Goal: Task Accomplishment & Management: Manage account settings

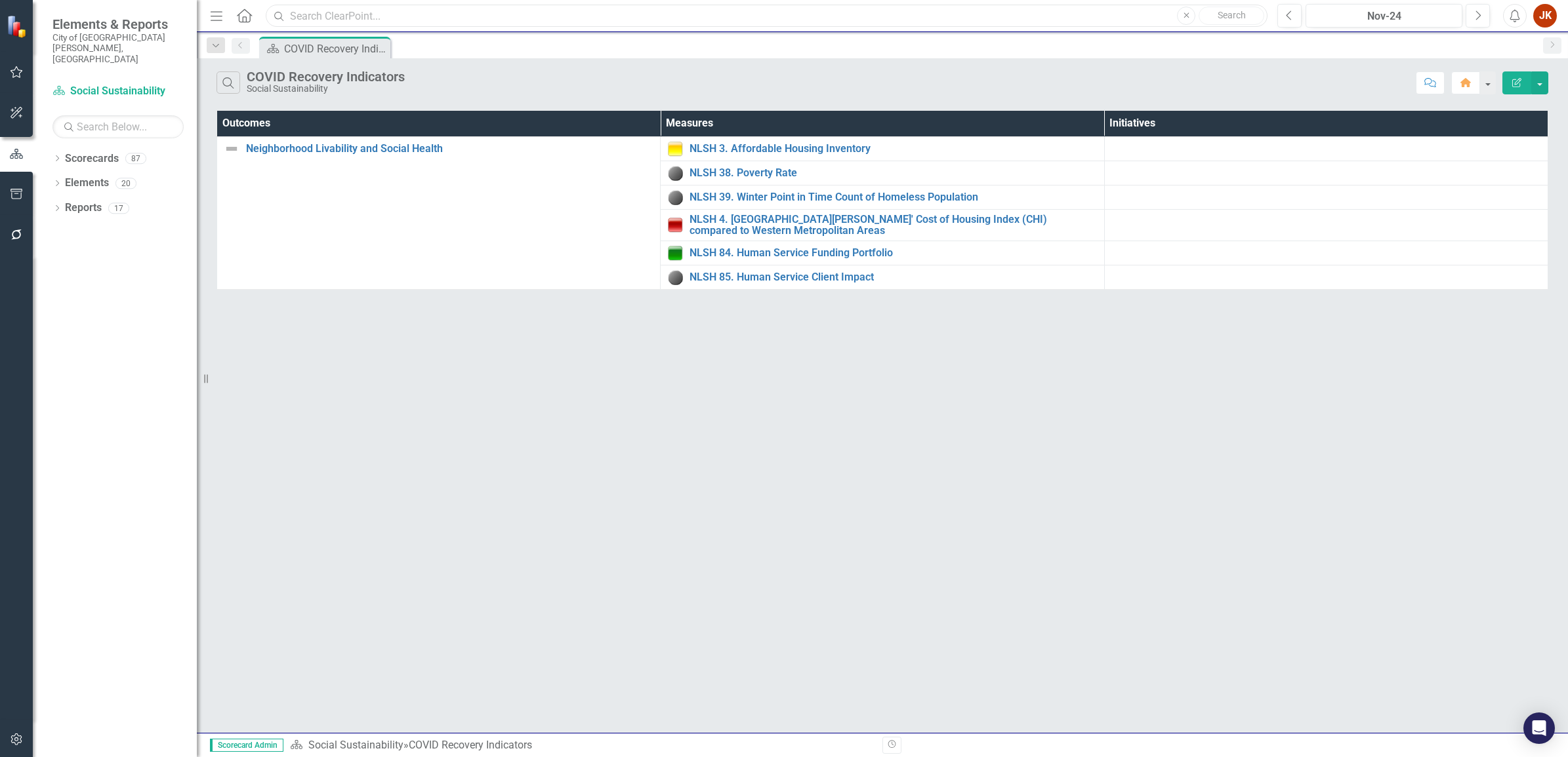
click at [315, 20] on input "text" at bounding box center [766, 16] width 1002 height 23
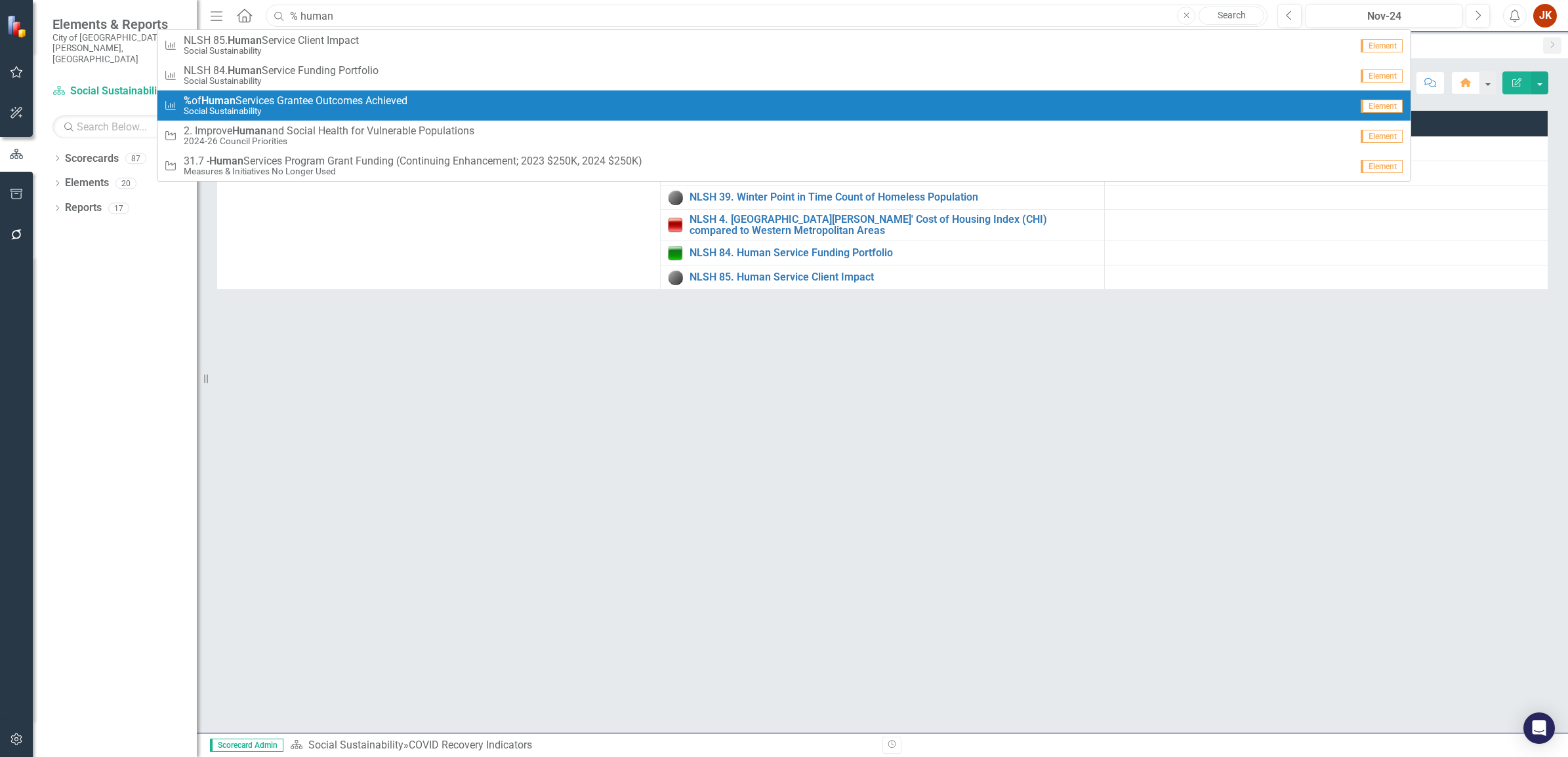
type input "% human"
click at [301, 90] on link "Measure % of Human Services Grantee Outcomes Achieved Social Sustainability Ele…" at bounding box center [784, 105] width 1253 height 30
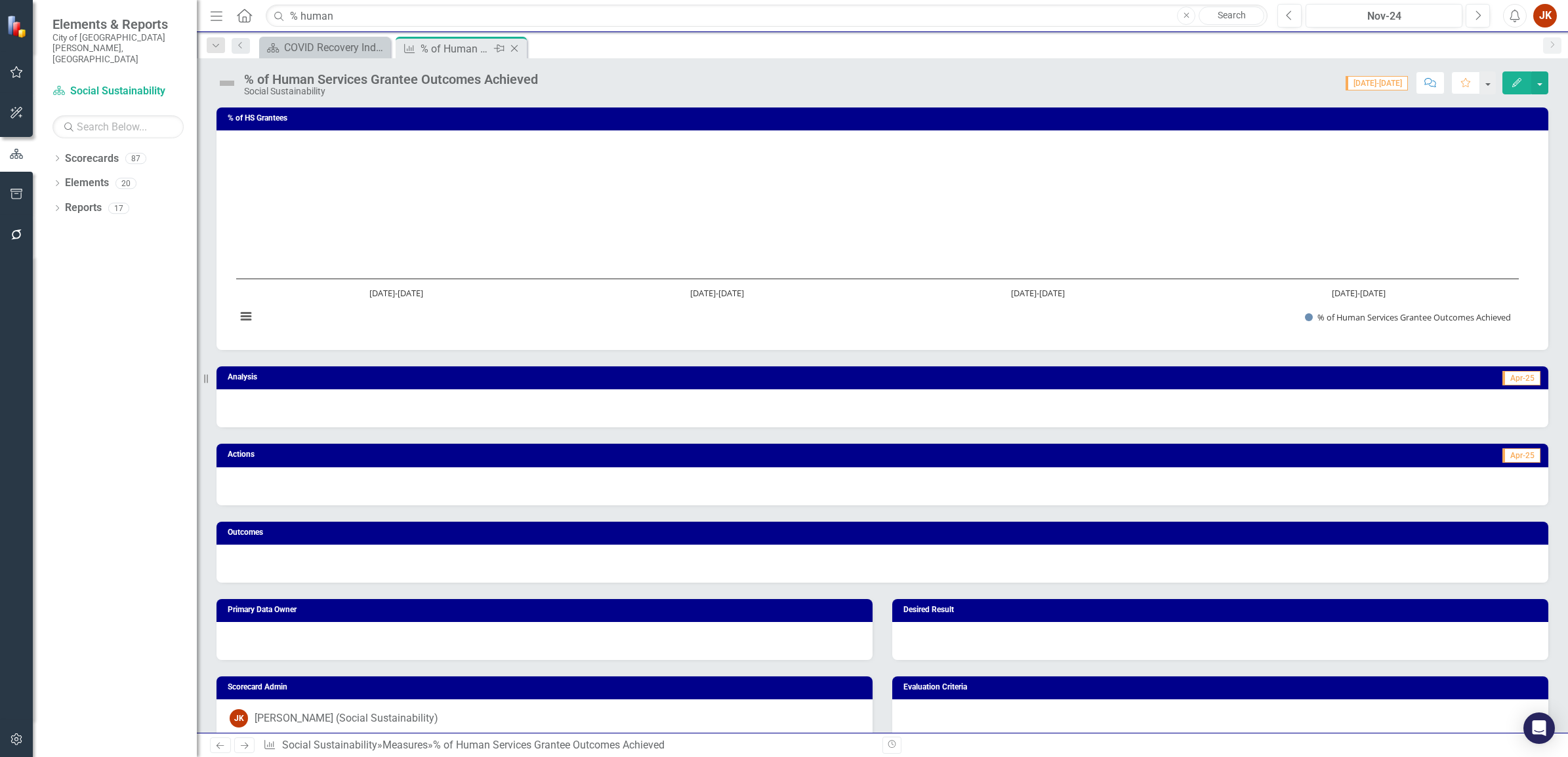
click at [494, 50] on icon "Pin" at bounding box center [499, 48] width 11 height 13
click at [1389, 15] on div "Nov-24" at bounding box center [1384, 17] width 148 height 16
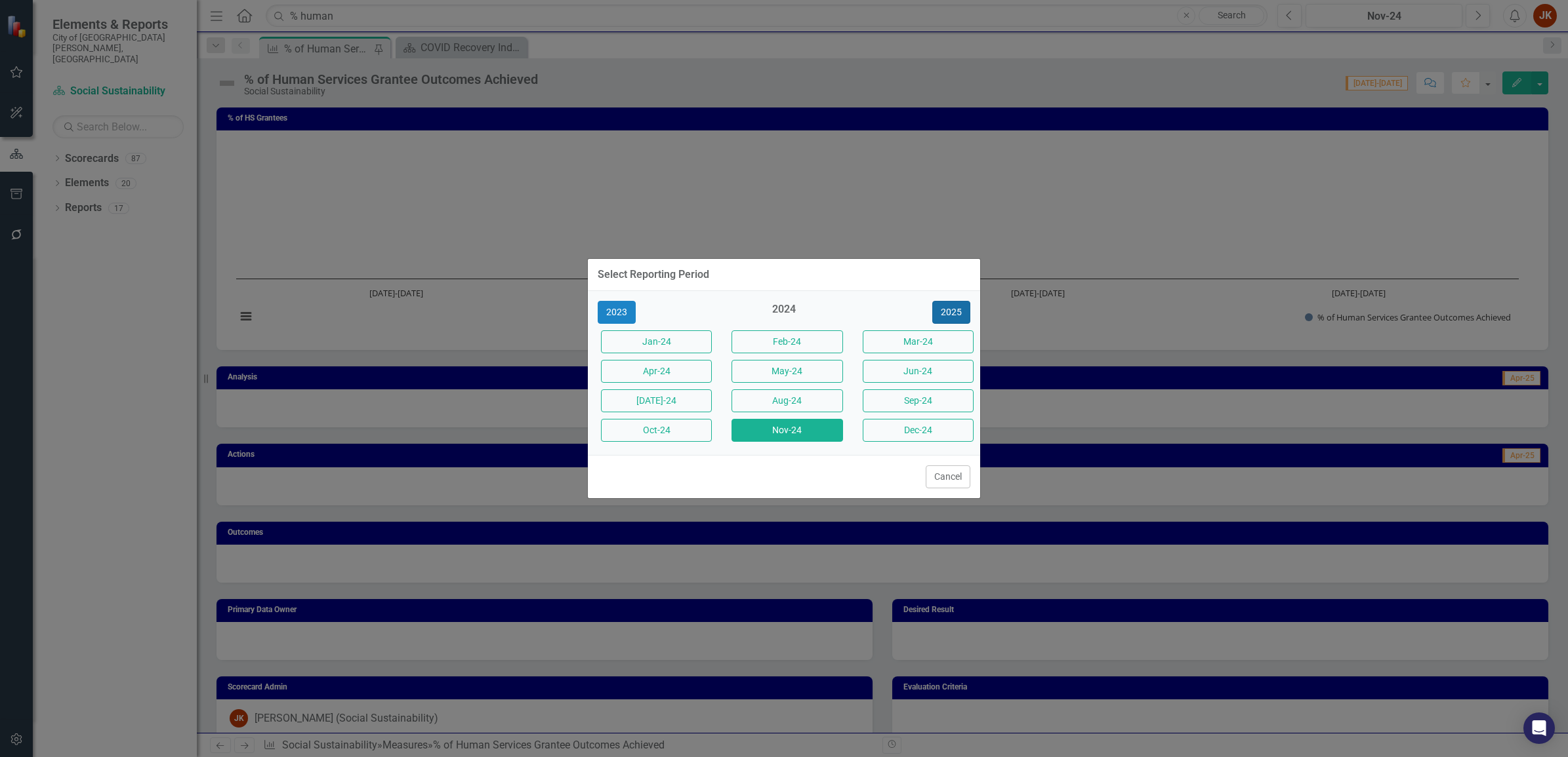
click at [950, 303] on button "2025" at bounding box center [952, 312] width 38 height 23
click at [897, 391] on button "Sep-25" at bounding box center [918, 400] width 111 height 23
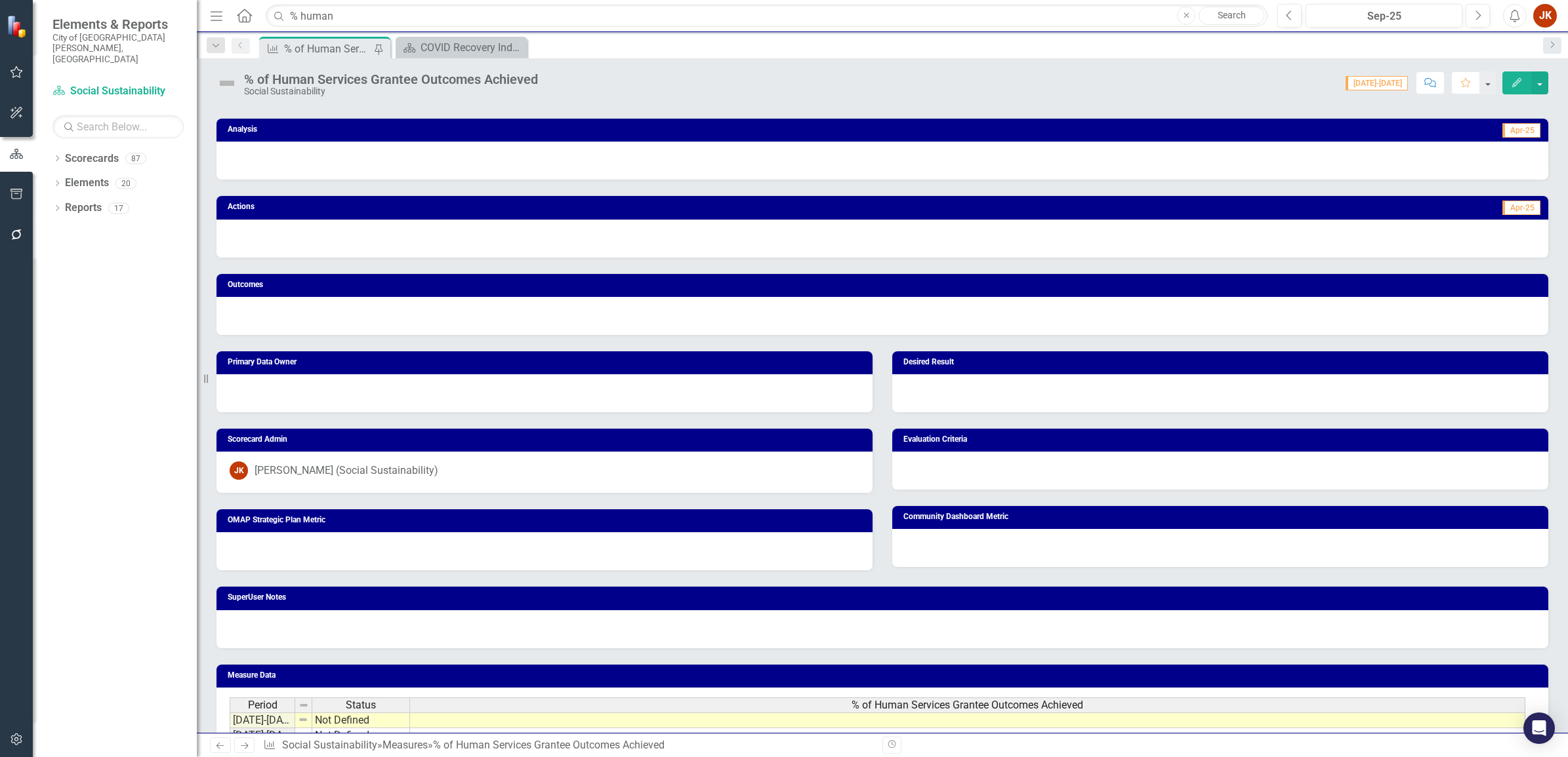
scroll to position [240, 0]
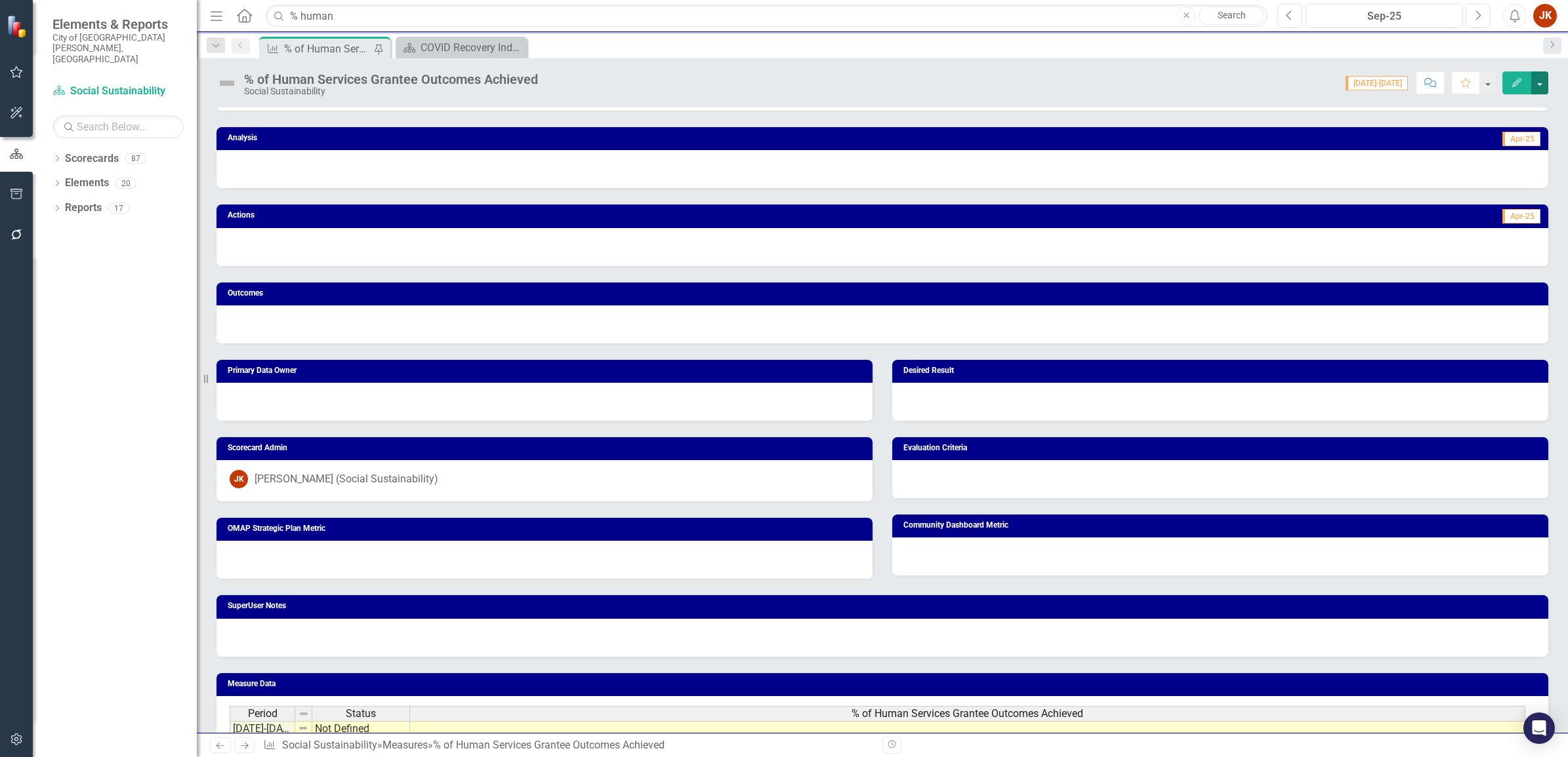
click at [1538, 83] on button "button" at bounding box center [1539, 82] width 17 height 23
click at [1494, 82] on button "button" at bounding box center [1487, 82] width 17 height 23
click at [1512, 82] on icon "Edit" at bounding box center [1516, 82] width 12 height 9
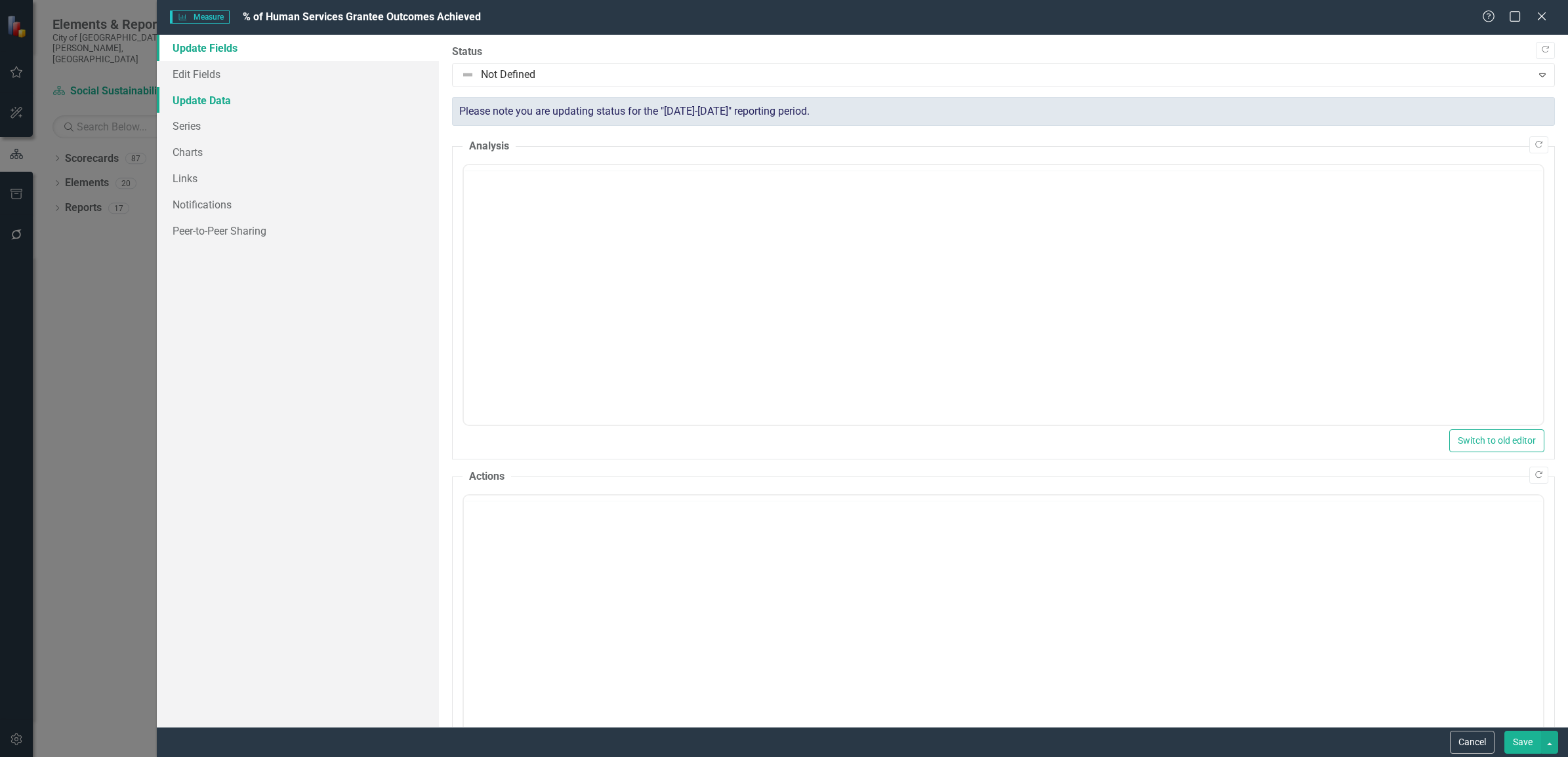
click at [213, 96] on link "Update Data" at bounding box center [297, 100] width 282 height 26
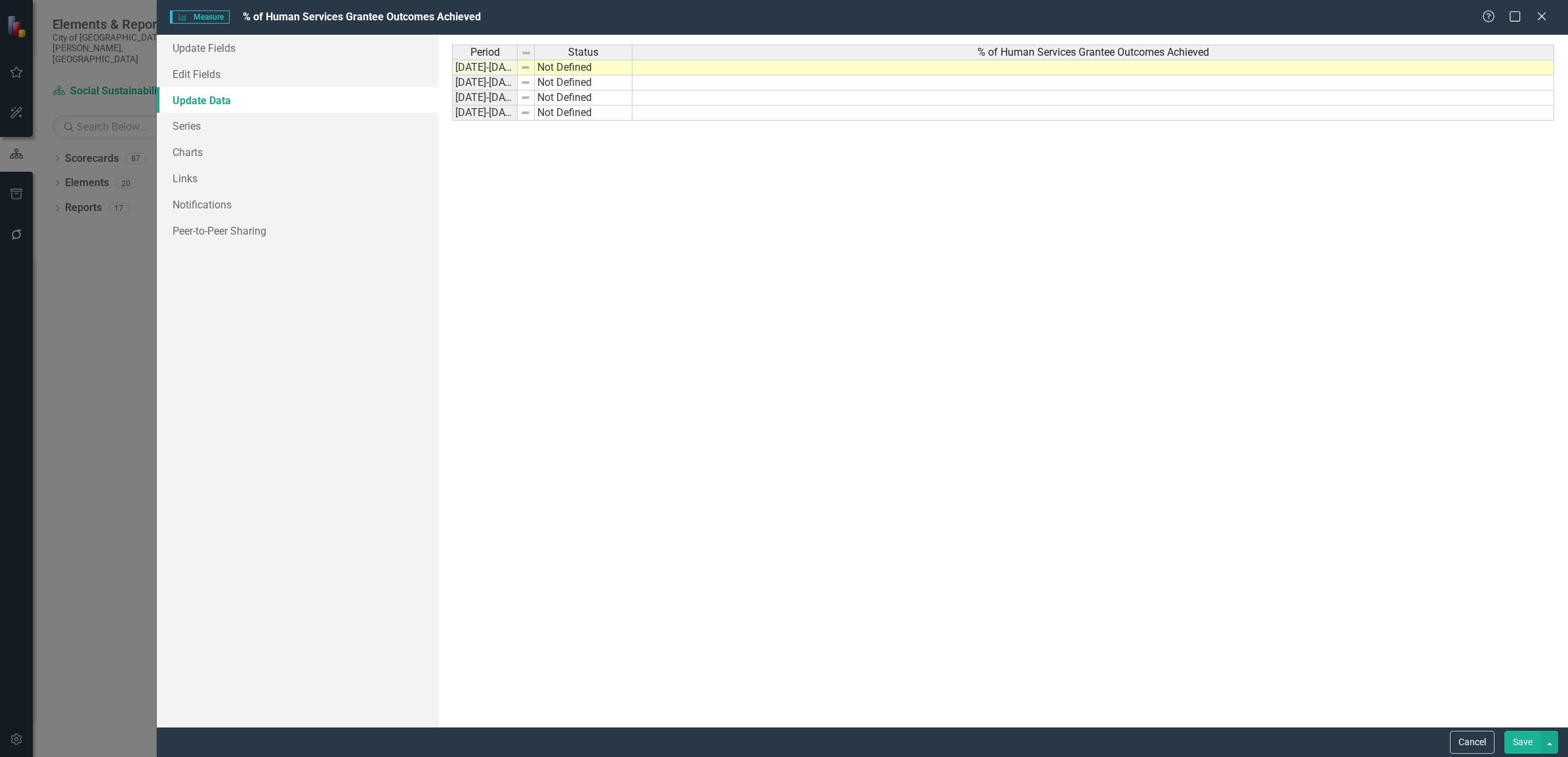
scroll to position [0, 0]
click at [228, 130] on link "Series" at bounding box center [297, 126] width 282 height 26
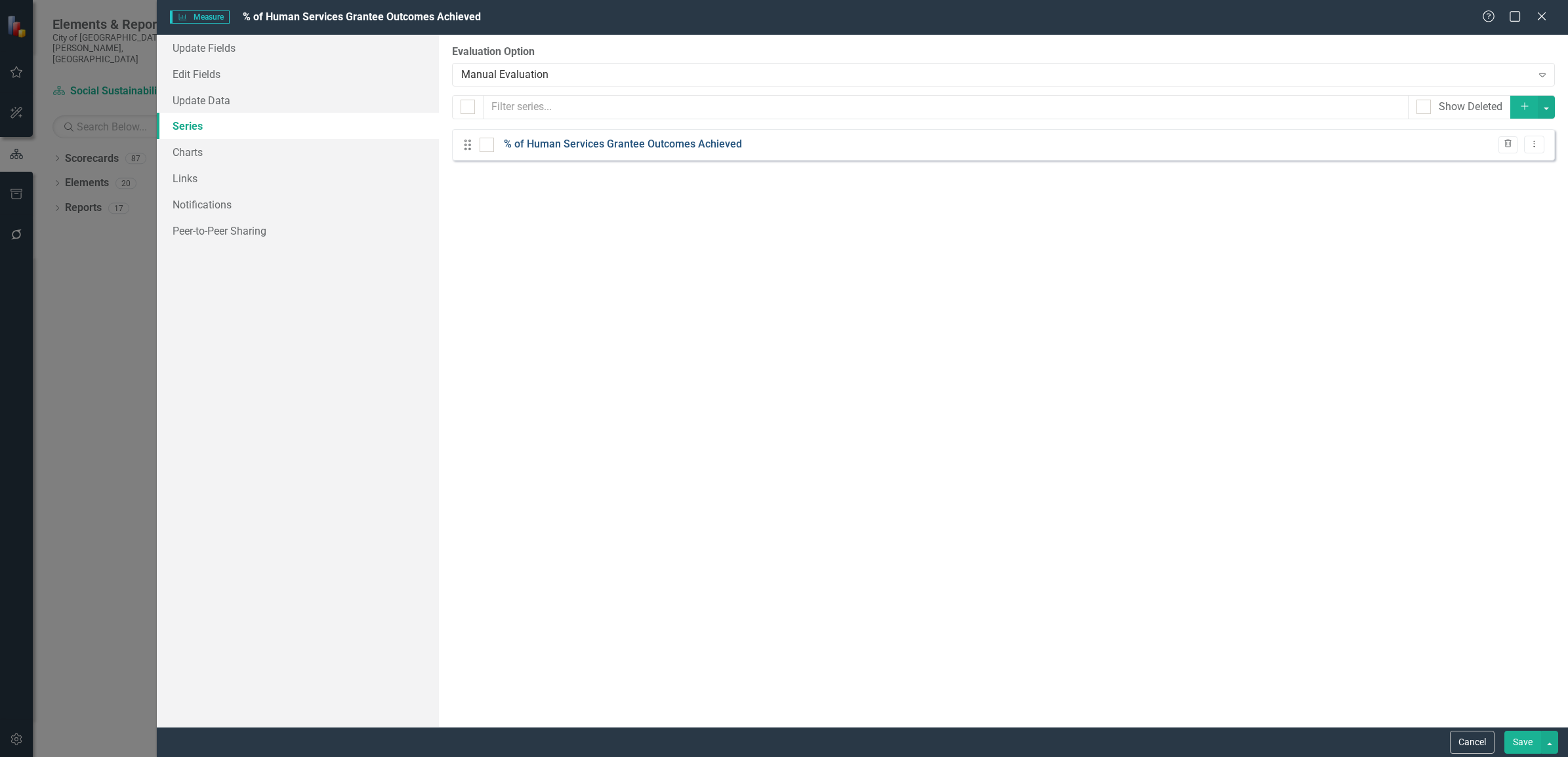
click at [530, 139] on link "% of Human Services Grantee Outcomes Achieved" at bounding box center [622, 144] width 238 height 15
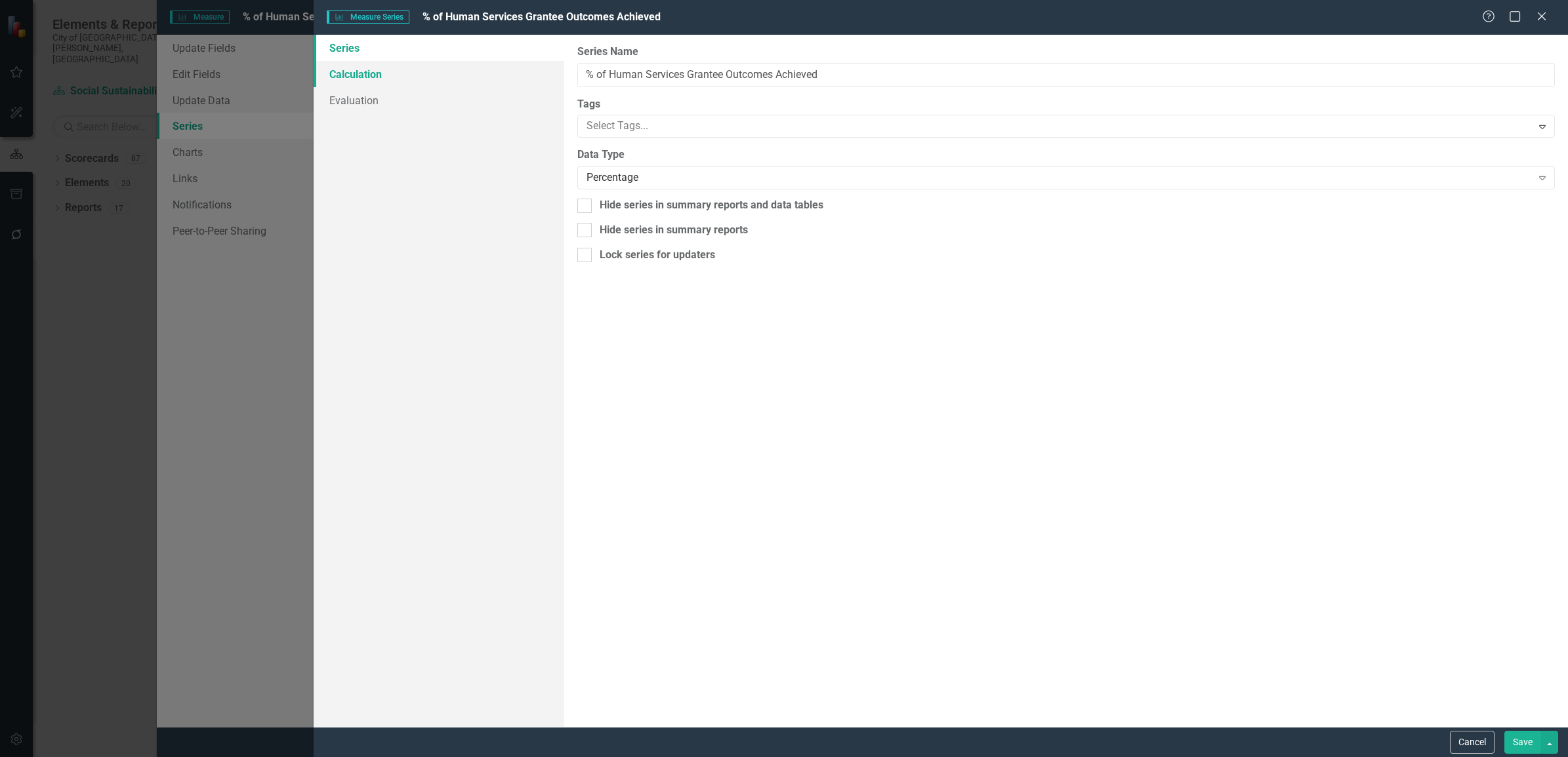
click at [398, 74] on link "Calculation" at bounding box center [438, 74] width 251 height 26
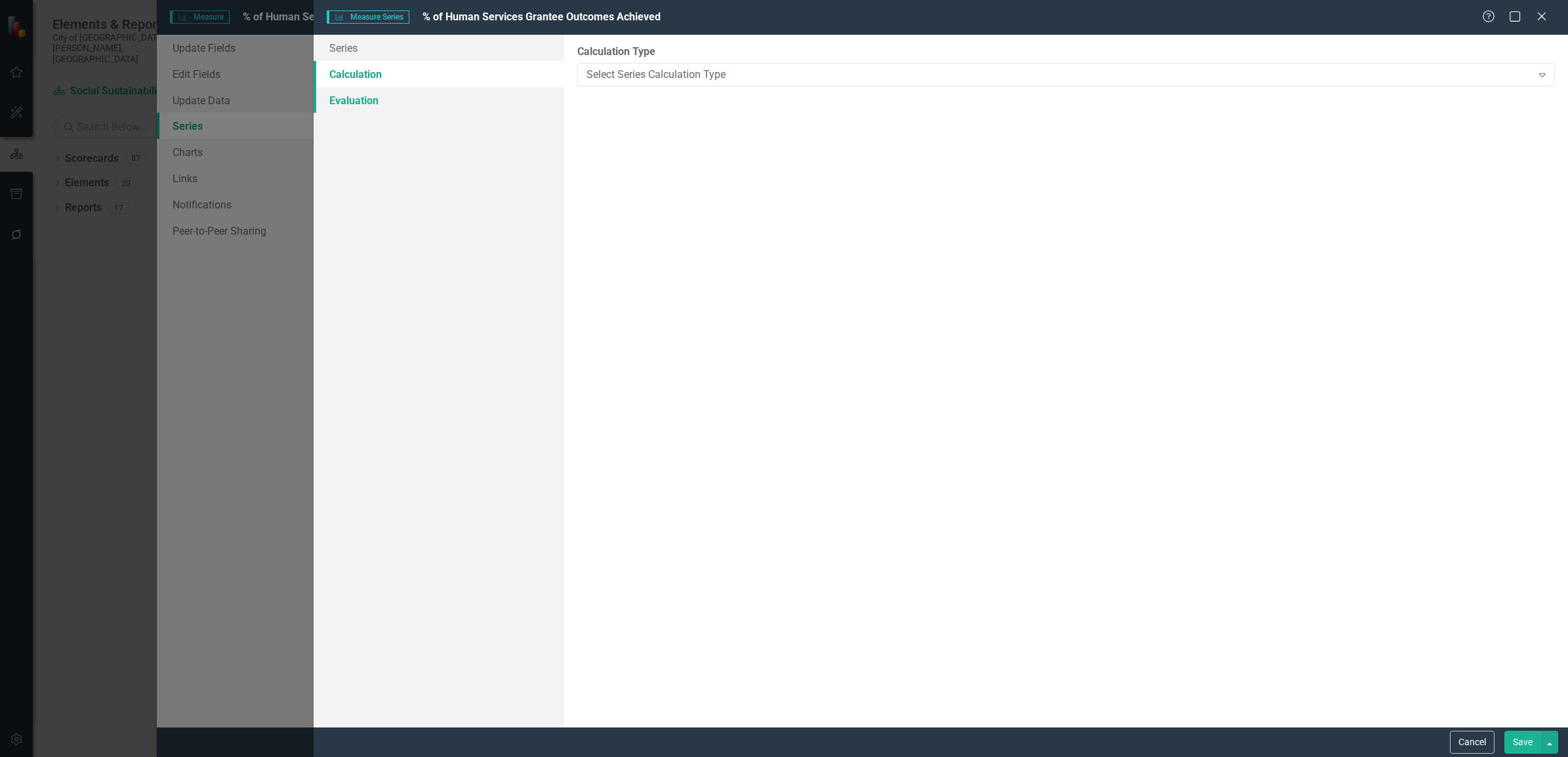
click at [391, 102] on link "Evaluation" at bounding box center [438, 100] width 251 height 26
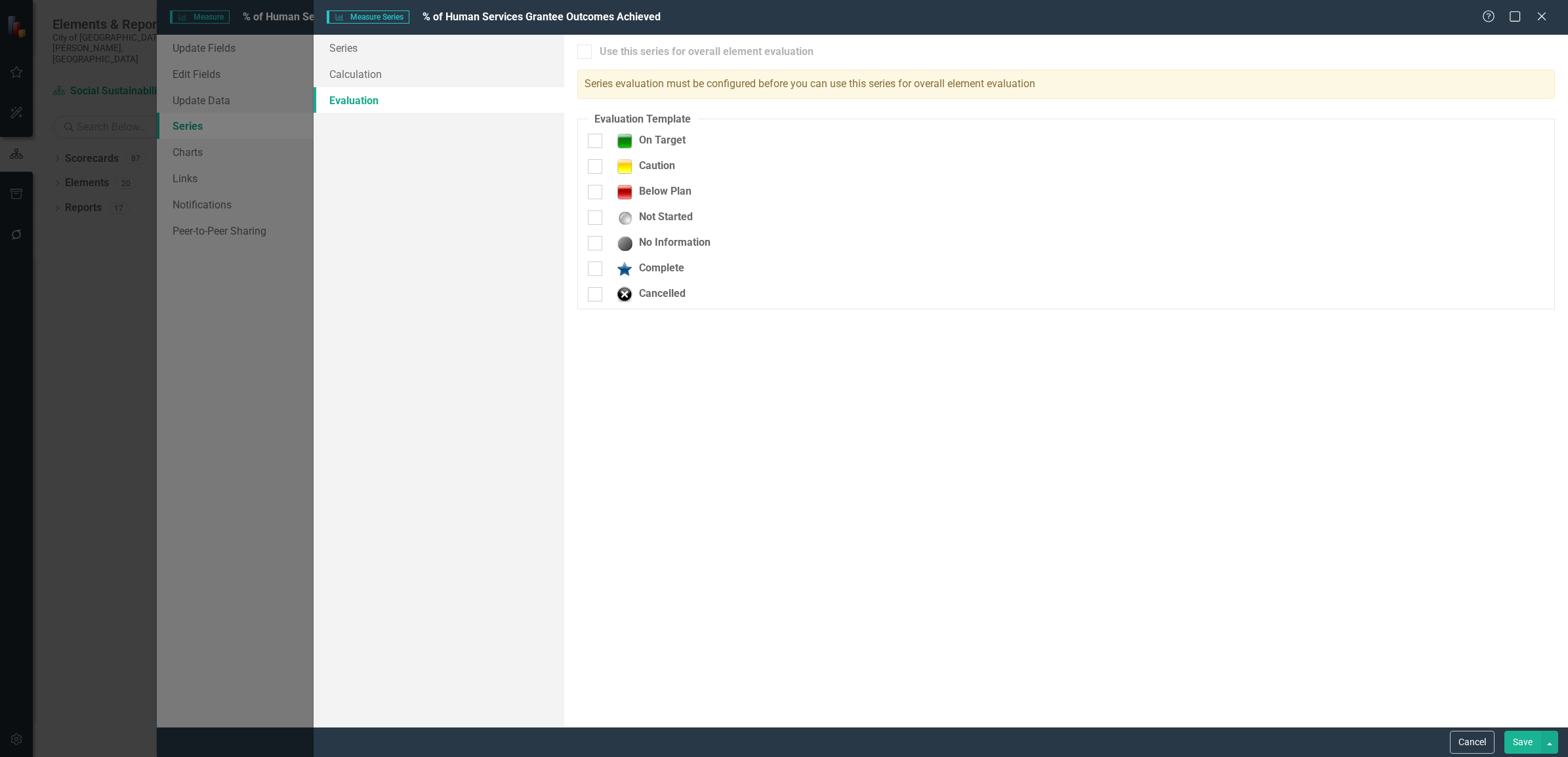
click at [283, 315] on div "Measure Series Measure Series % of Human Services Grantee Outcomes Achieved Hel…" at bounding box center [784, 378] width 1568 height 757
drag, startPoint x: 1472, startPoint y: 751, endPoint x: 1467, endPoint y: 741, distance: 11.2
click at [1470, 745] on button "Cancel" at bounding box center [1472, 742] width 45 height 23
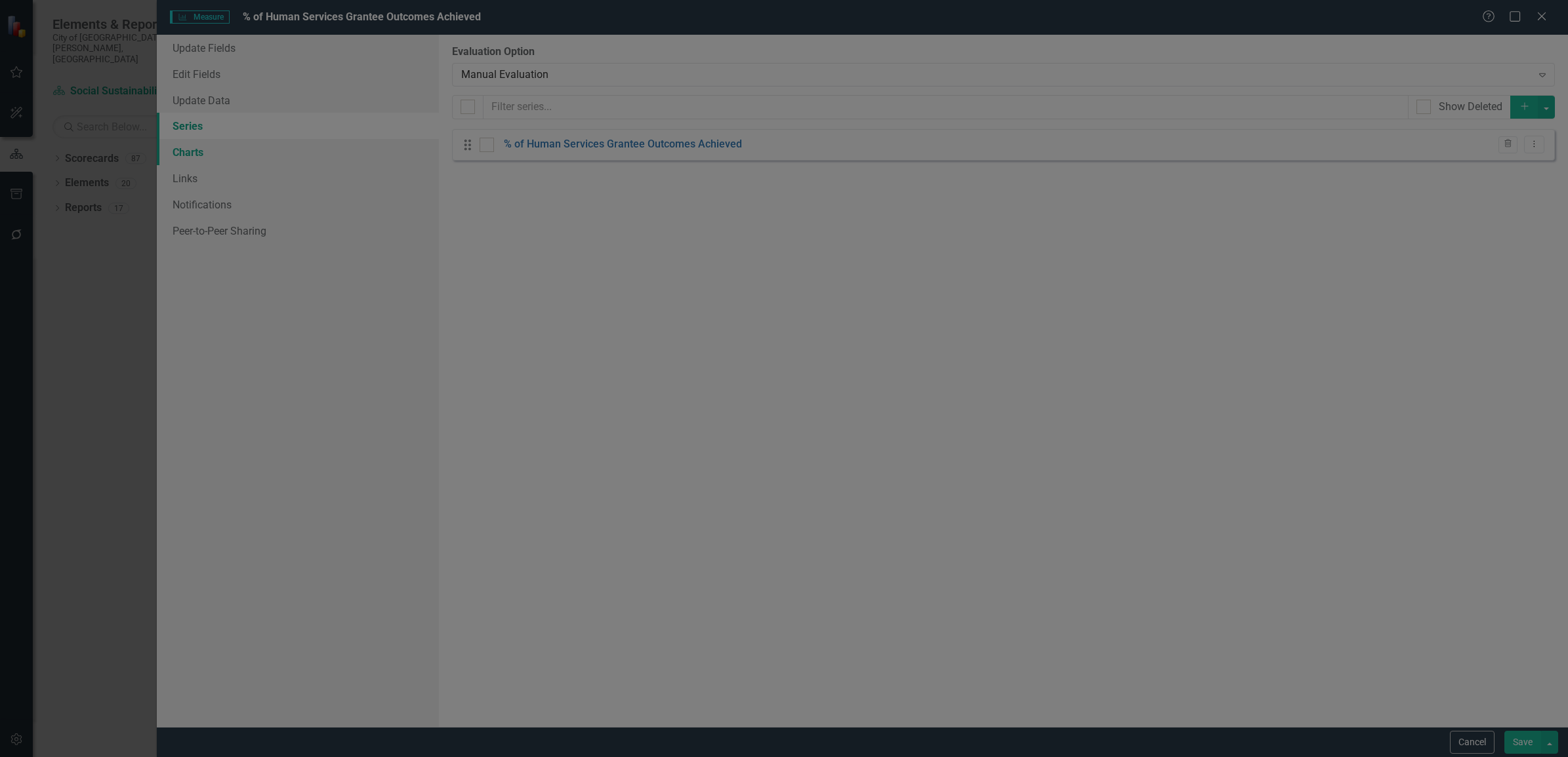
click at [238, 156] on link "Charts" at bounding box center [297, 152] width 282 height 26
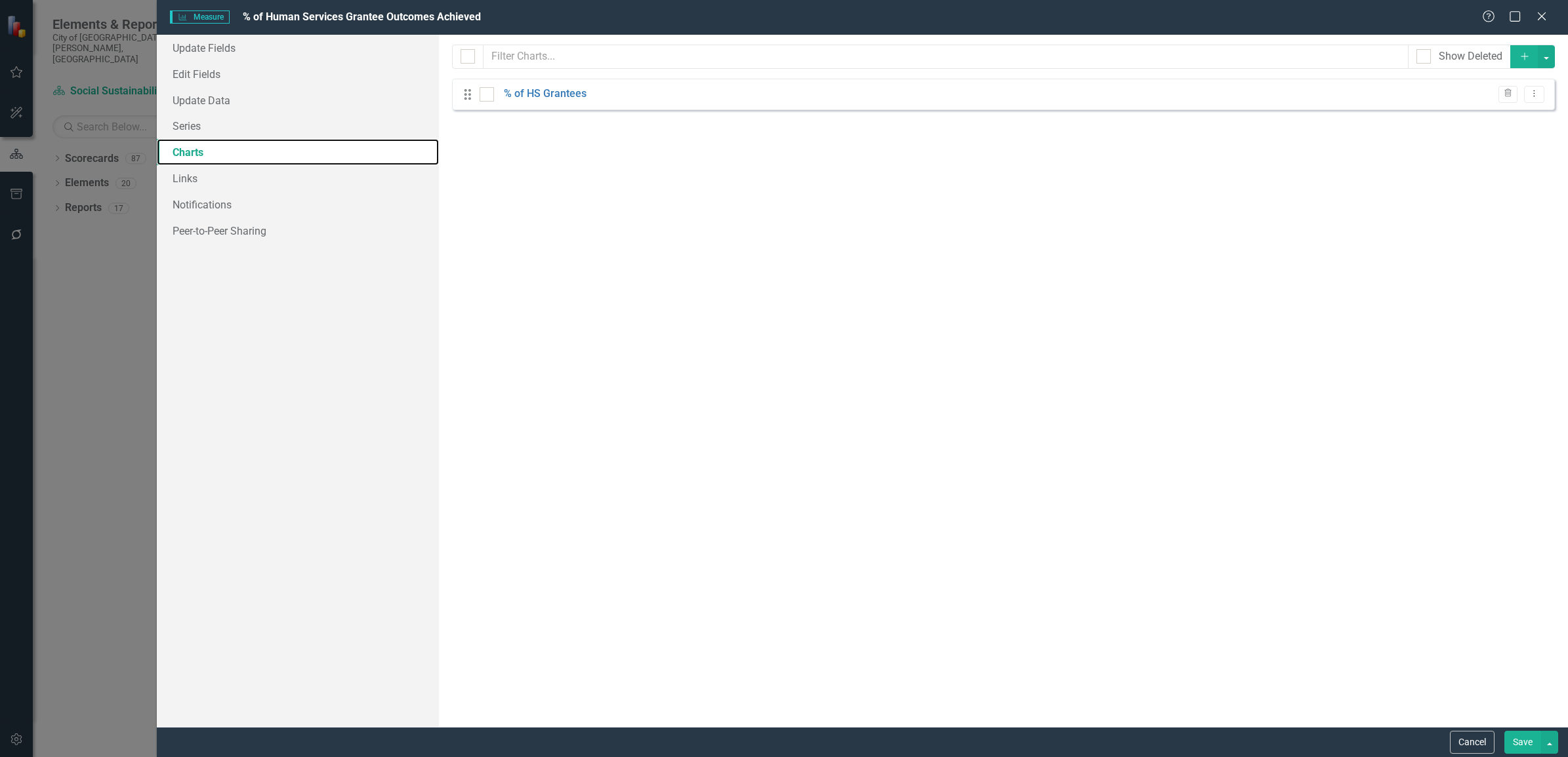
checkbox input "false"
click at [515, 90] on link "% of HS Grantees" at bounding box center [544, 93] width 82 height 15
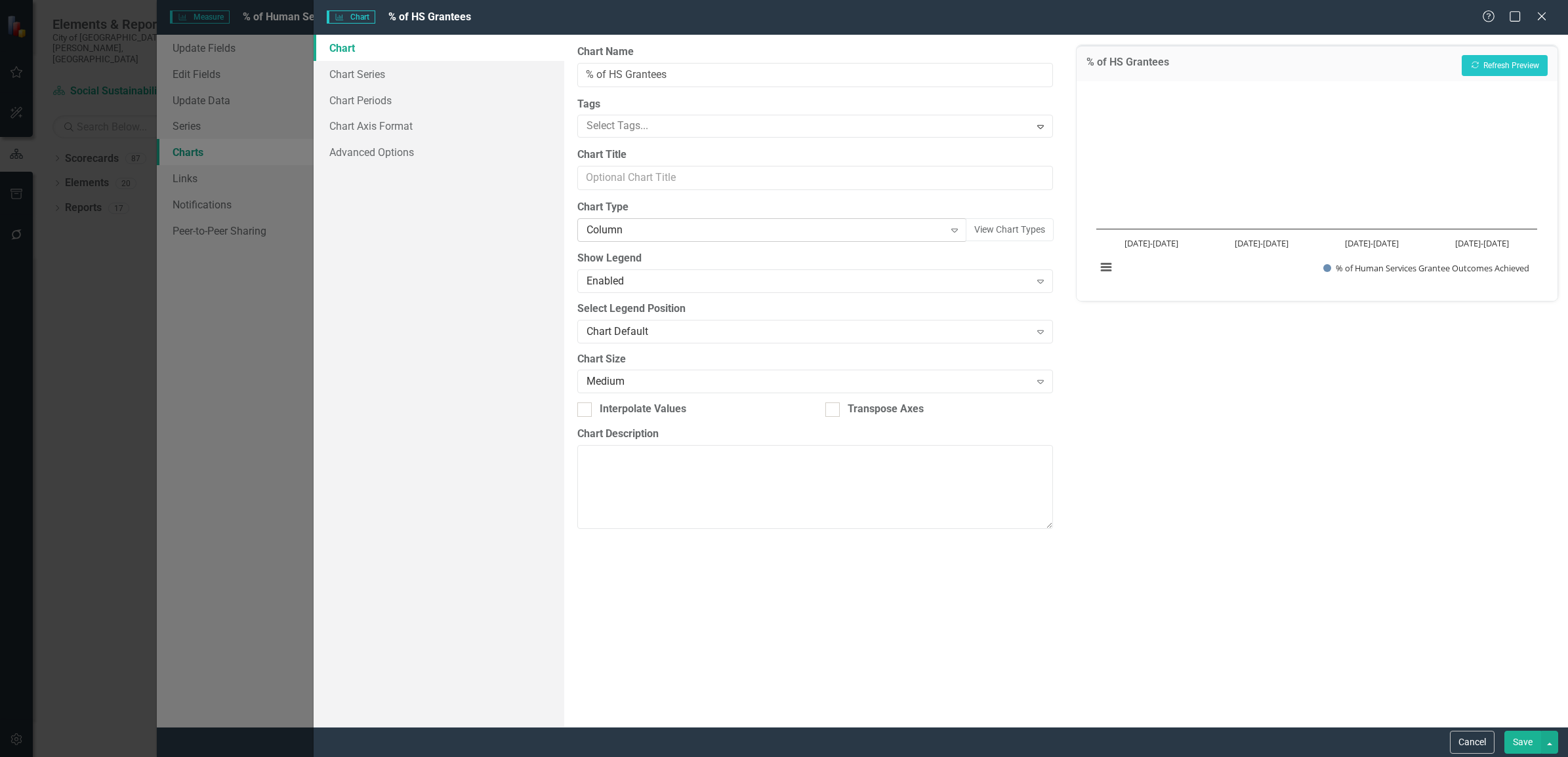
click at [617, 231] on div "Column" at bounding box center [765, 230] width 357 height 15
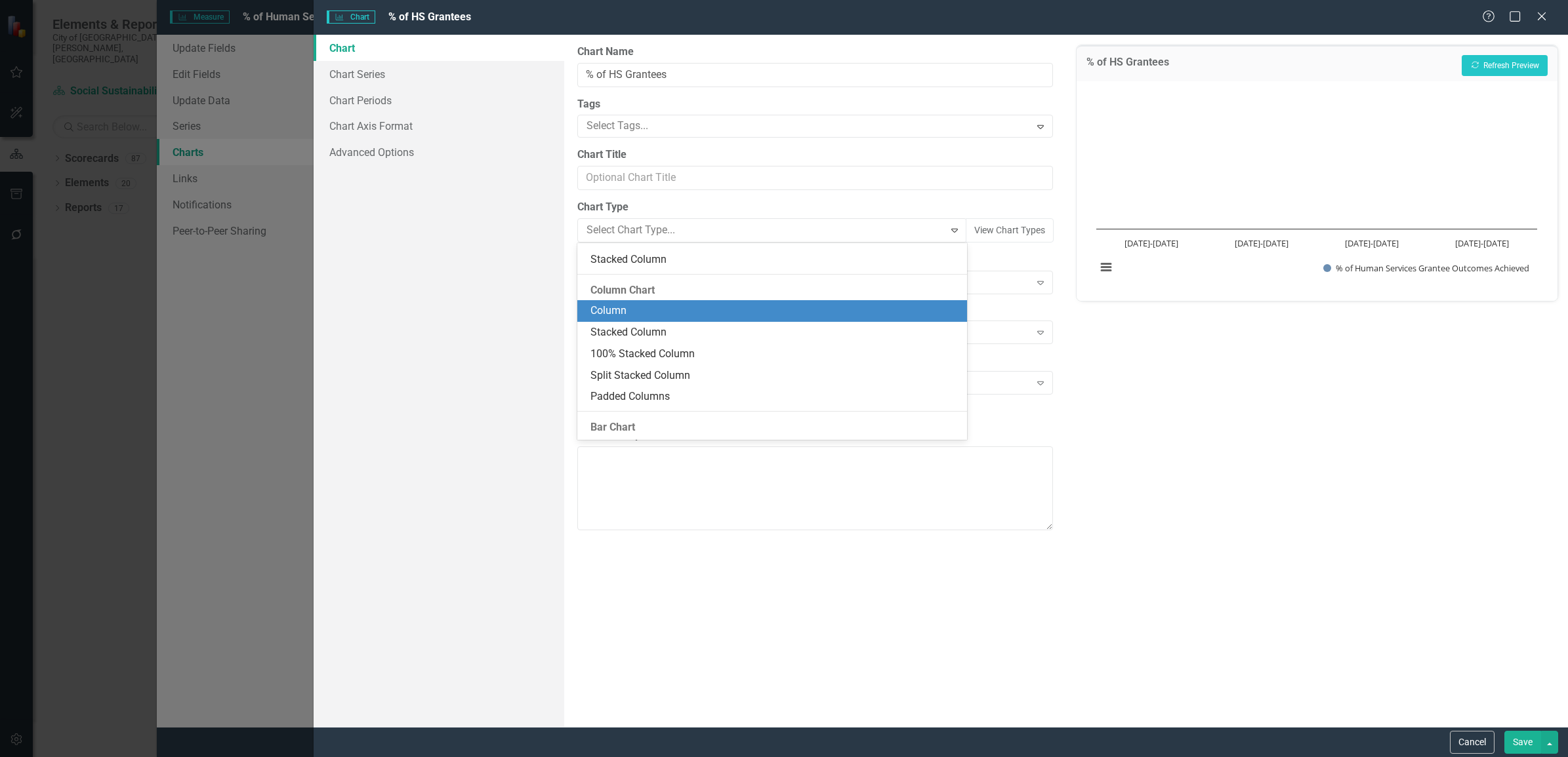
scroll to position [288, 0]
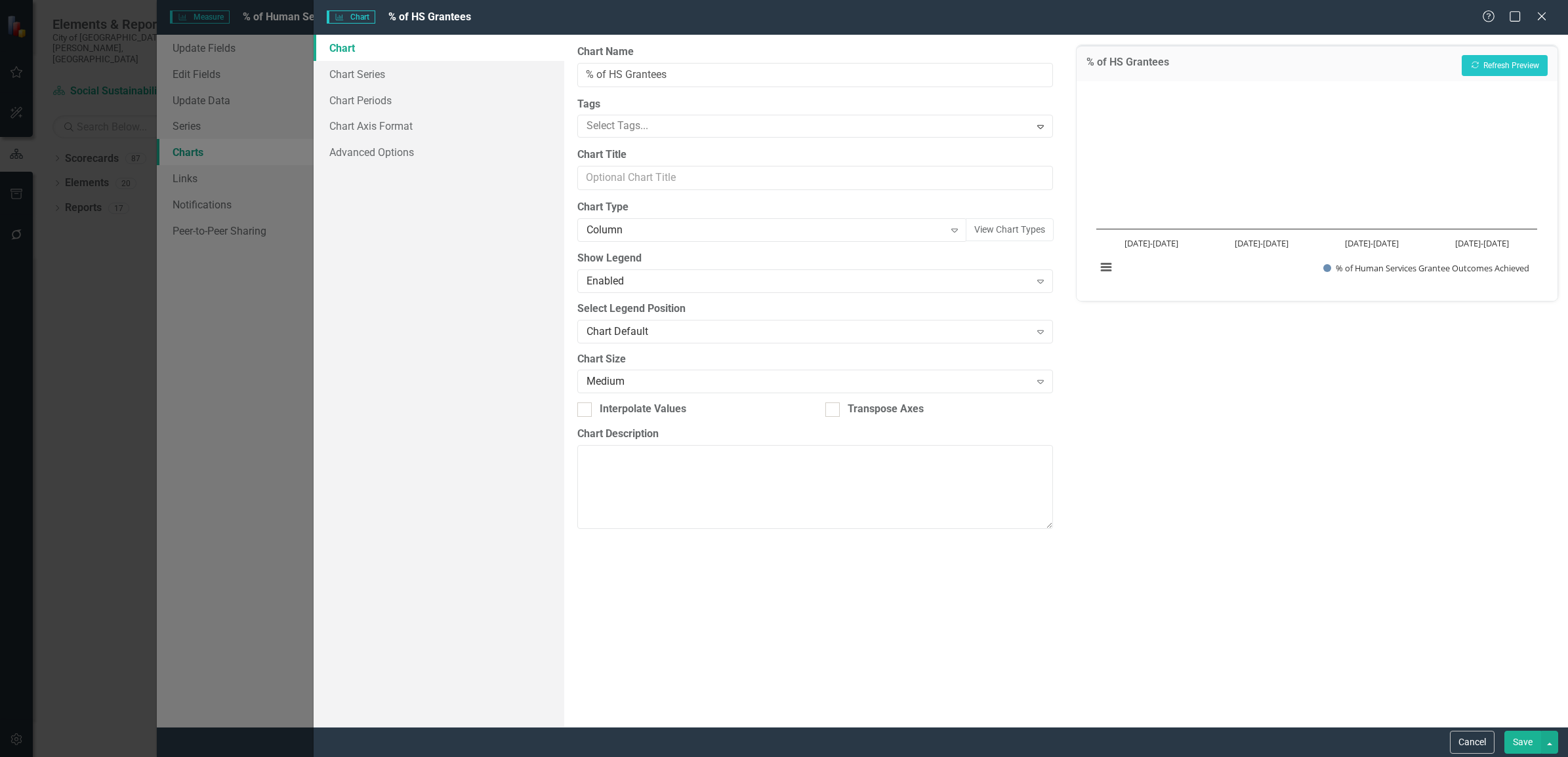
click at [509, 260] on div "Chart Chart Series Chart Periods Chart Axis Format Advanced Options" at bounding box center [438, 380] width 251 height 693
click at [453, 84] on link "Chart Series" at bounding box center [438, 74] width 251 height 26
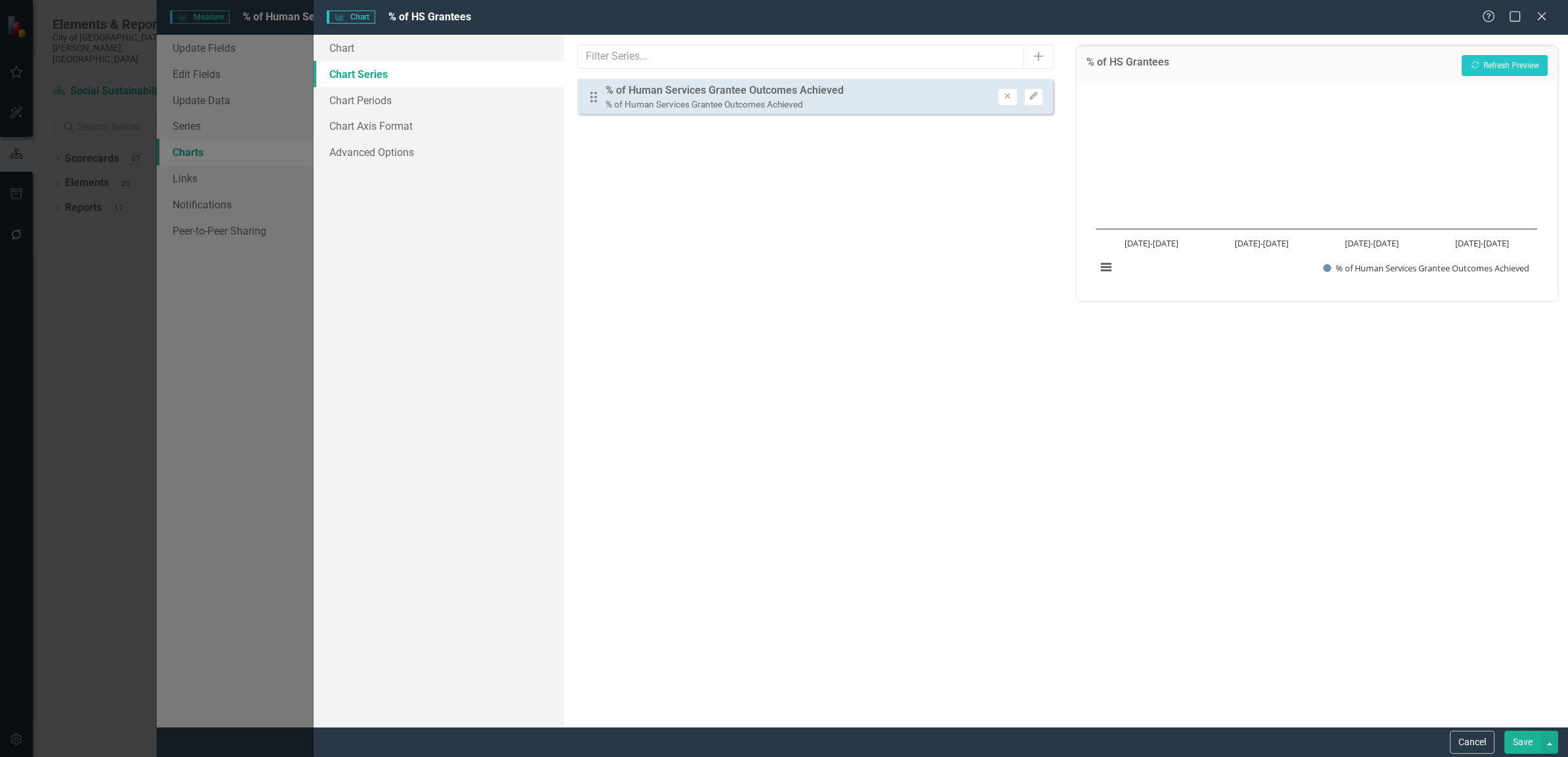
click at [246, 92] on div "Charts Chart % of HS Grantees Help Maximize Close Chart Chart Series Chart Peri…" at bounding box center [784, 378] width 1568 height 757
click at [1481, 741] on button "Cancel" at bounding box center [1472, 742] width 45 height 23
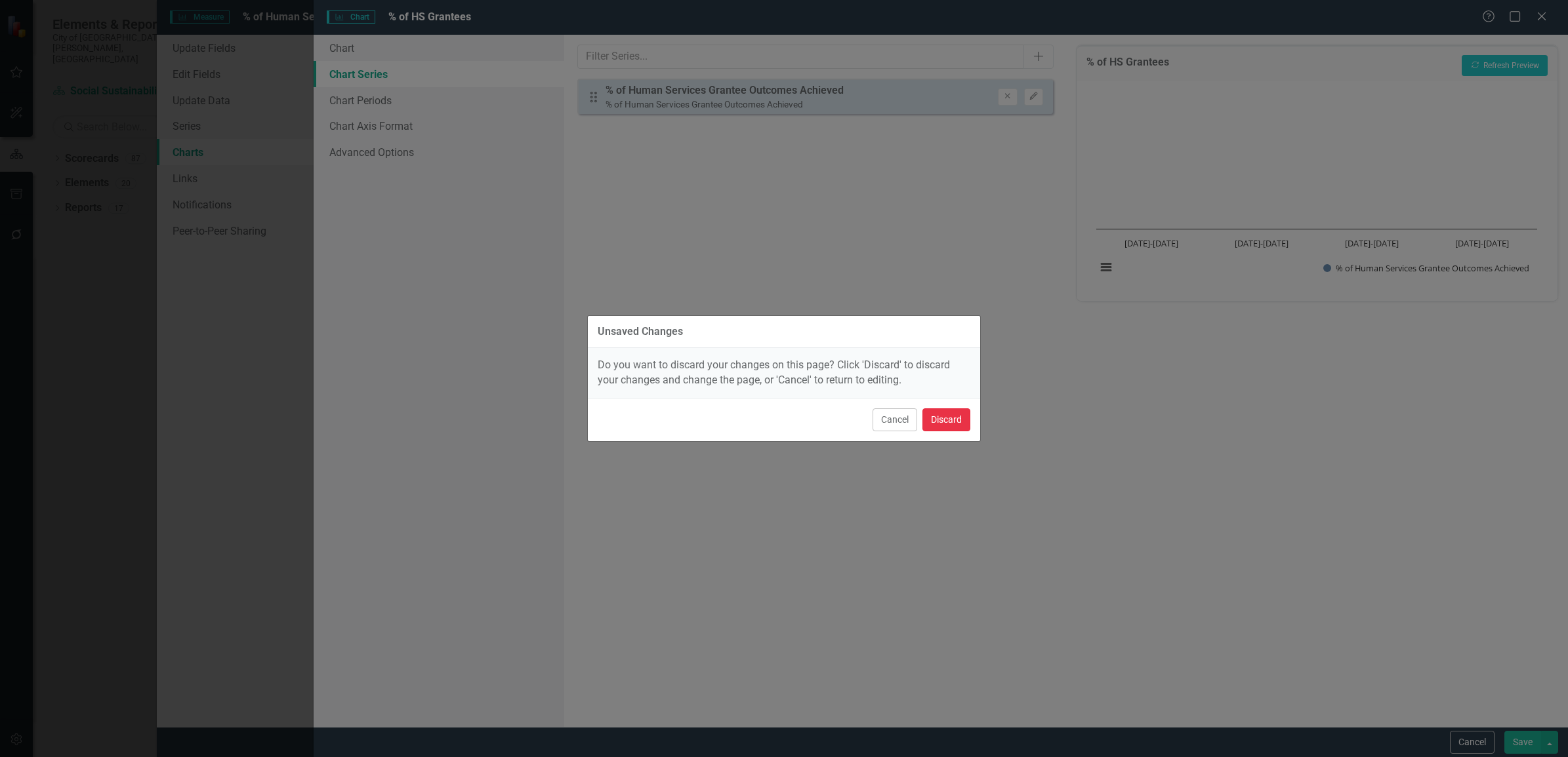
click at [967, 427] on button "Discard" at bounding box center [947, 419] width 48 height 23
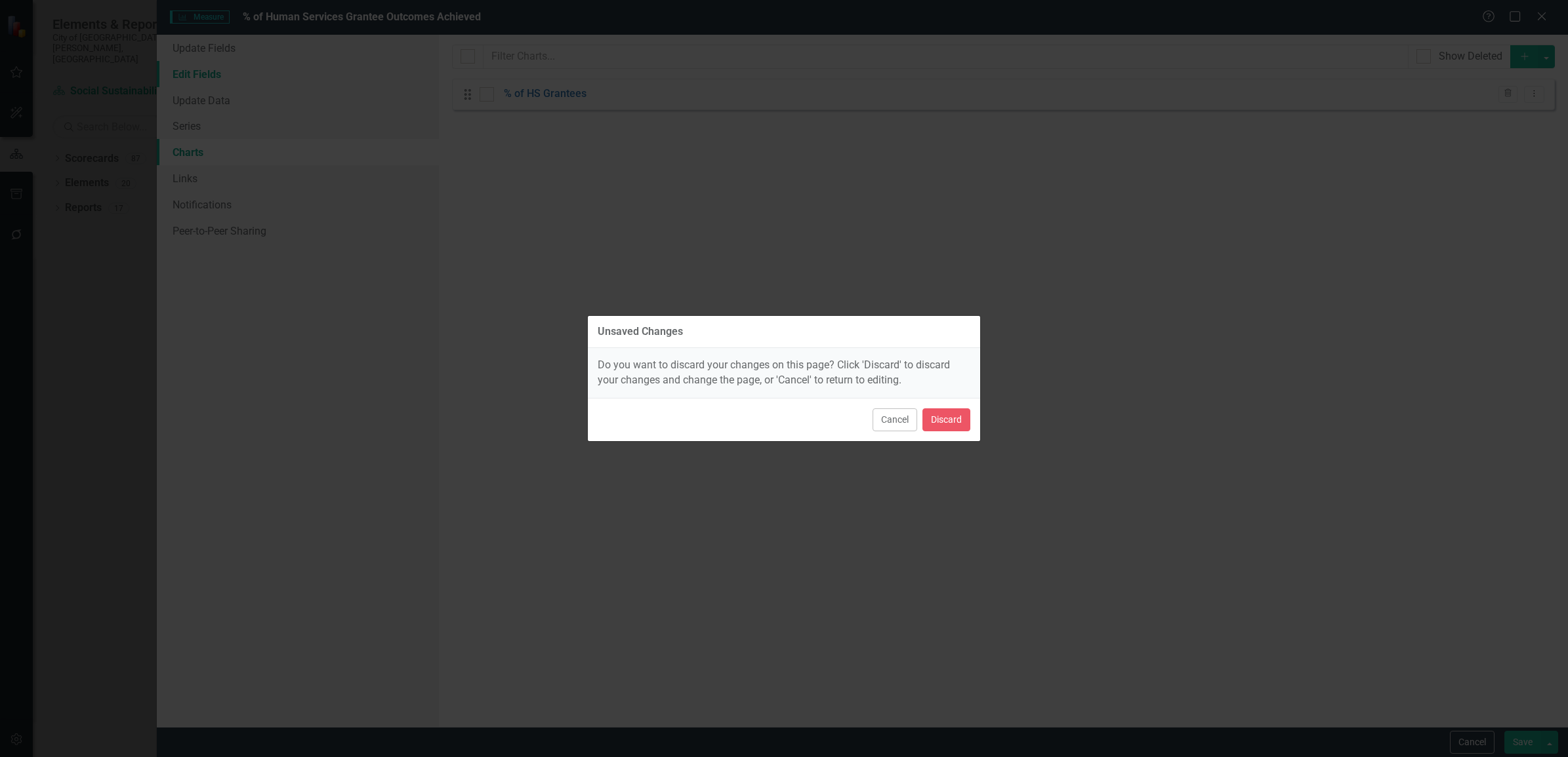
click at [263, 70] on link "Edit Fields" at bounding box center [297, 74] width 282 height 26
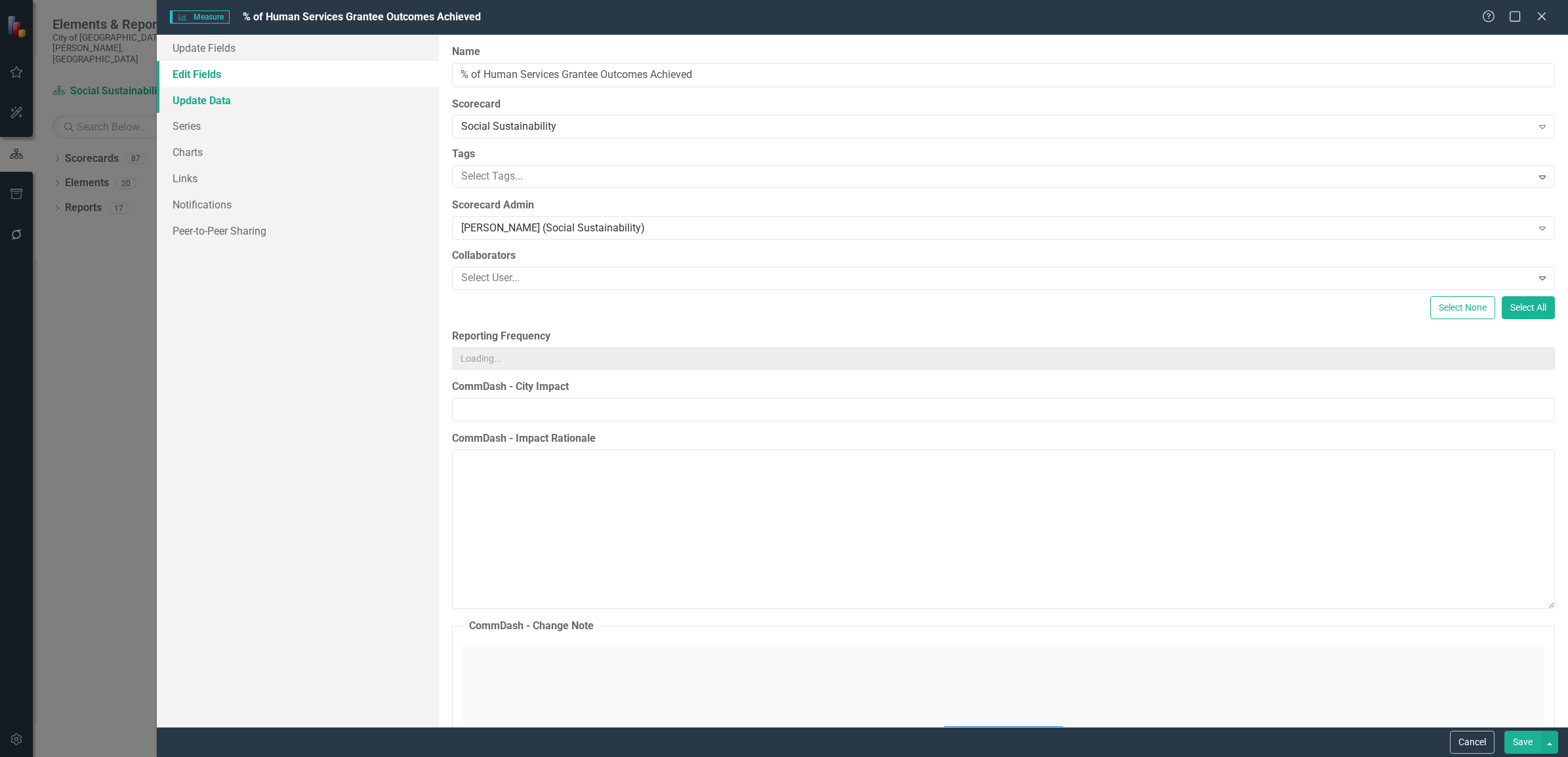
click at [234, 102] on link "Update Data" at bounding box center [297, 100] width 282 height 26
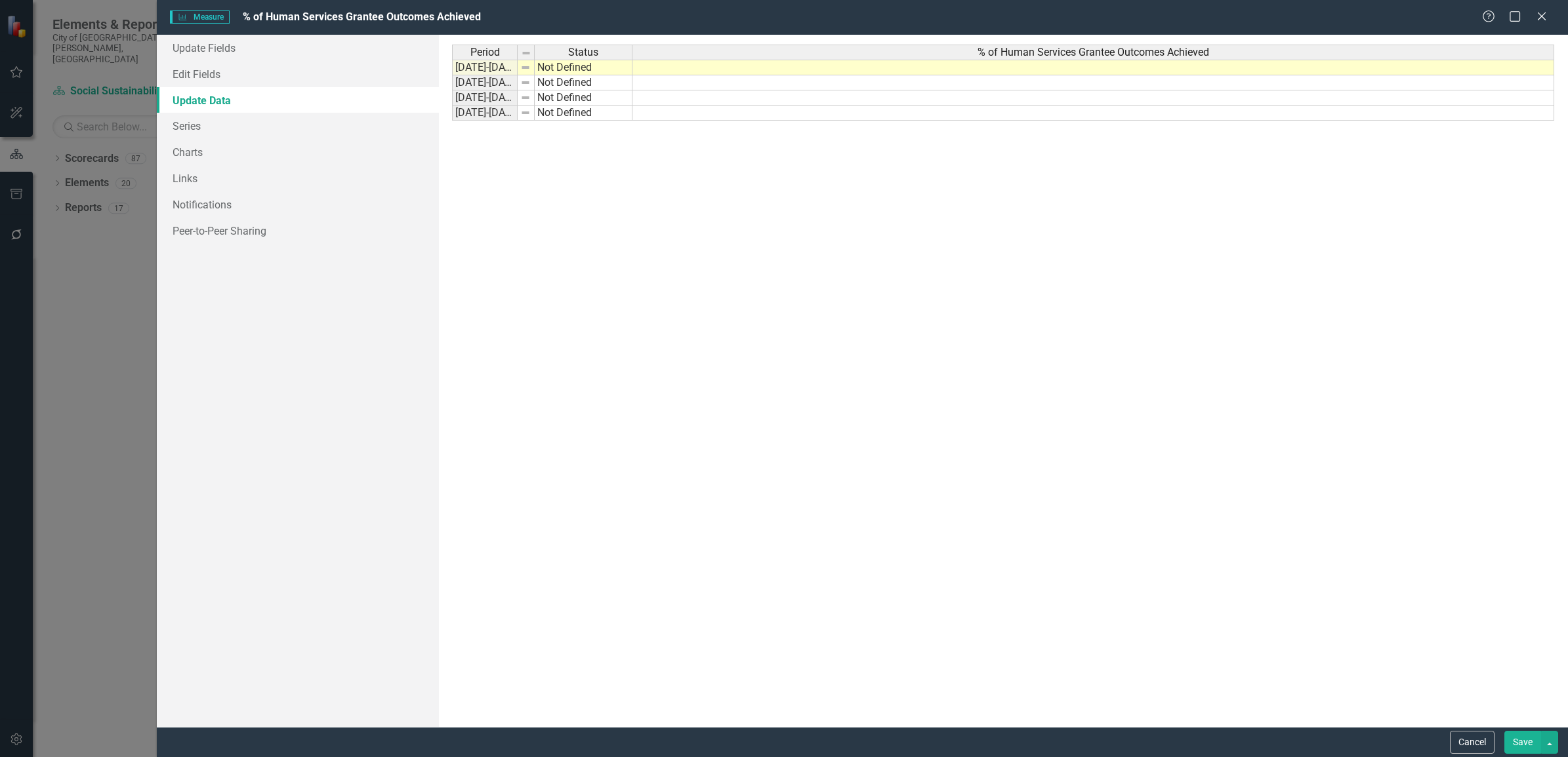
click at [684, 67] on td at bounding box center [1093, 67] width 922 height 16
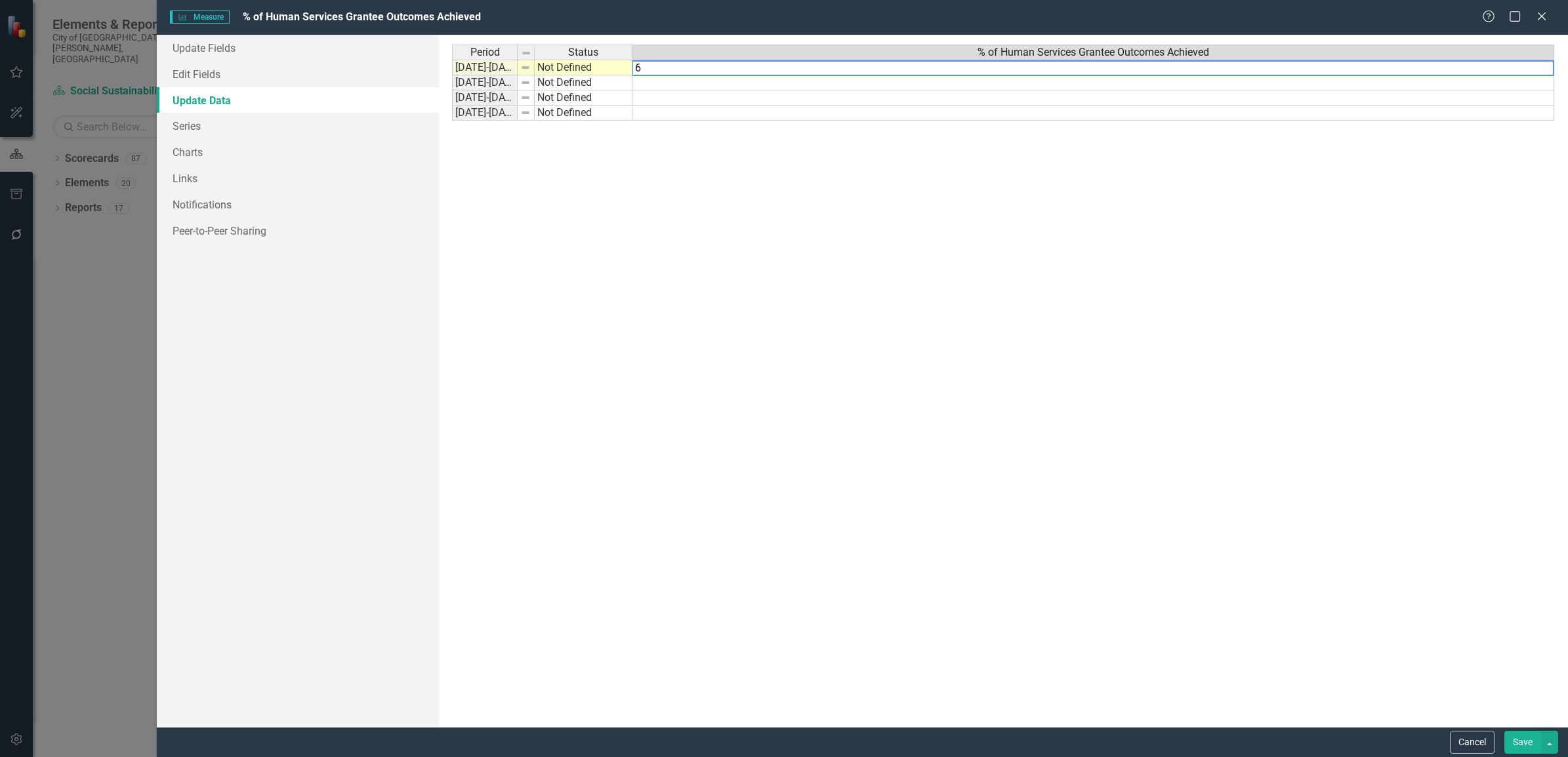
type textarea "64"
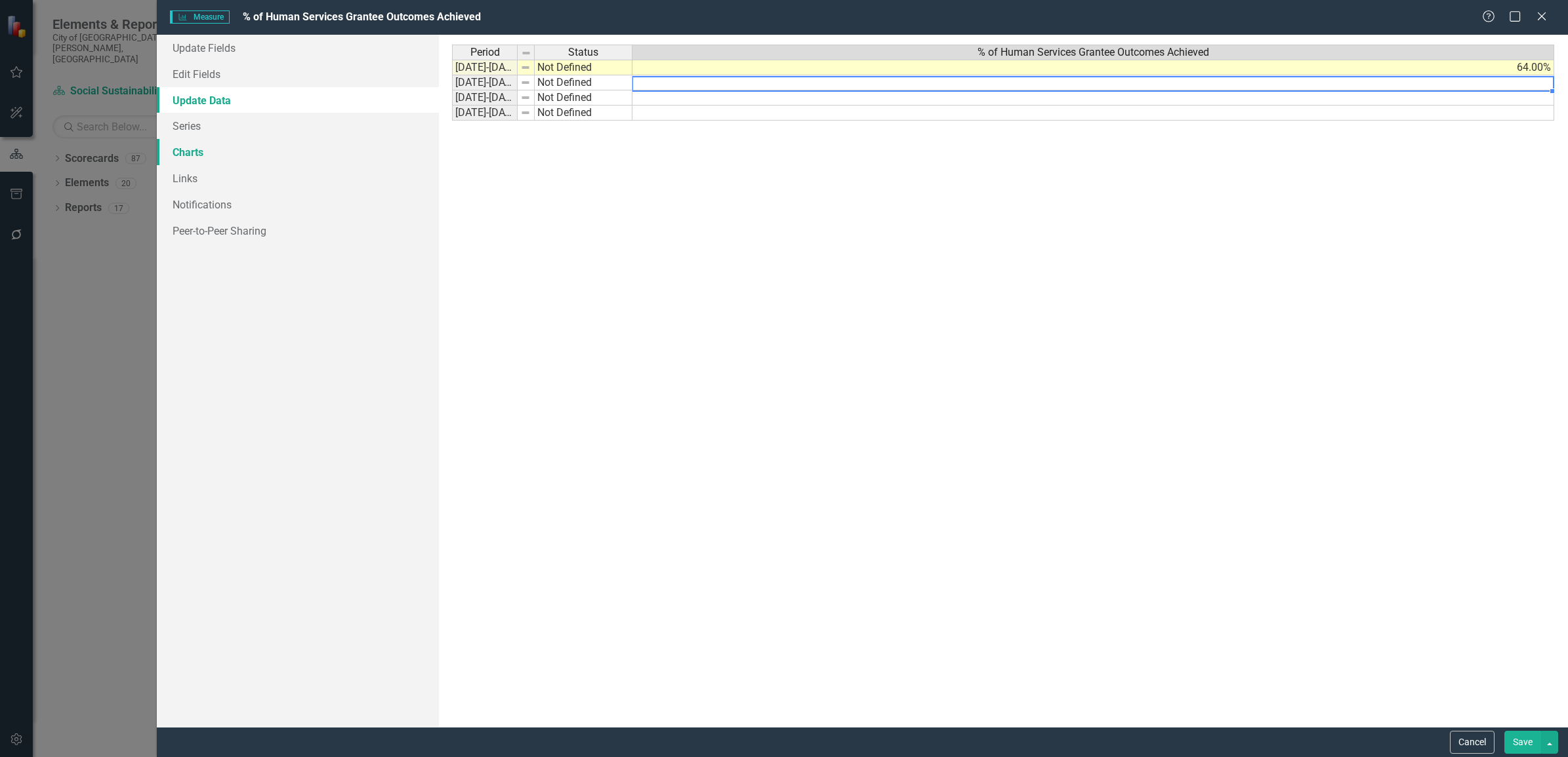
click at [211, 153] on link "Charts" at bounding box center [297, 152] width 282 height 26
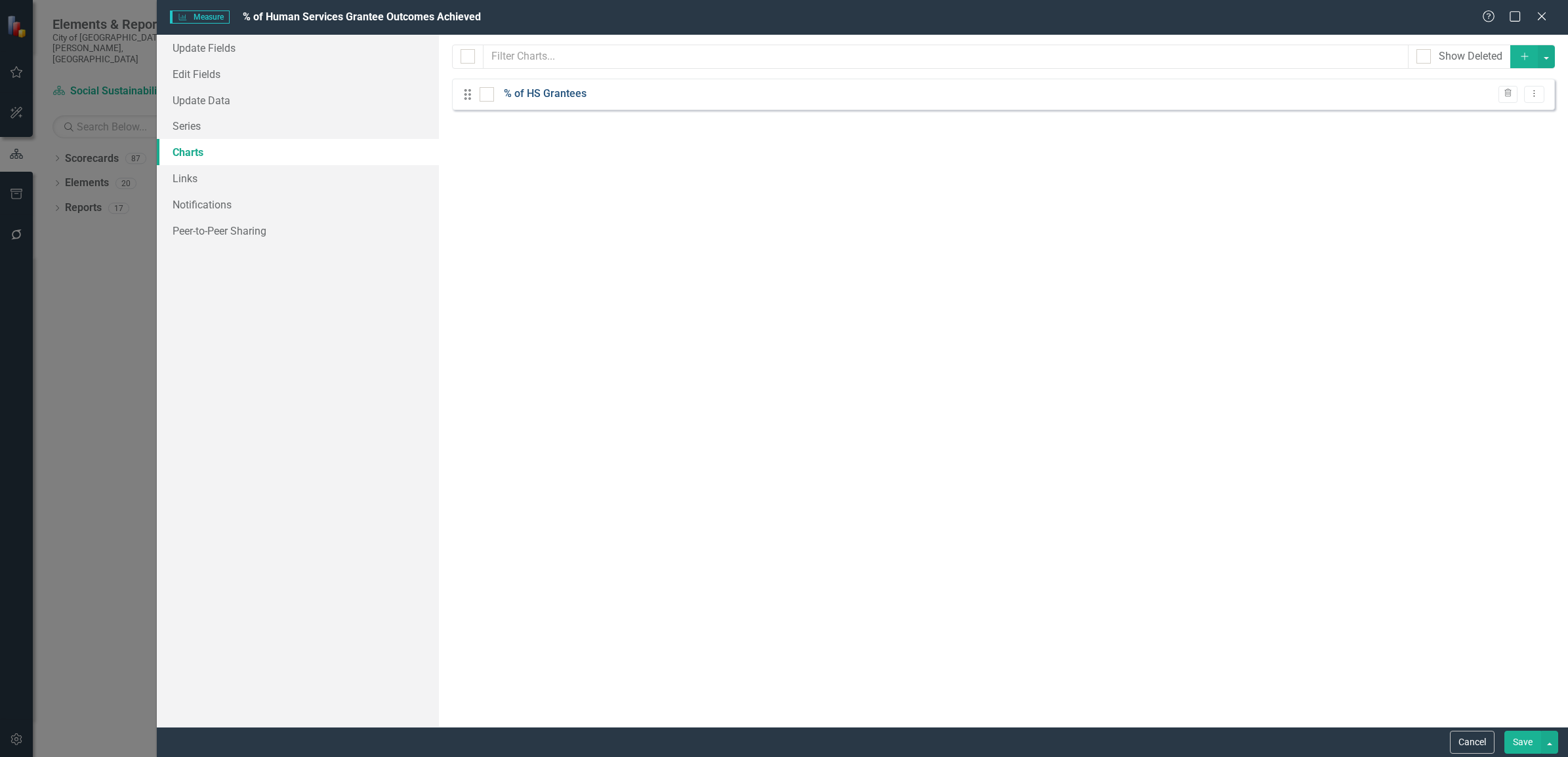
click at [540, 100] on link "% of HS Grantees" at bounding box center [544, 93] width 82 height 15
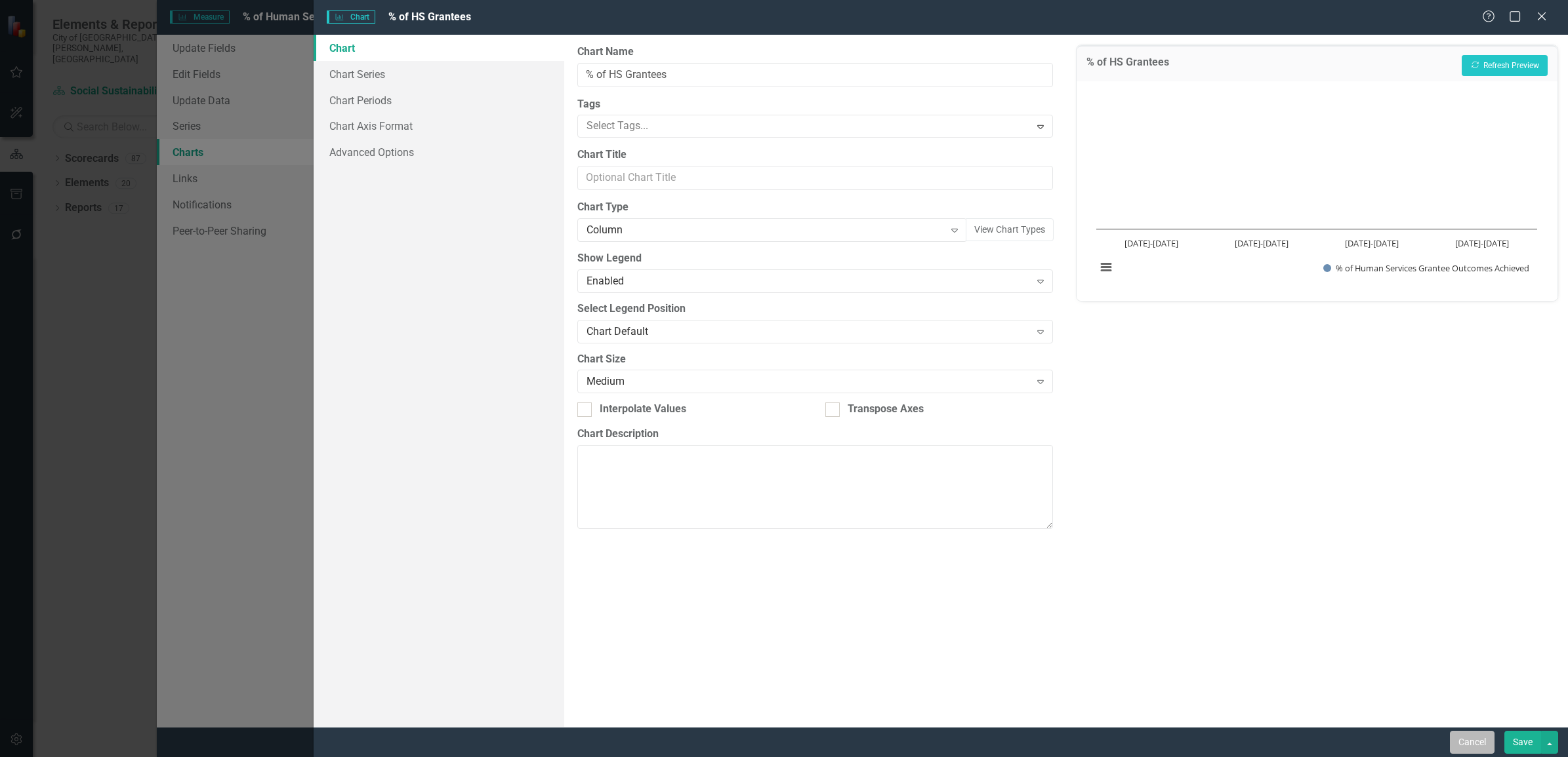
click at [1454, 732] on button "Cancel" at bounding box center [1472, 742] width 45 height 23
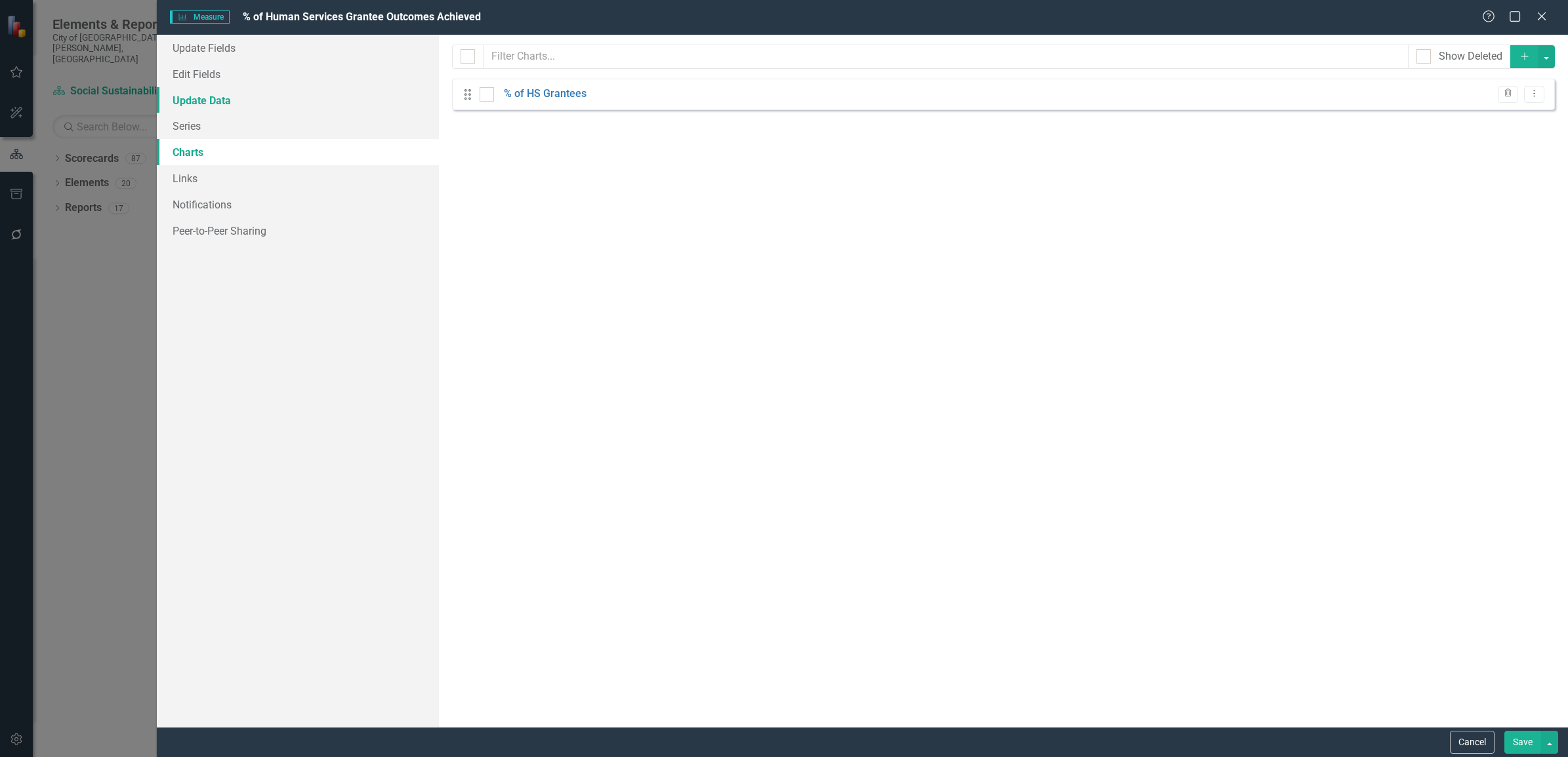
click at [214, 90] on link "Update Data" at bounding box center [297, 100] width 282 height 26
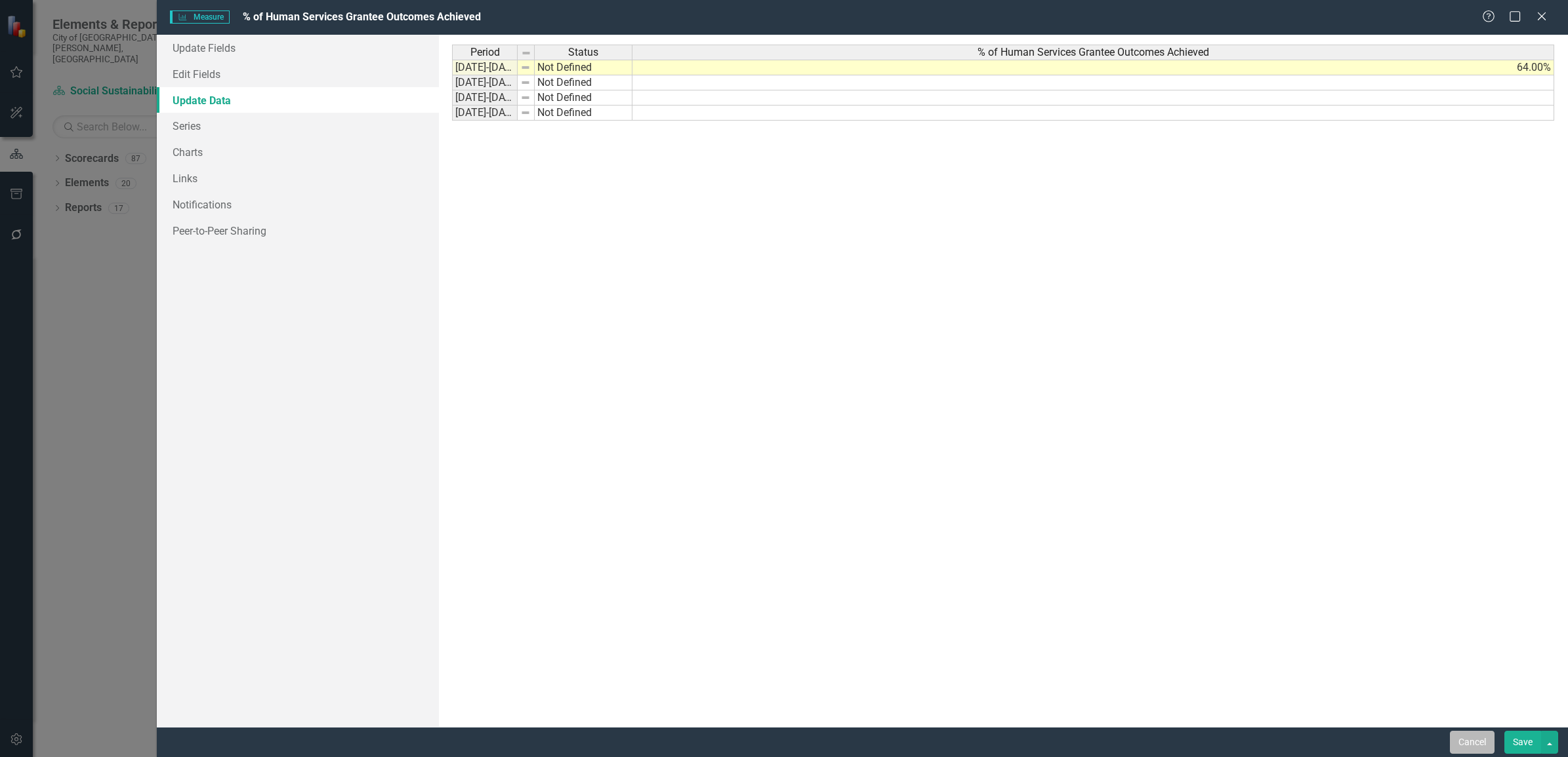
click at [1483, 738] on button "Cancel" at bounding box center [1472, 742] width 45 height 23
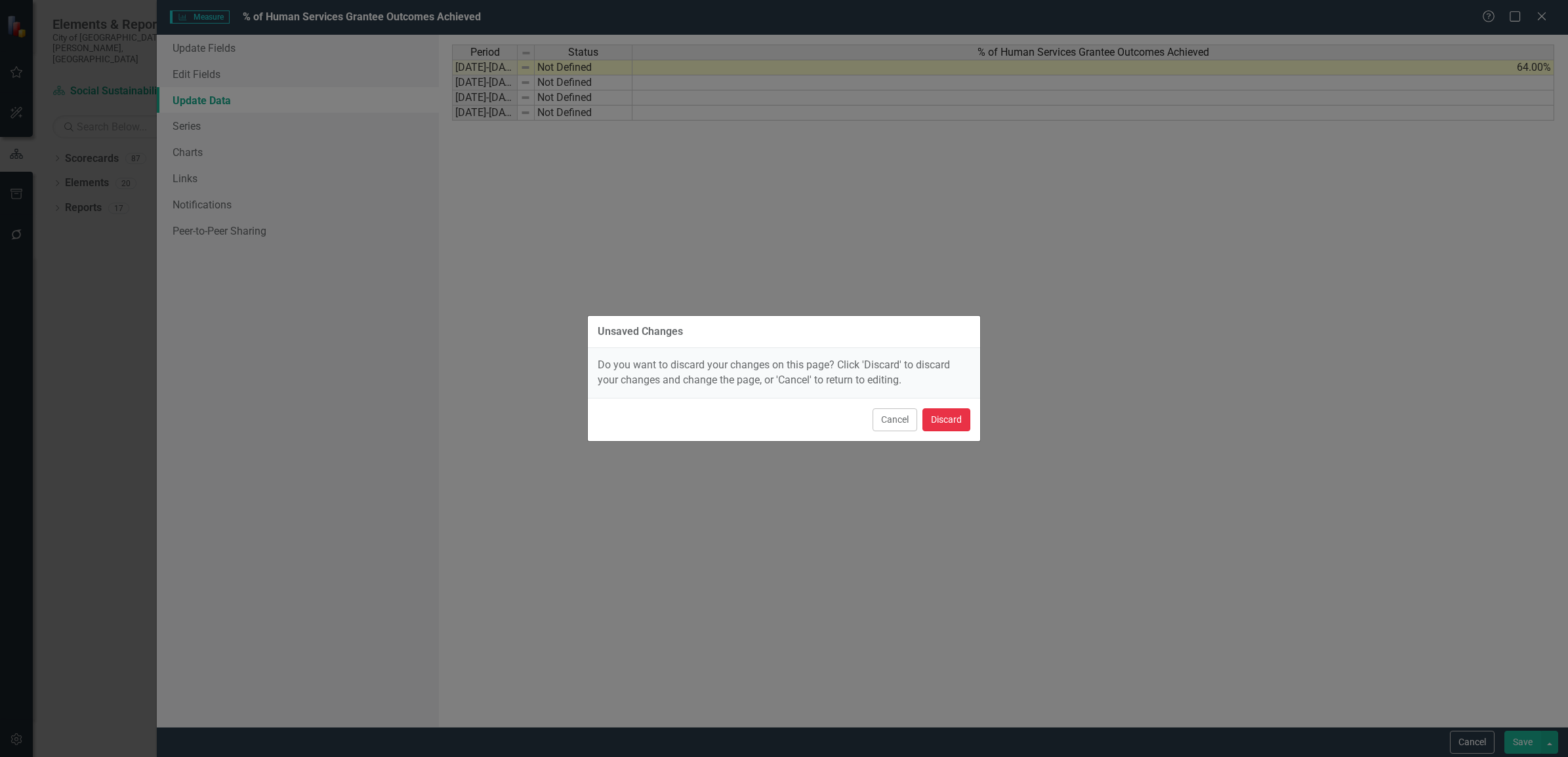
click at [959, 418] on button "Discard" at bounding box center [947, 419] width 48 height 23
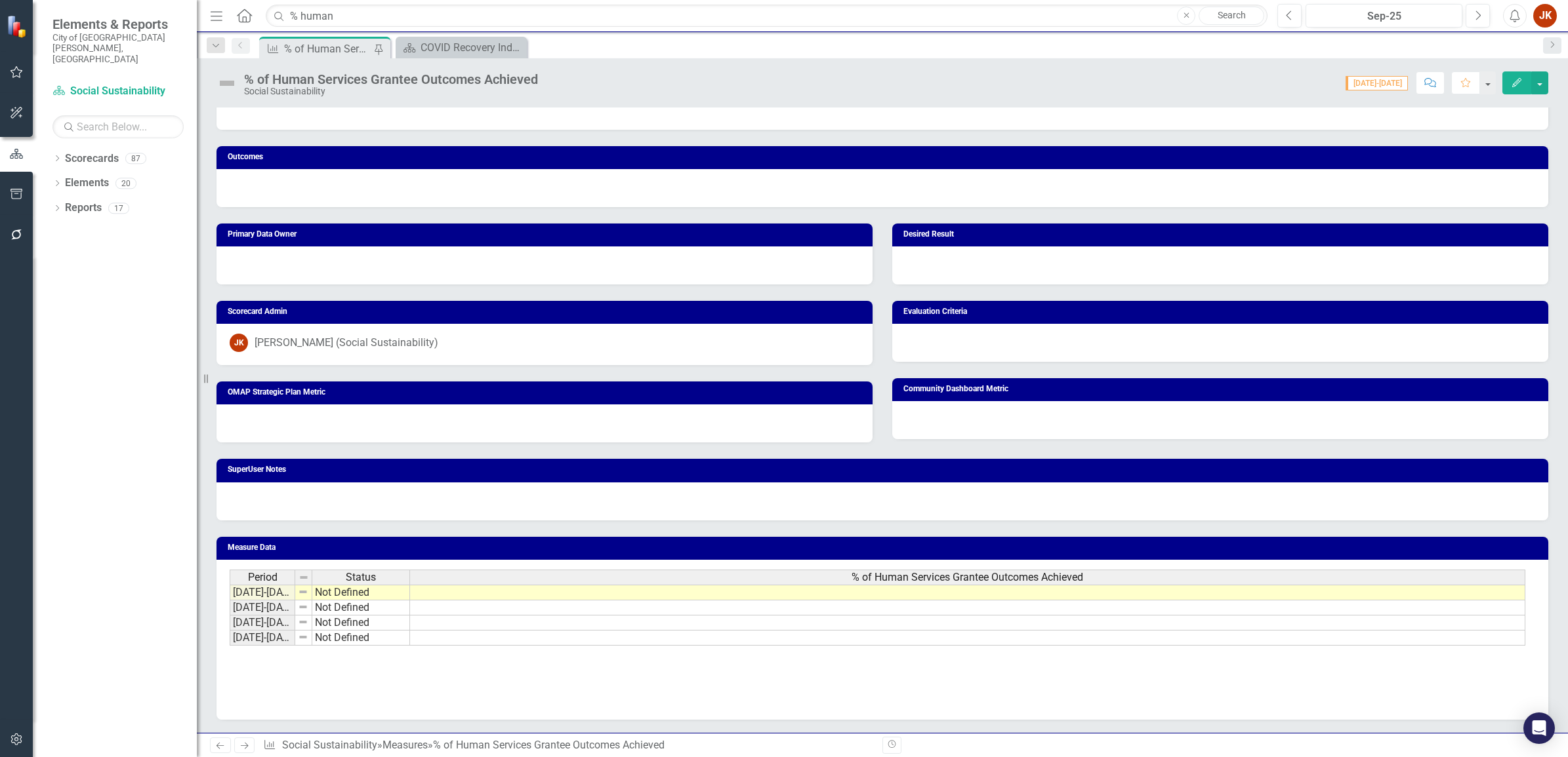
scroll to position [0, 0]
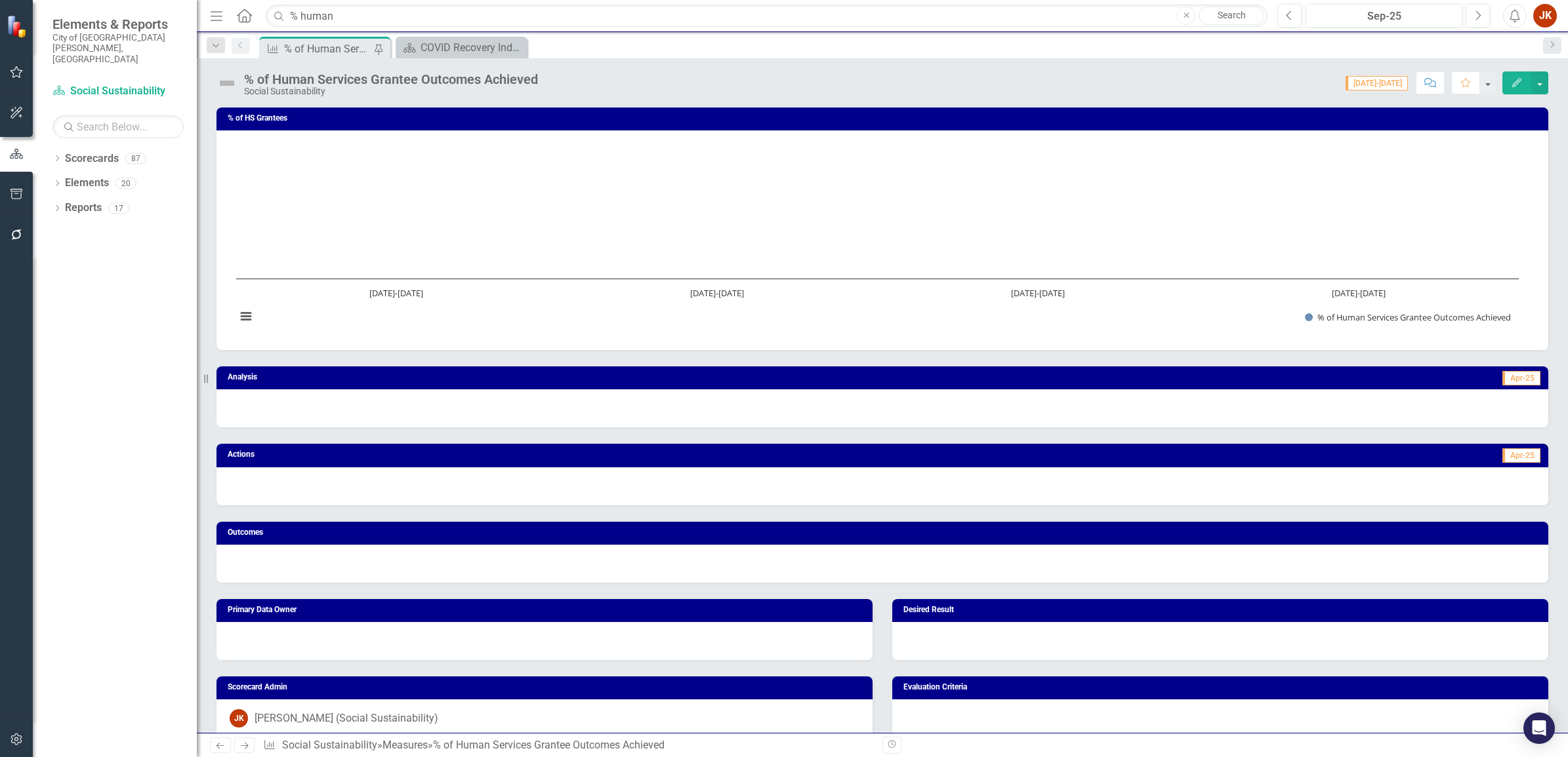
click at [250, 15] on icon "Home" at bounding box center [244, 16] width 17 height 14
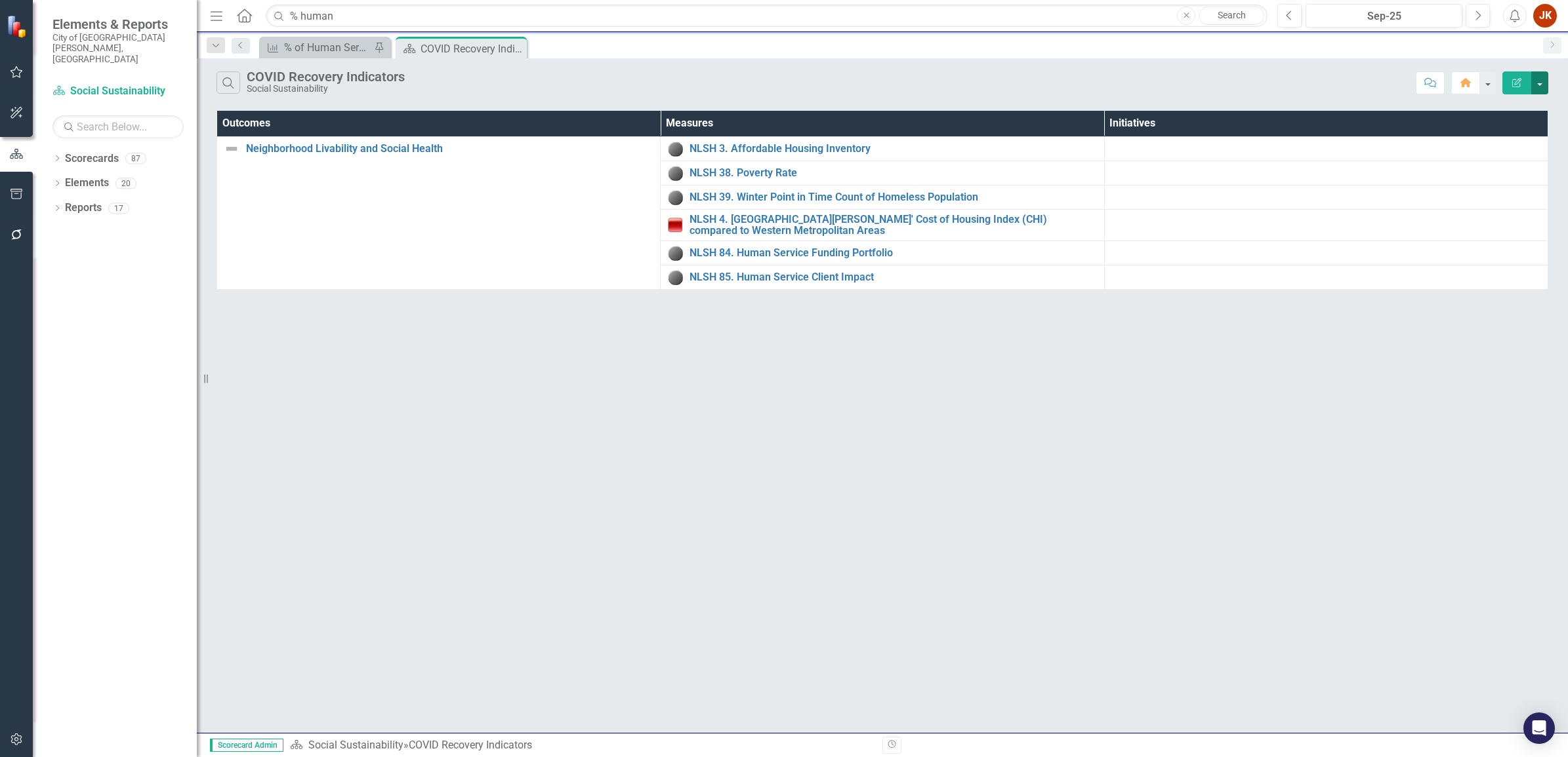
click at [1538, 78] on button "button" at bounding box center [1539, 82] width 17 height 23
click at [1418, 42] on div "Measure % of Human Services Grantee Outcomes Achieved Pin Scorecard COVID Recov…" at bounding box center [896, 47] width 1280 height 21
click at [1488, 85] on button "button" at bounding box center [1487, 82] width 17 height 23
click at [1300, 54] on div "Measure % of Human Services Grantee Outcomes Achieved Pin Scorecard COVID Recov…" at bounding box center [896, 47] width 1280 height 21
click at [92, 152] on link "Scorecards" at bounding box center [92, 159] width 54 height 15
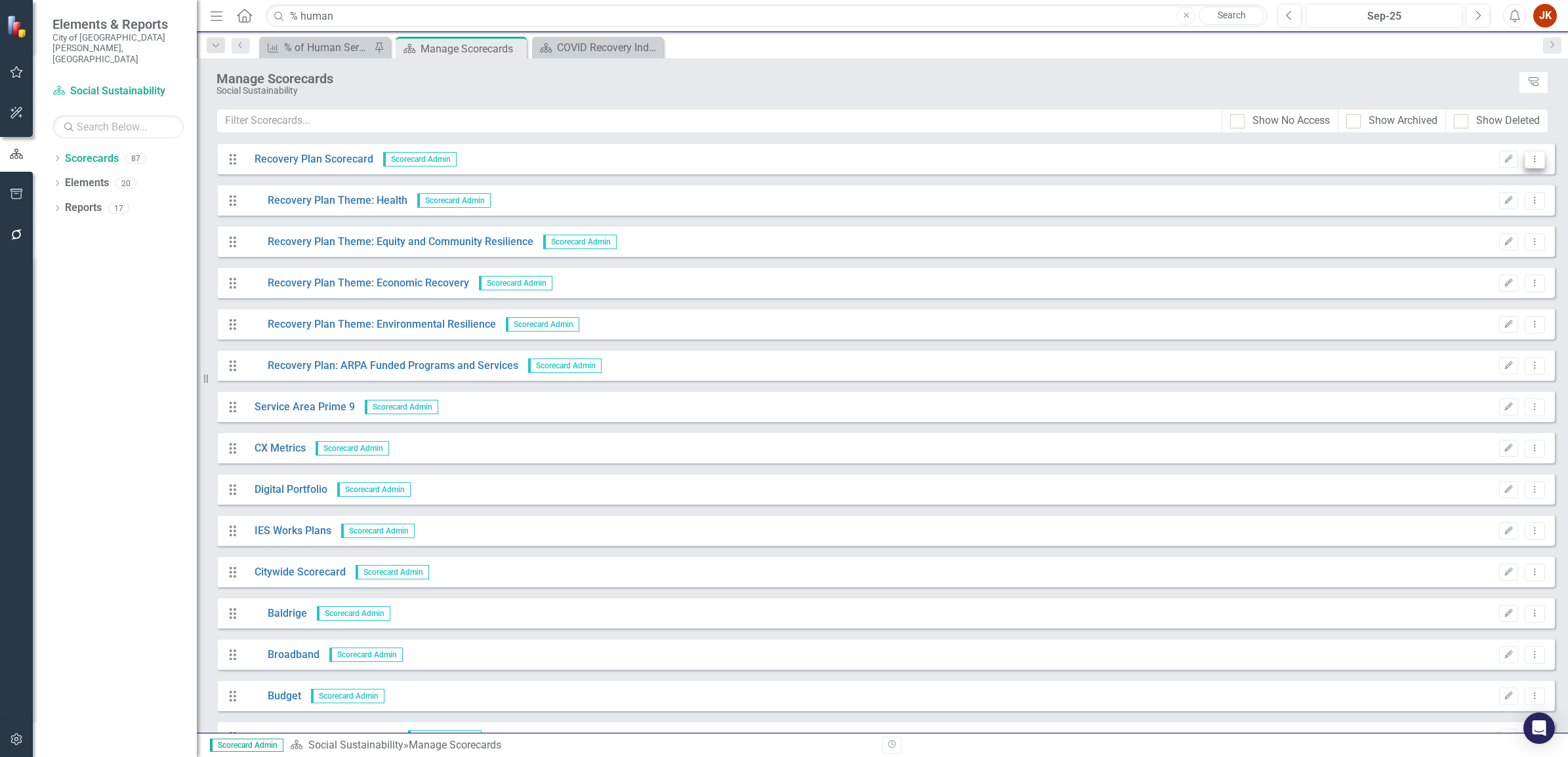
click at [1531, 156] on button "Dropdown Menu" at bounding box center [1534, 160] width 21 height 18
click at [1450, 59] on div "Manage Scorecards Social Sustainability Tree Explorer" at bounding box center [882, 83] width 1371 height 51
click at [224, 15] on icon "Menu" at bounding box center [216, 16] width 17 height 14
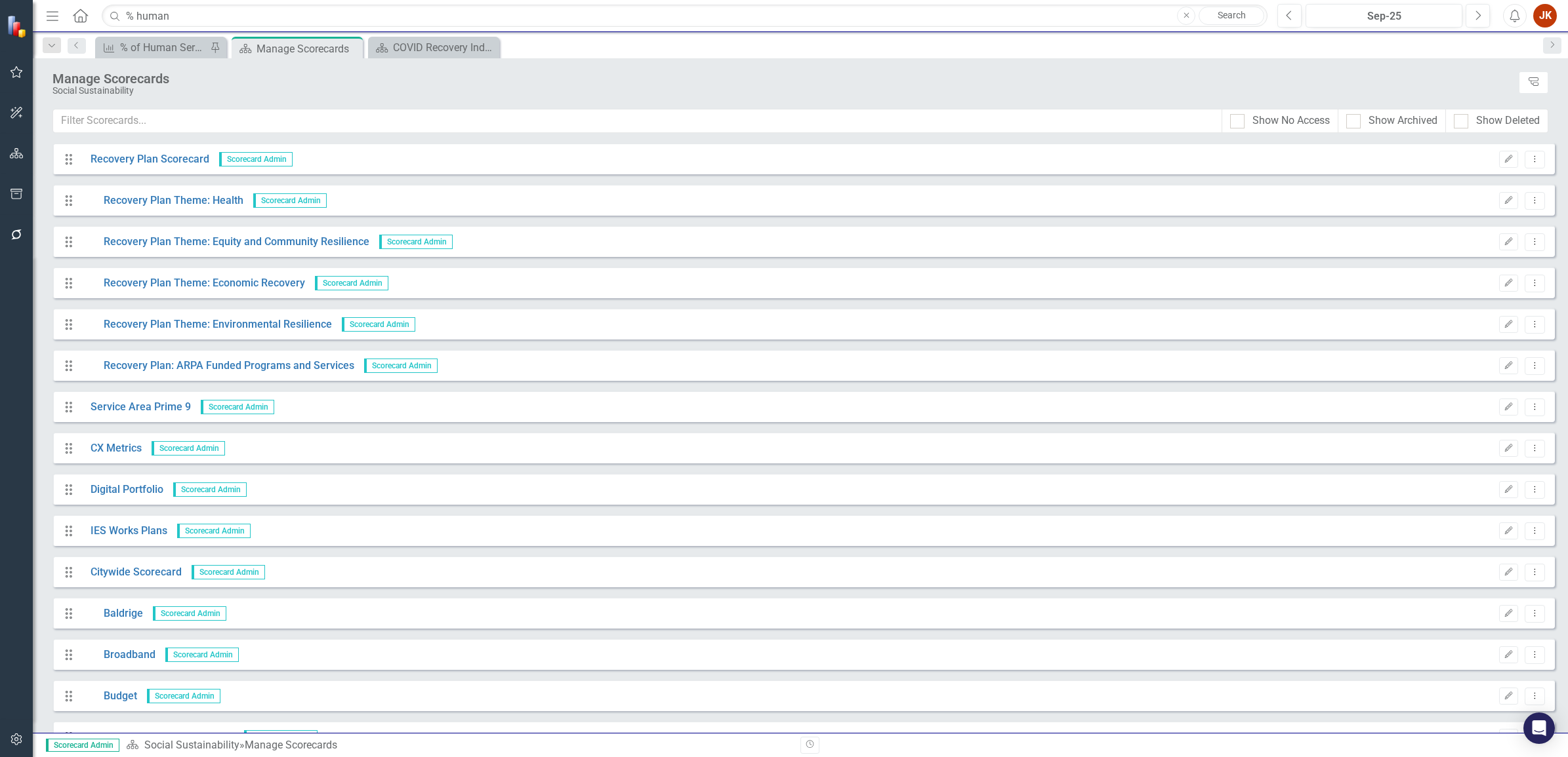
click at [59, 15] on icon "Menu" at bounding box center [52, 16] width 17 height 14
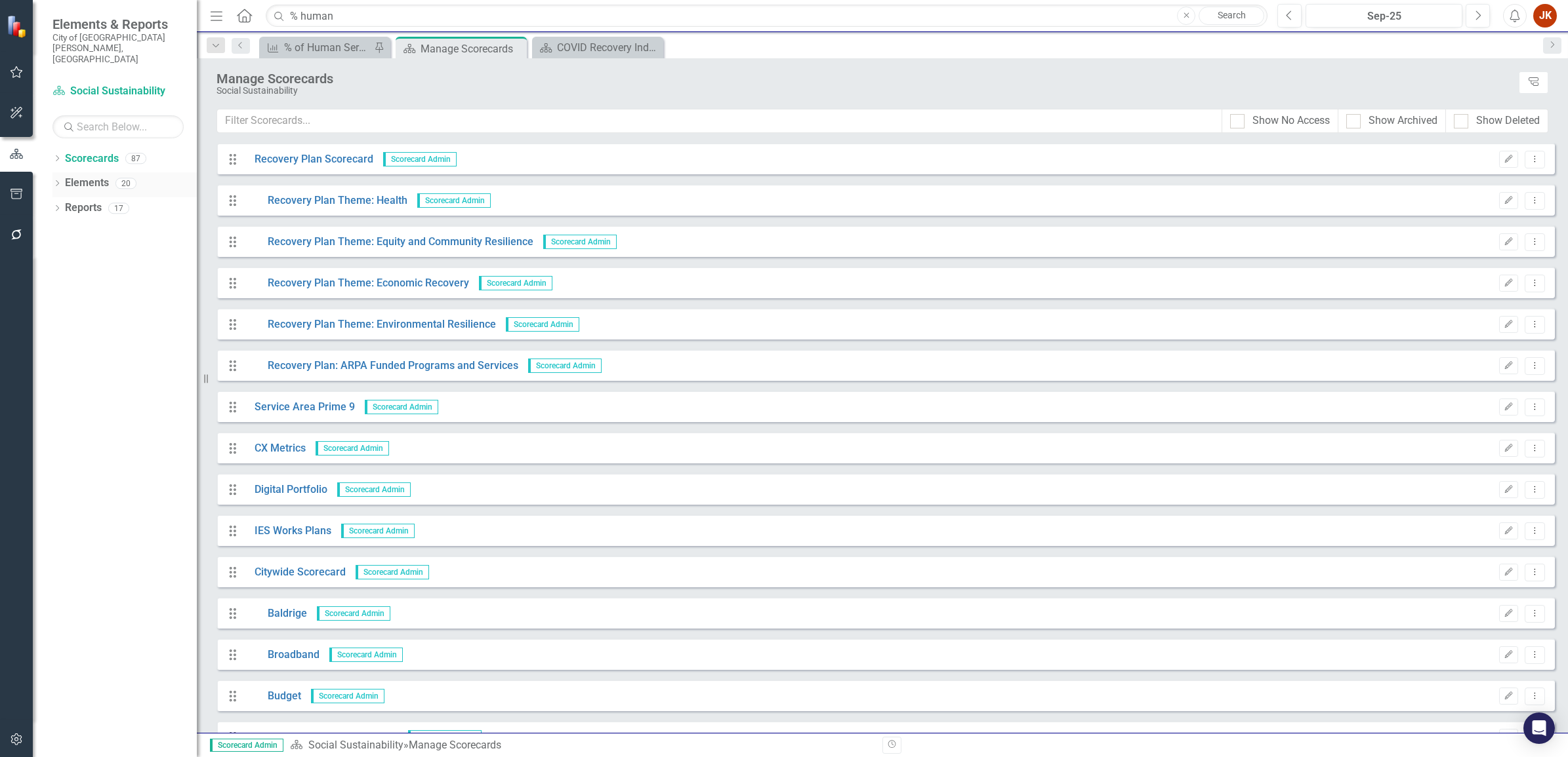
click at [62, 172] on div "Dropdown Elements 20" at bounding box center [125, 184] width 145 height 25
click at [56, 181] on icon "Dropdown" at bounding box center [56, 184] width 9 height 7
click at [85, 226] on link "Measure Measures" at bounding box center [104, 233] width 65 height 15
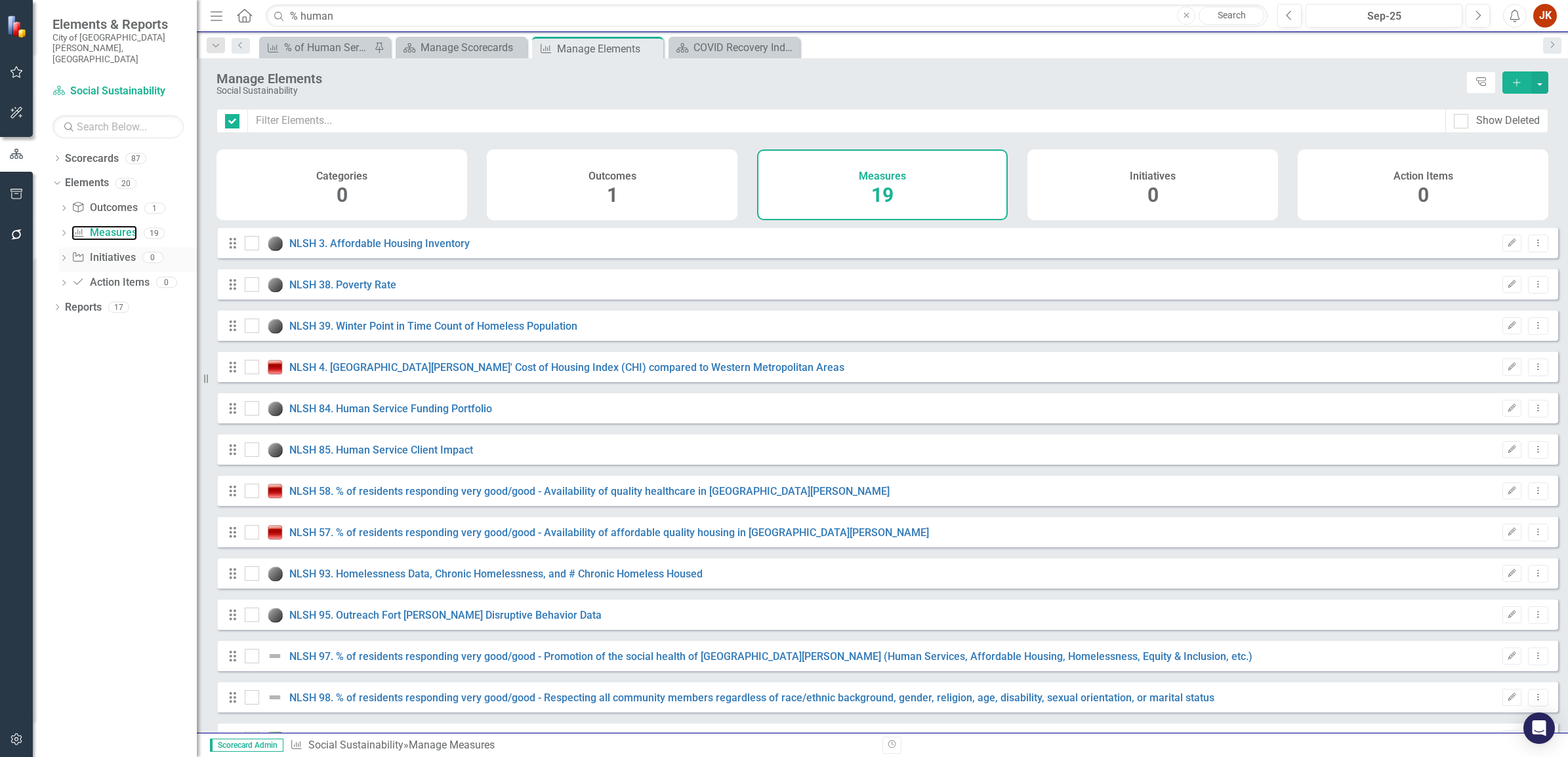
checkbox input "false"
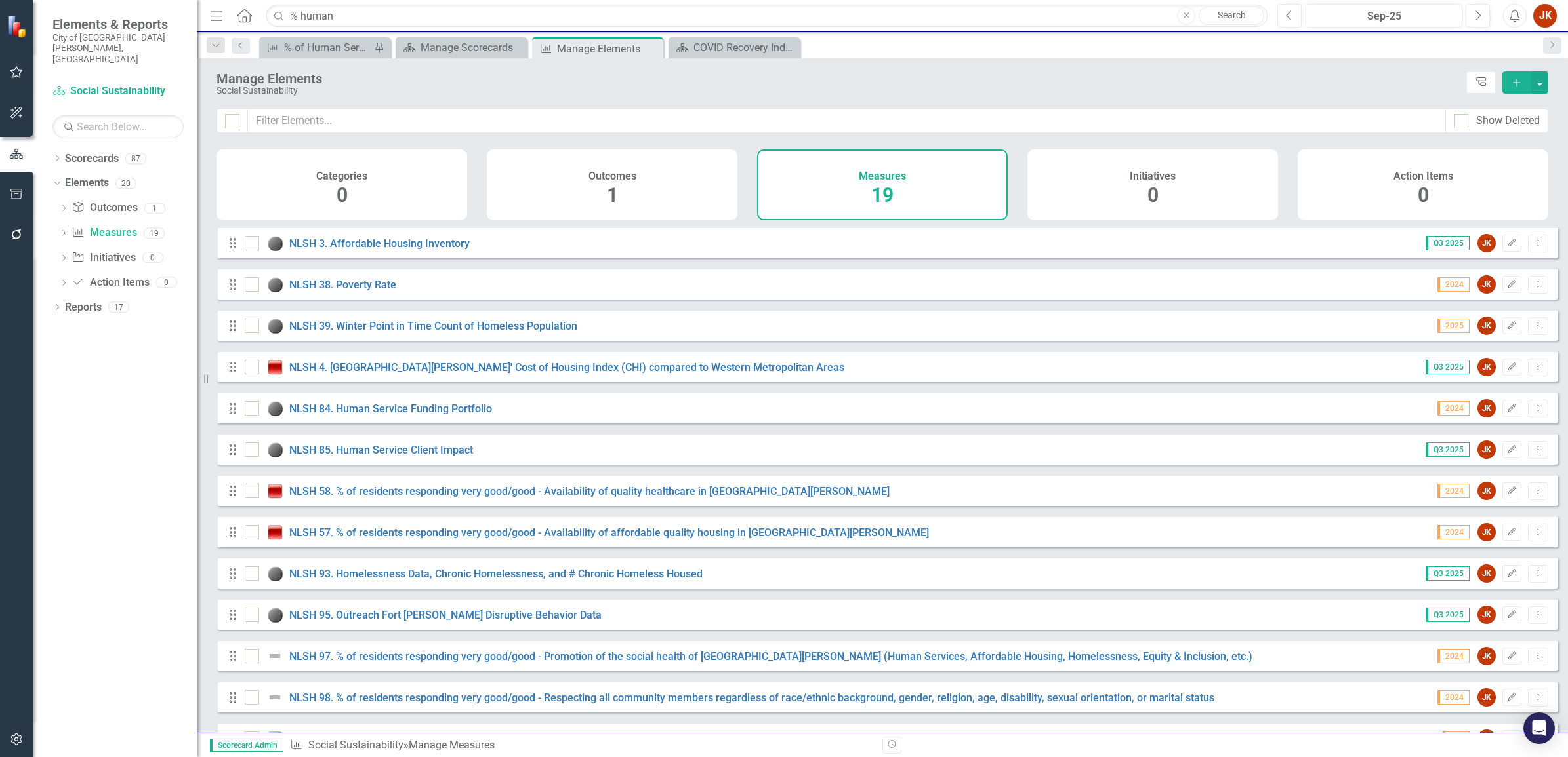
click at [1519, 78] on icon "Add" at bounding box center [1516, 82] width 12 height 9
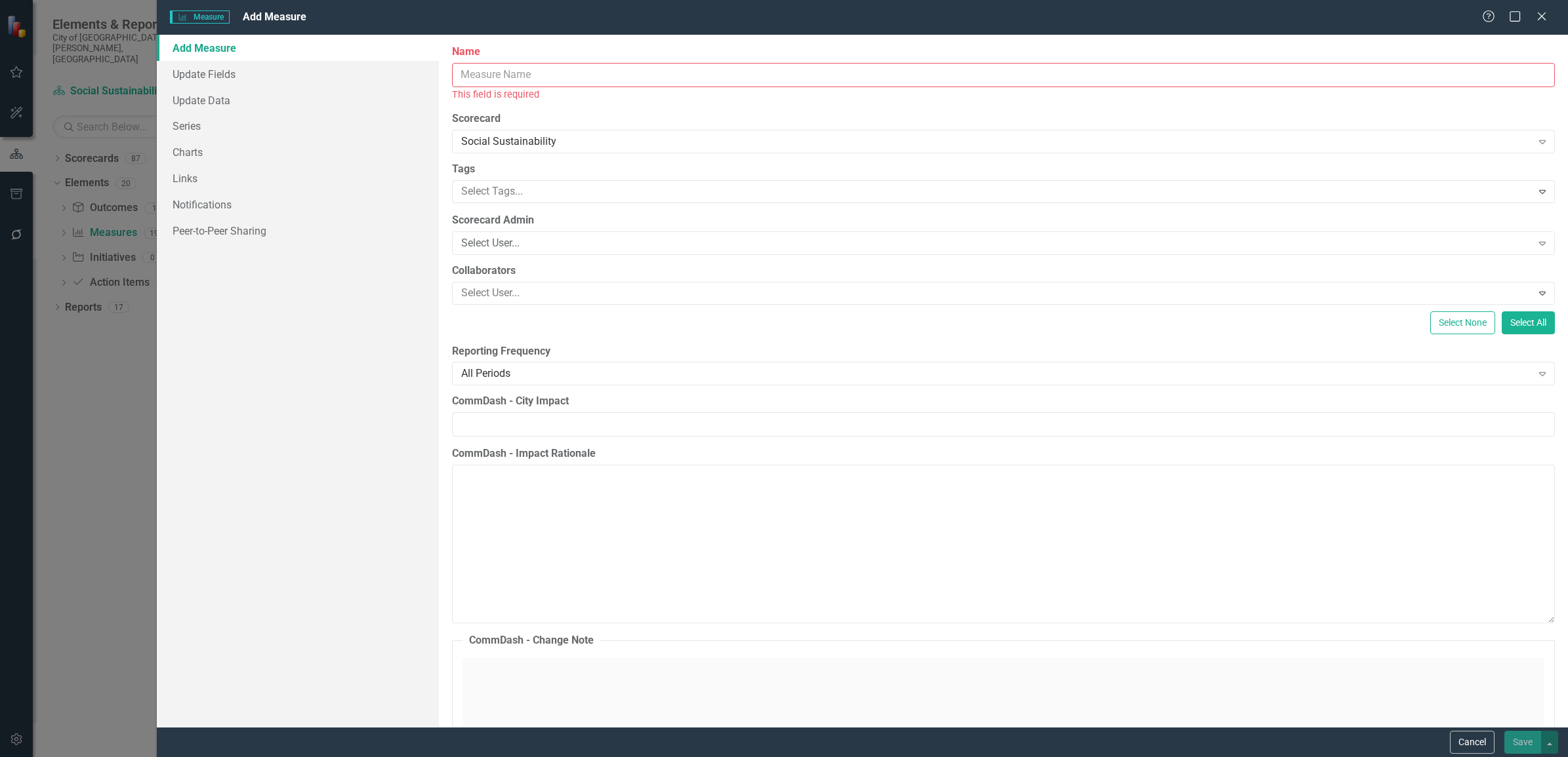
click at [961, 74] on input "Name" at bounding box center [1003, 75] width 1103 height 24
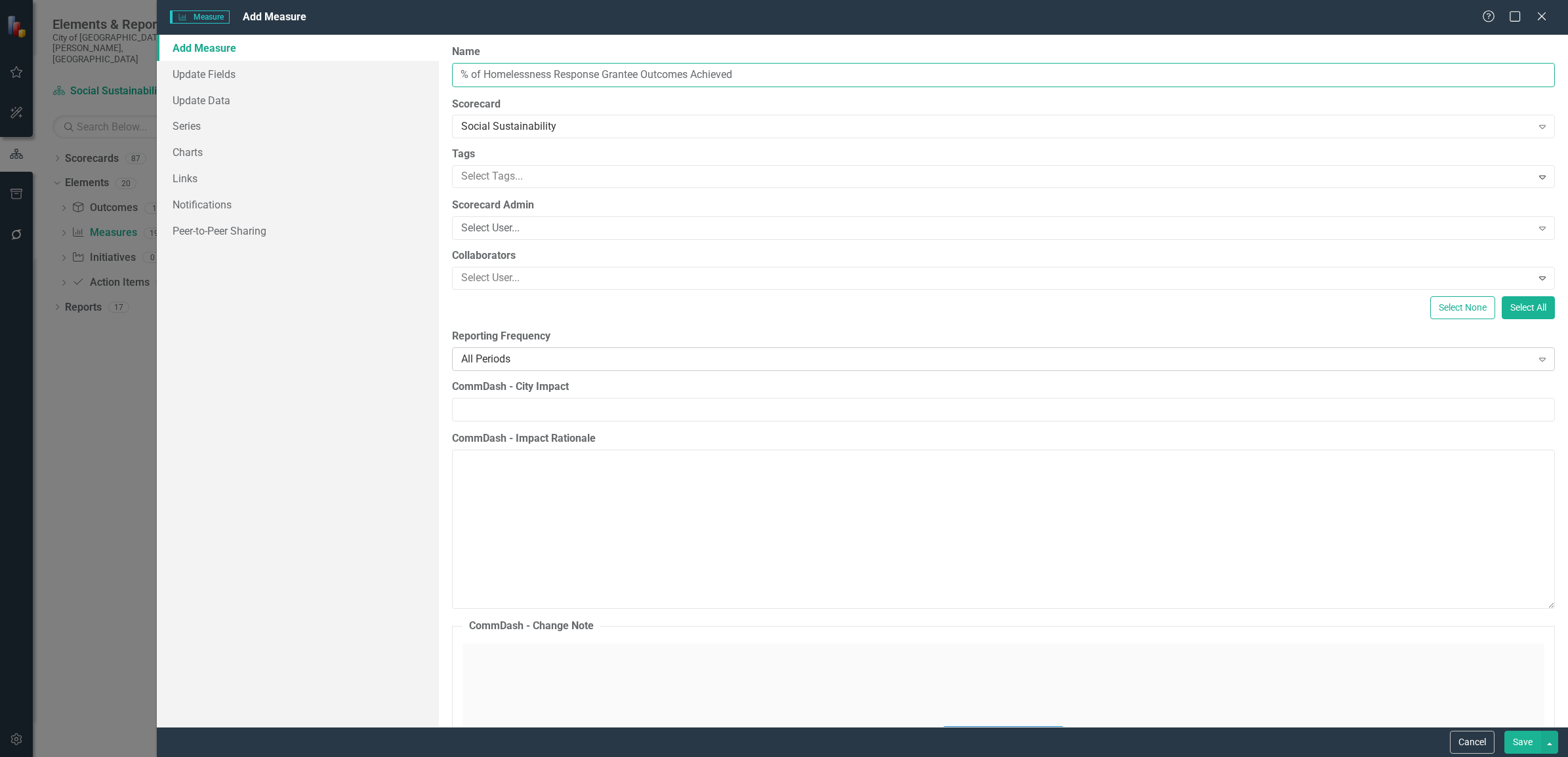
type input "% of Homelessness Response Grantee Outcomes Achieved"
click at [552, 354] on div "All Periods" at bounding box center [996, 359] width 1070 height 15
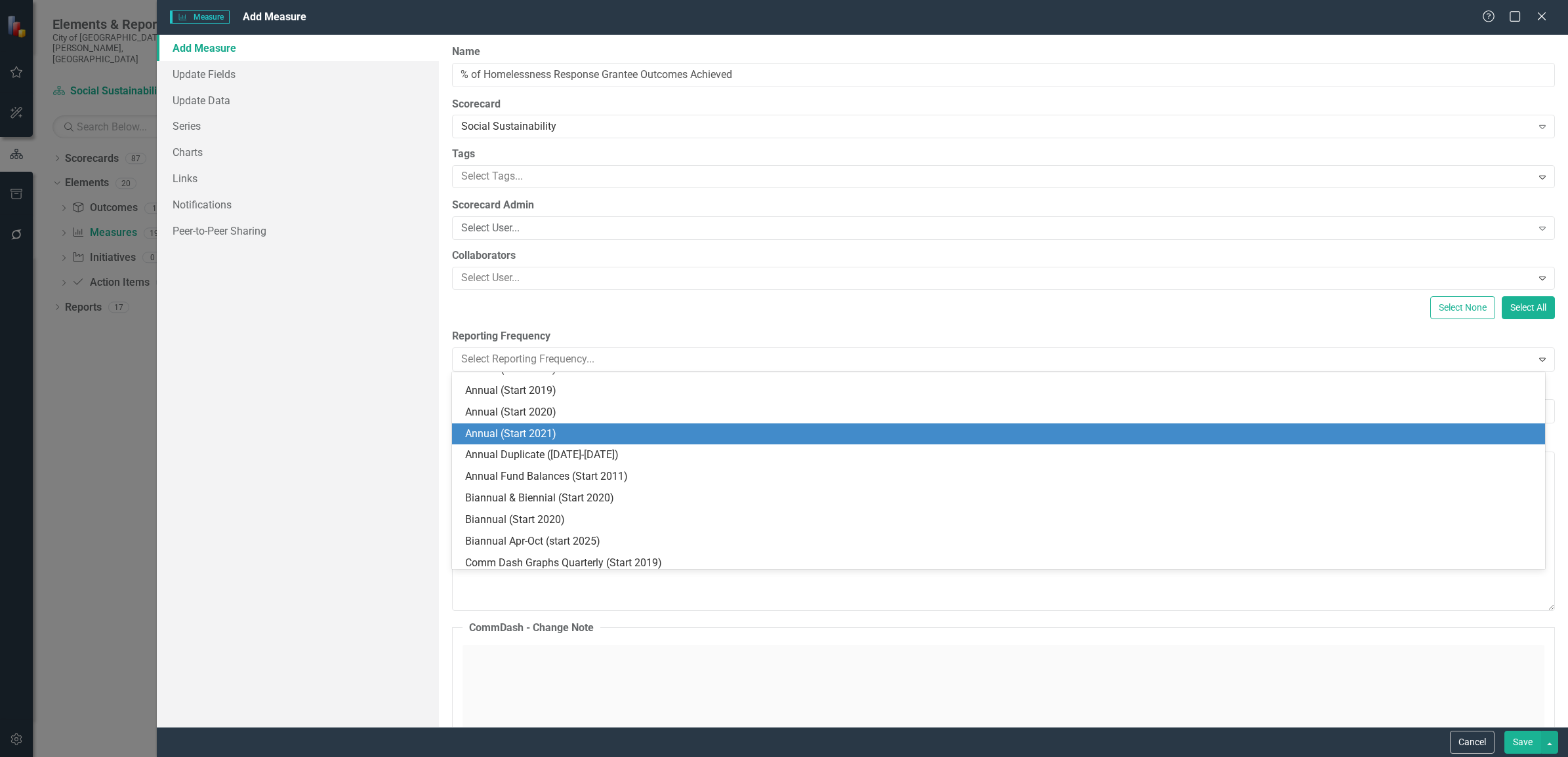
scroll to position [738, 0]
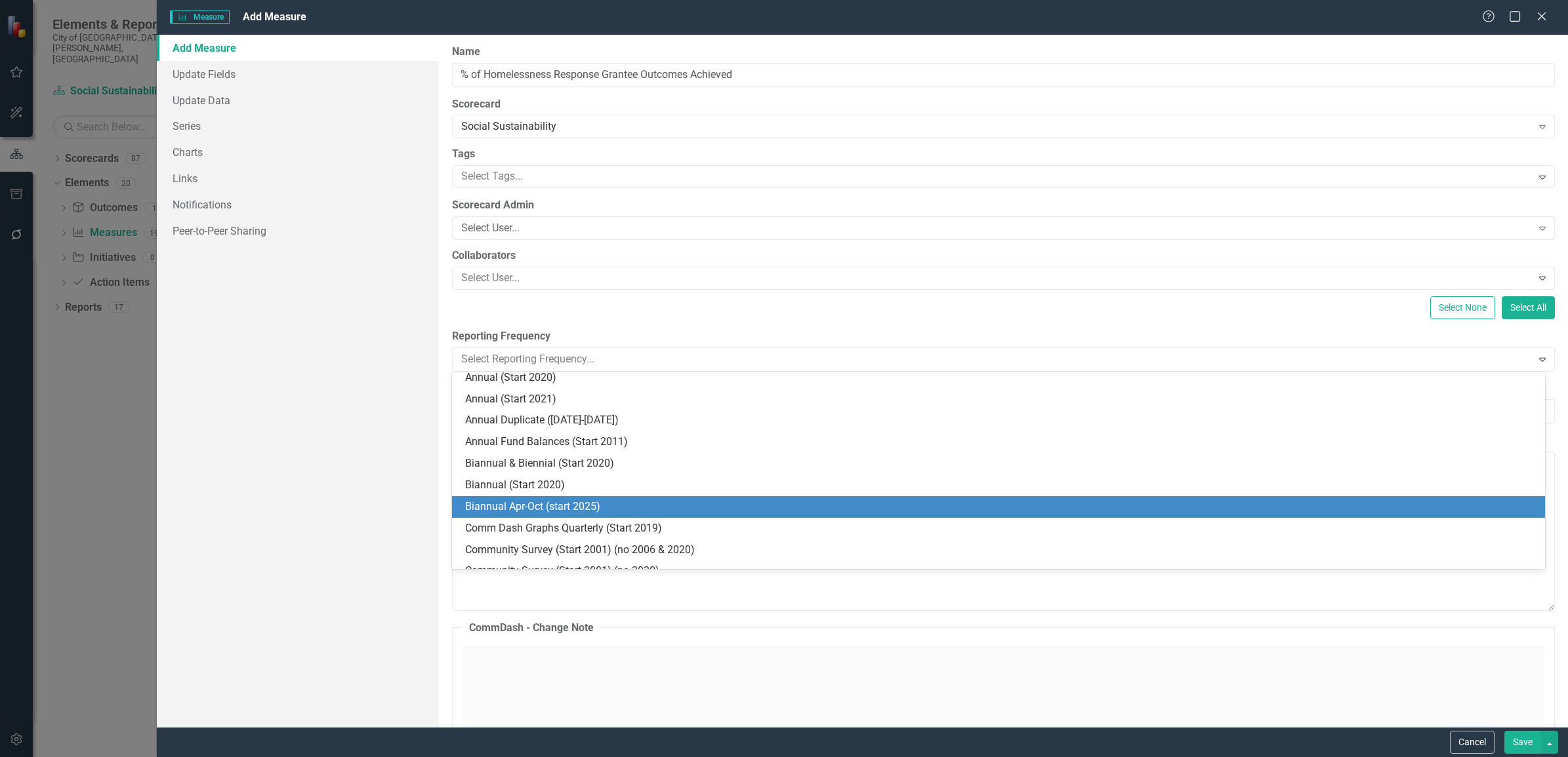
click at [546, 507] on div "Biannual Apr-Oct (start 2025)" at bounding box center [1000, 506] width 1071 height 15
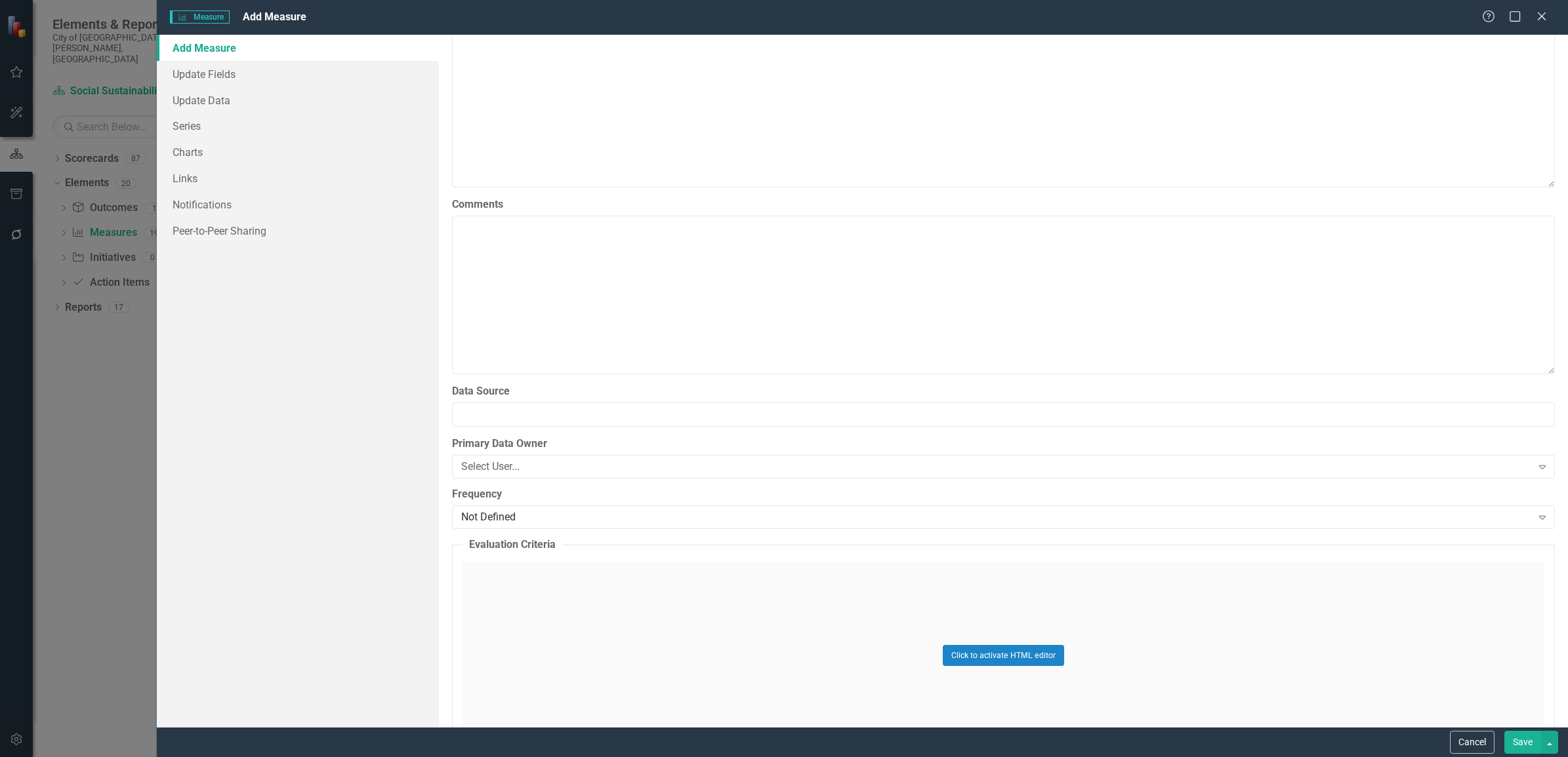
scroll to position [1940, 0]
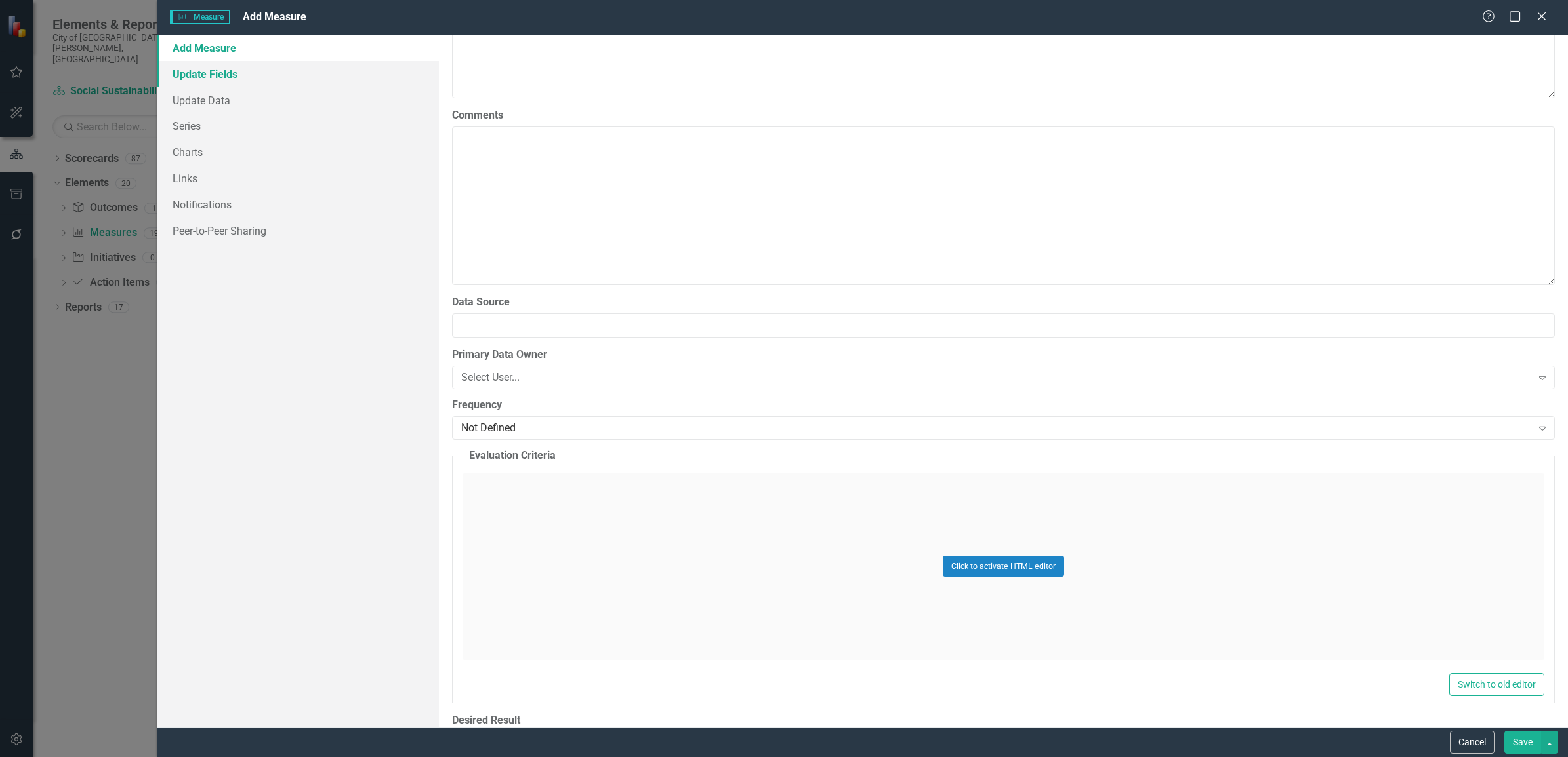
click at [231, 70] on link "Update Fields" at bounding box center [297, 74] width 282 height 26
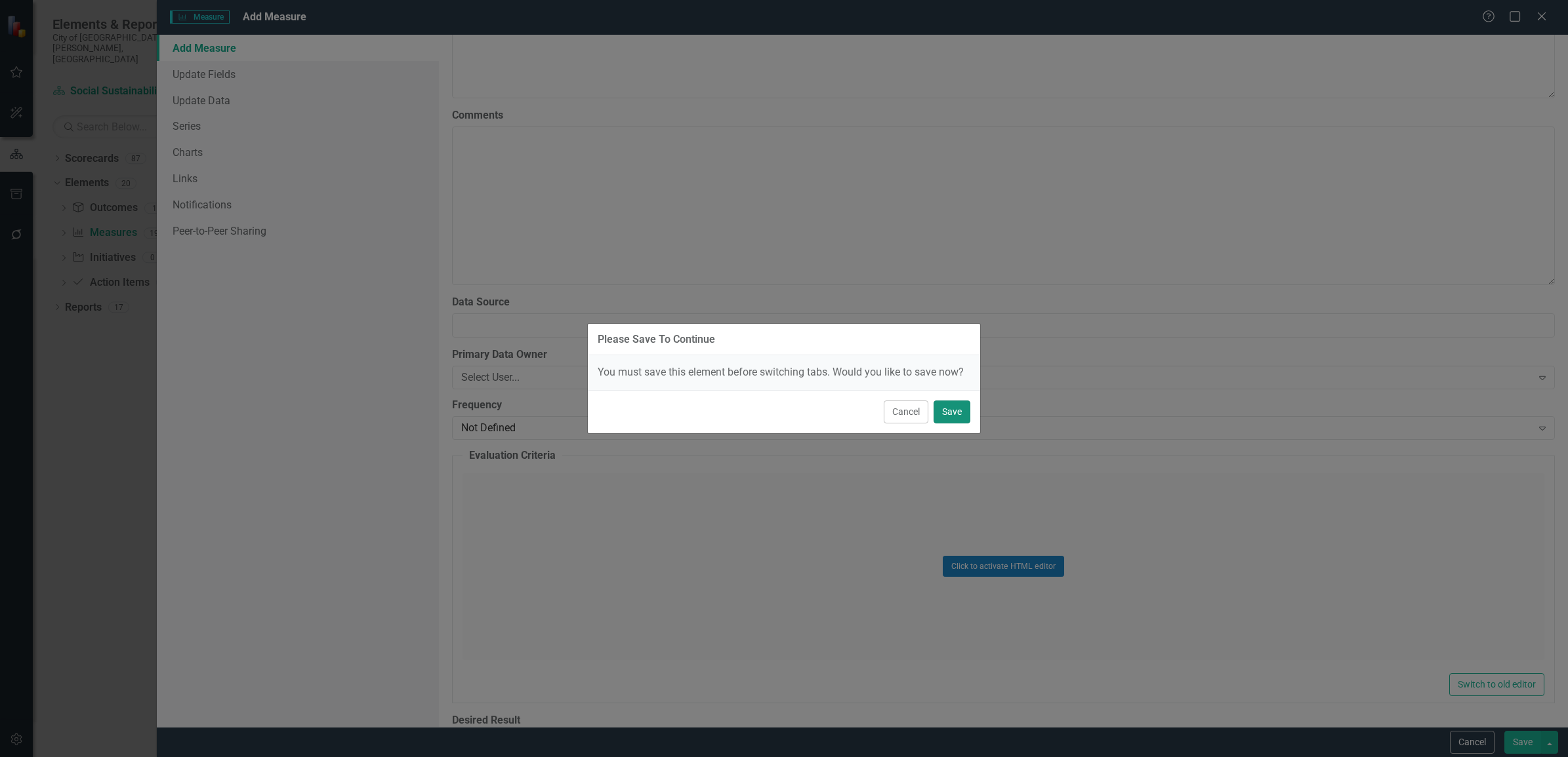
click at [953, 408] on button "Save" at bounding box center [952, 411] width 37 height 23
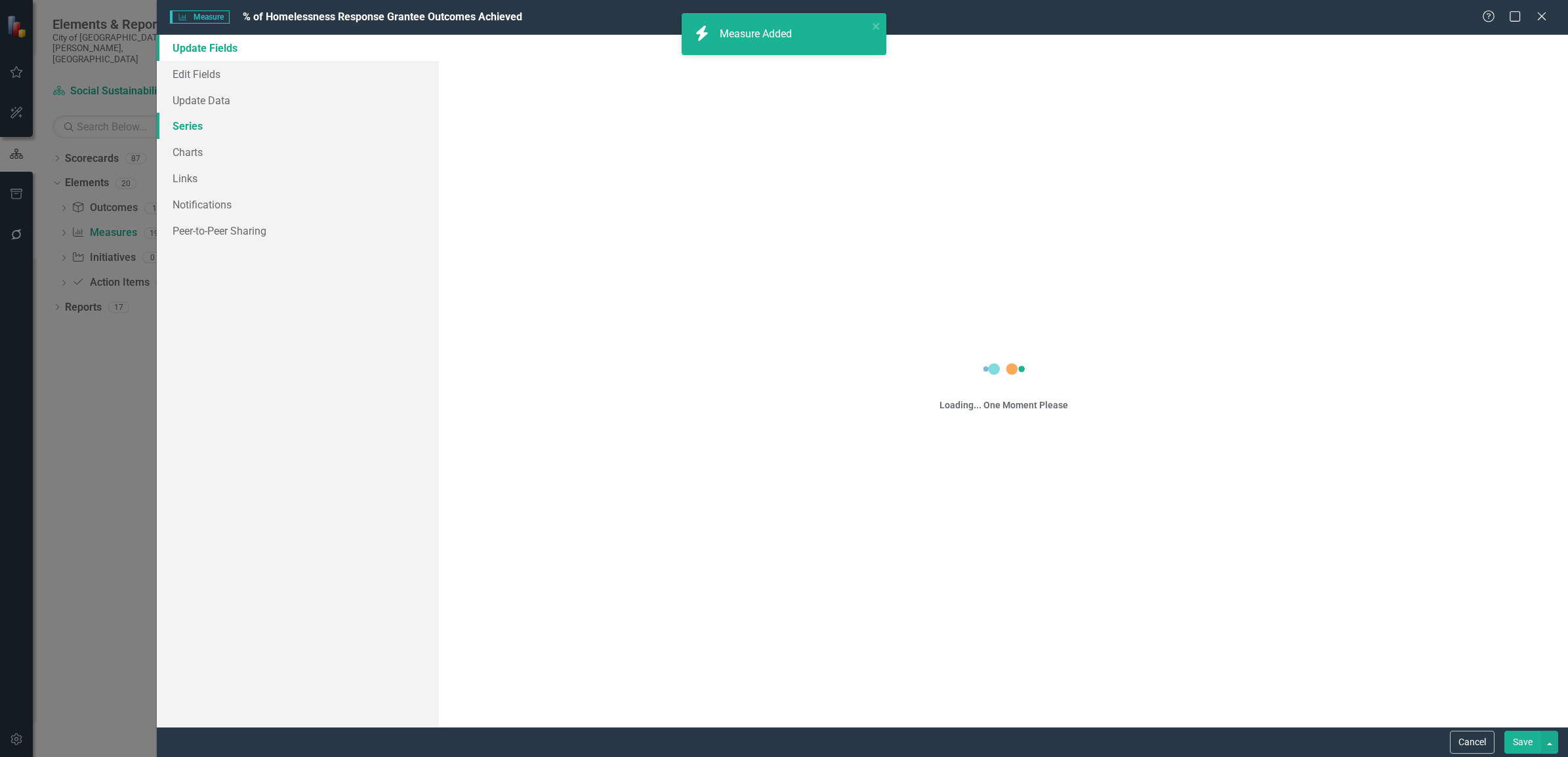
click at [188, 123] on link "Series" at bounding box center [297, 126] width 282 height 26
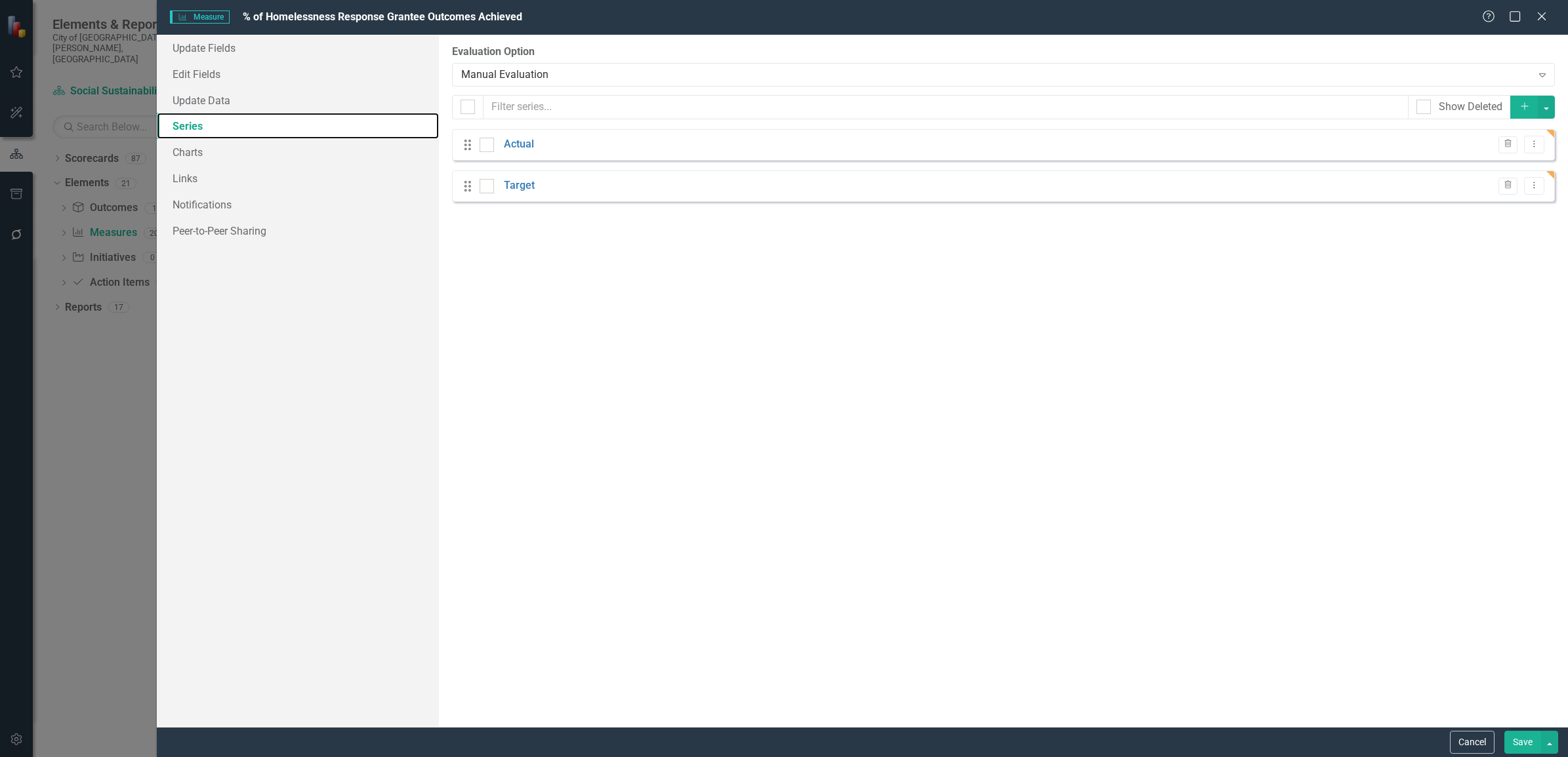
checkbox input "false"
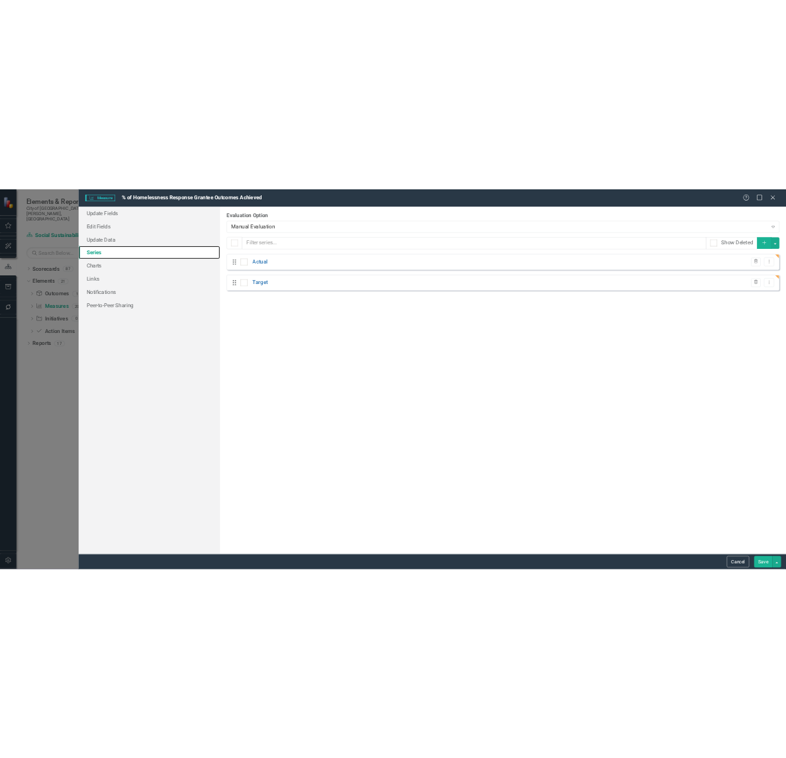
scroll to position [0, 0]
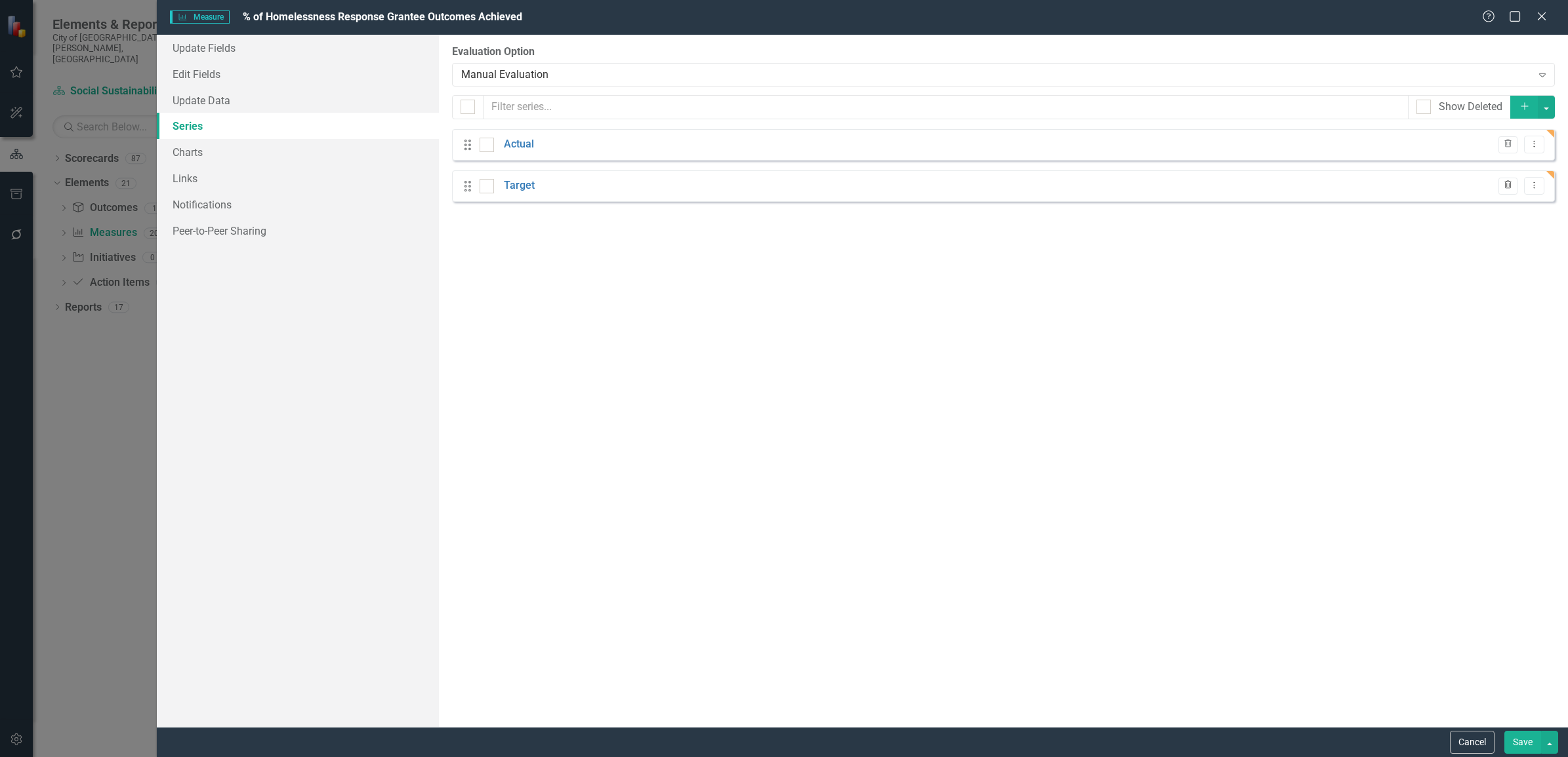
click at [1509, 181] on icon "button" at bounding box center [1508, 185] width 7 height 8
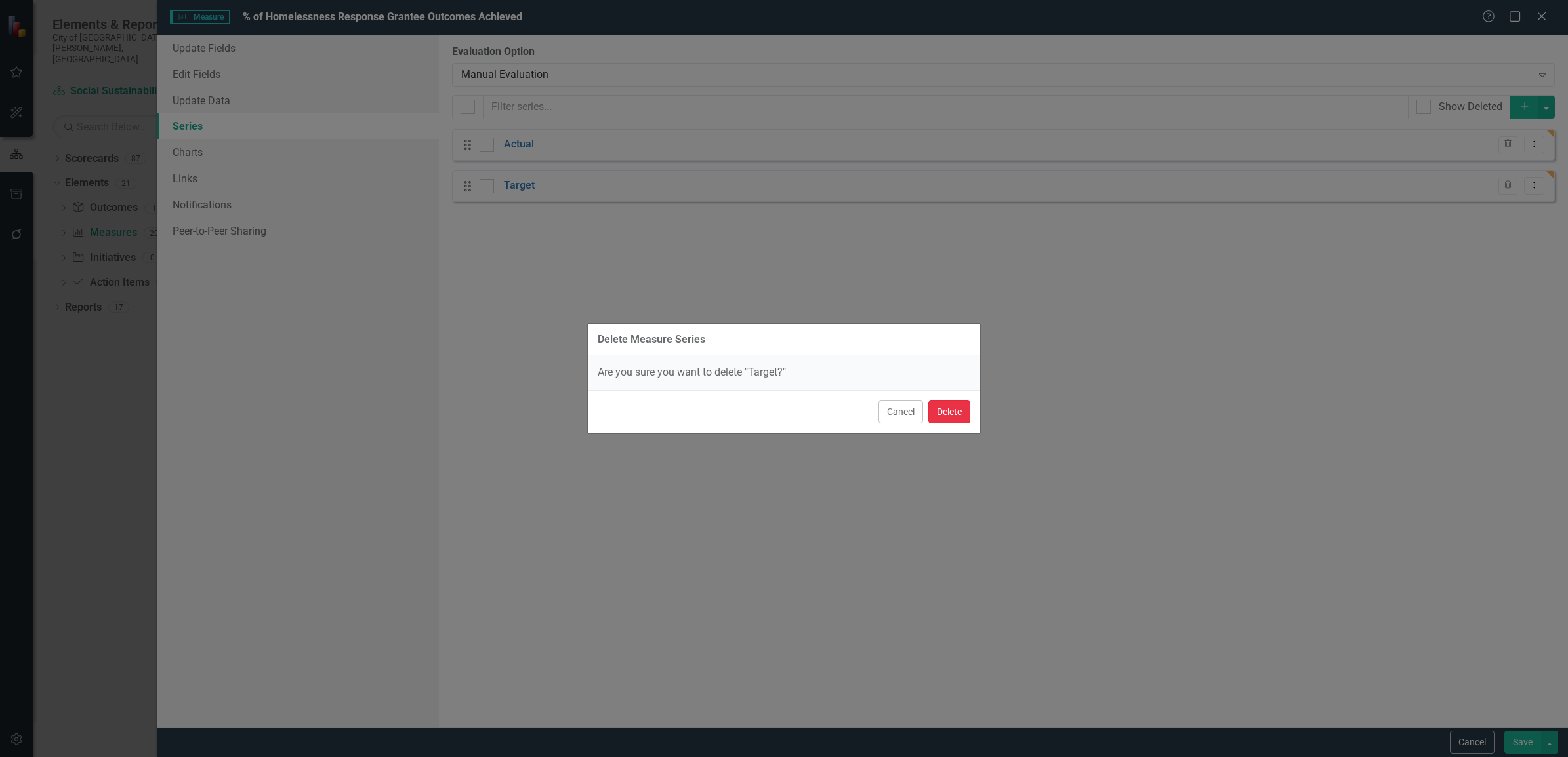
click at [950, 414] on button "Delete" at bounding box center [950, 411] width 42 height 23
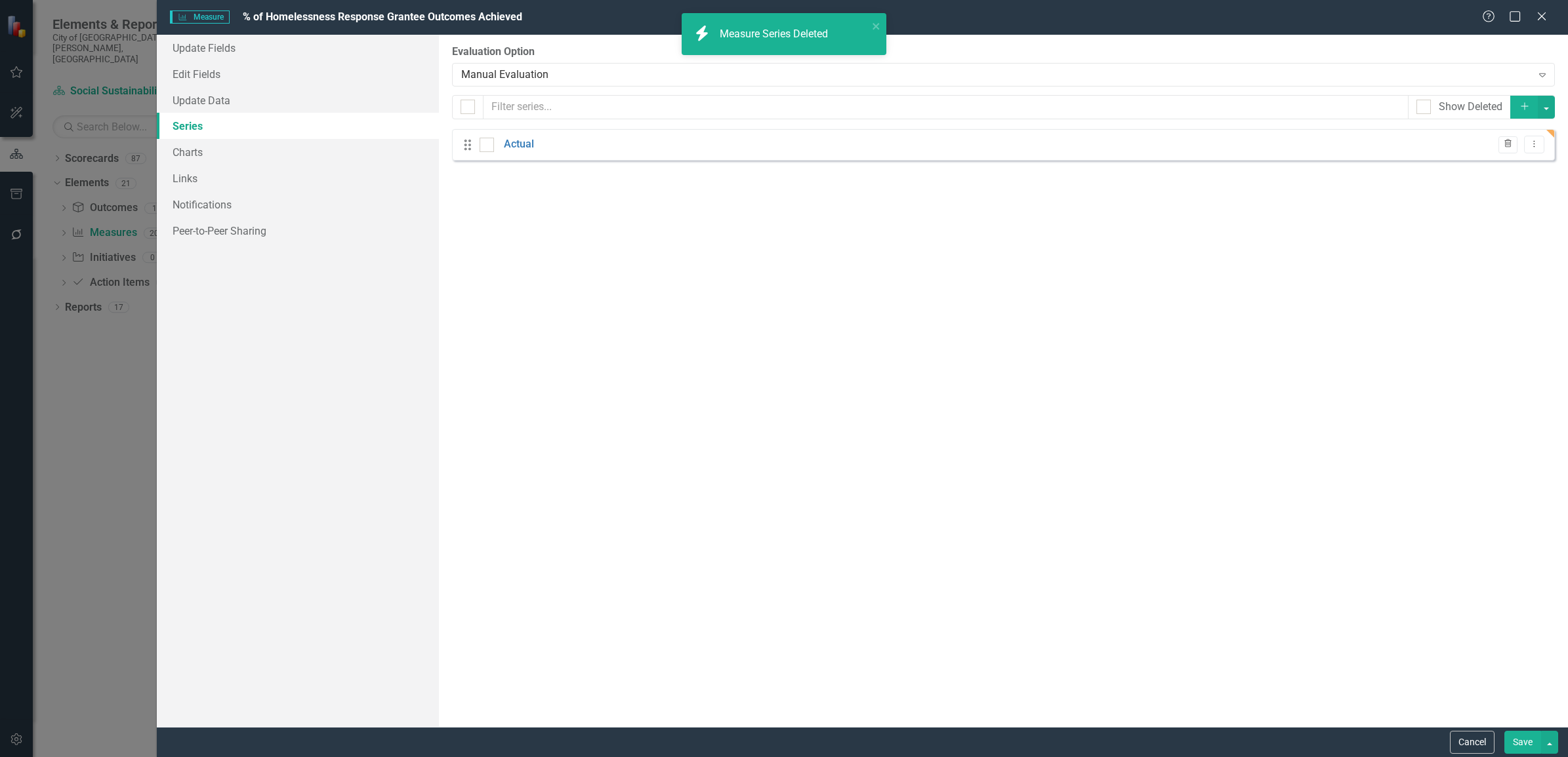
click at [1503, 143] on icon "Trash" at bounding box center [1508, 145] width 10 height 8
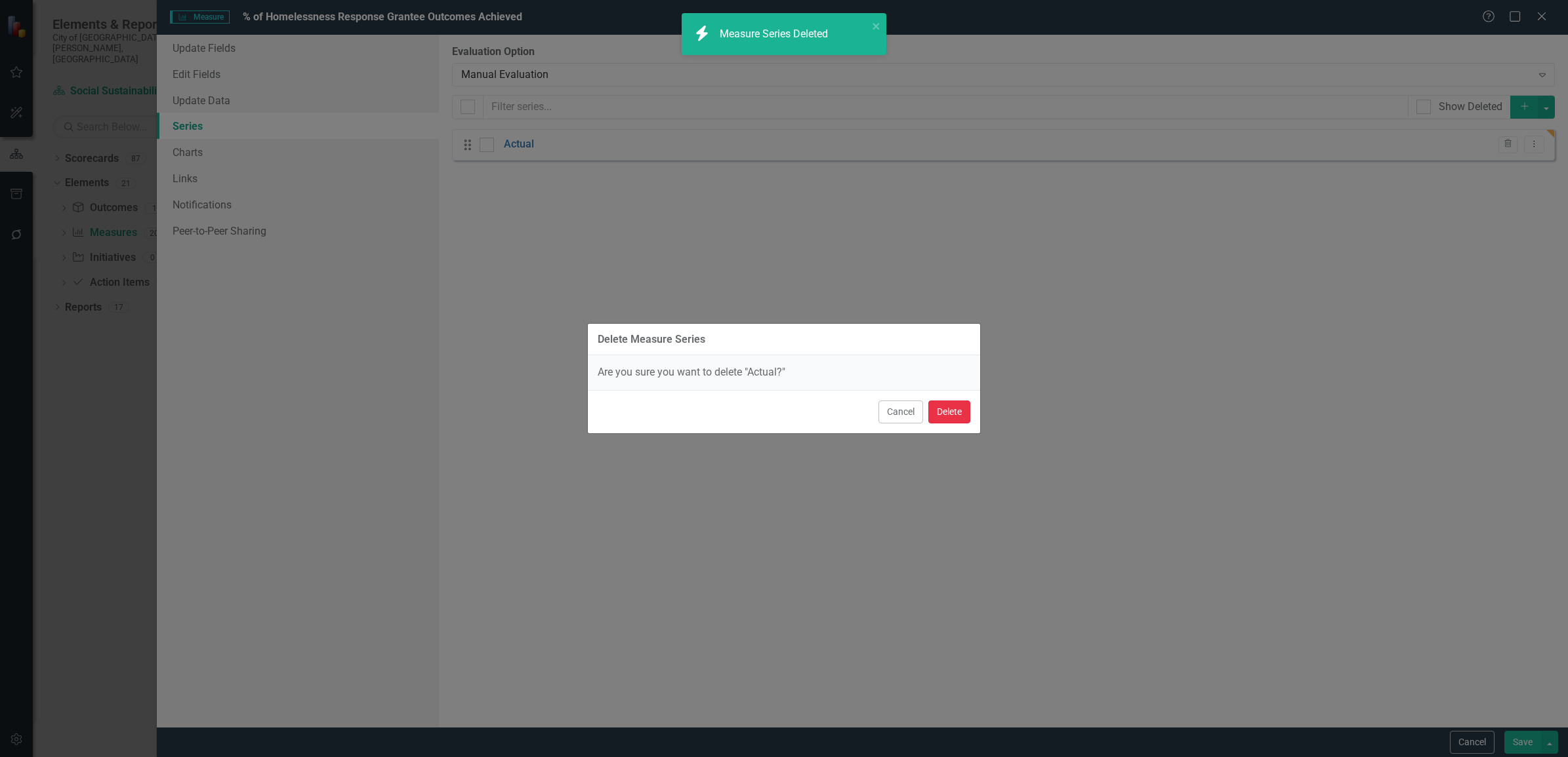
click at [938, 410] on button "Delete" at bounding box center [950, 411] width 42 height 23
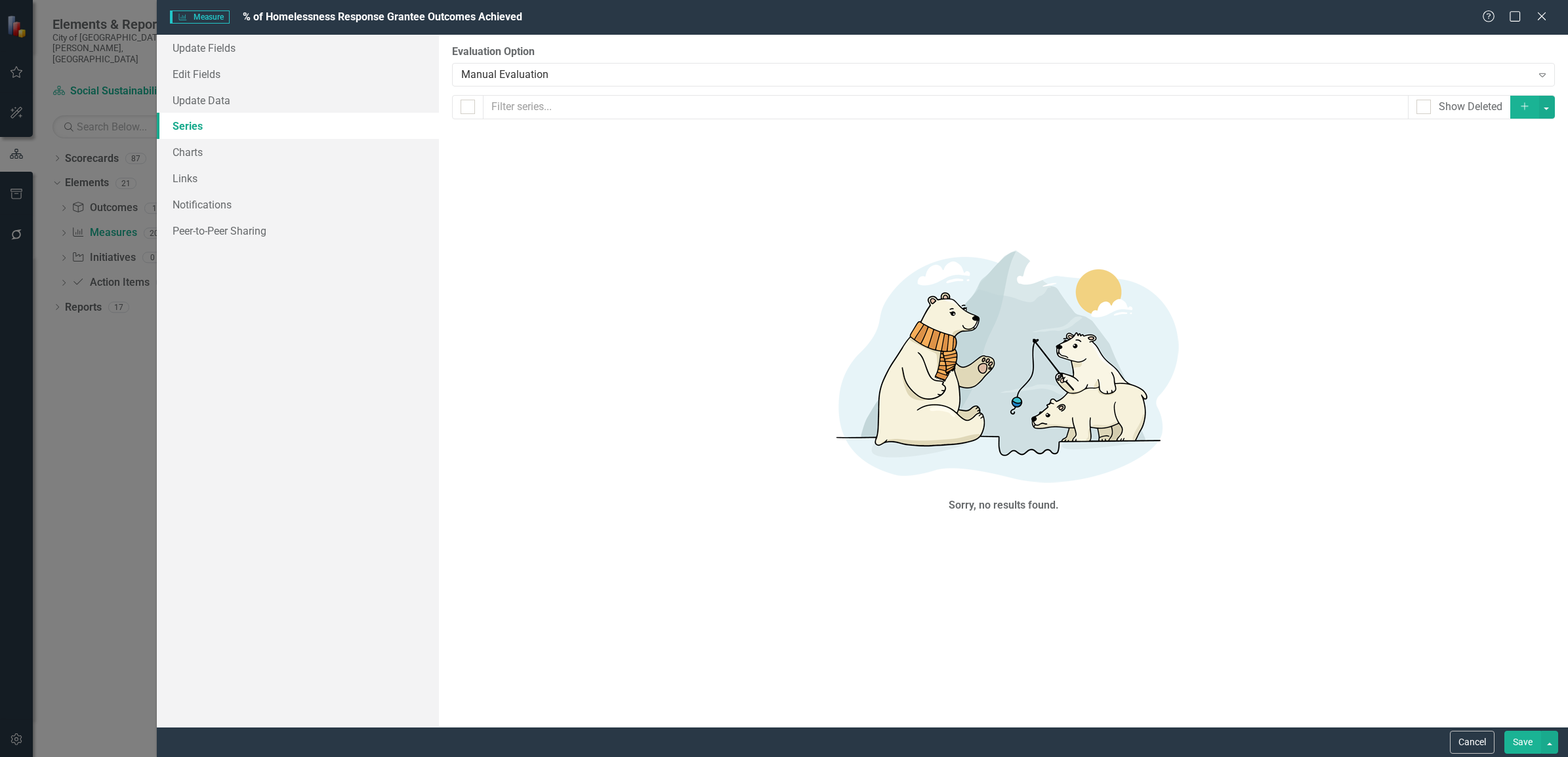
click at [1530, 106] on button "Add" at bounding box center [1524, 107] width 29 height 23
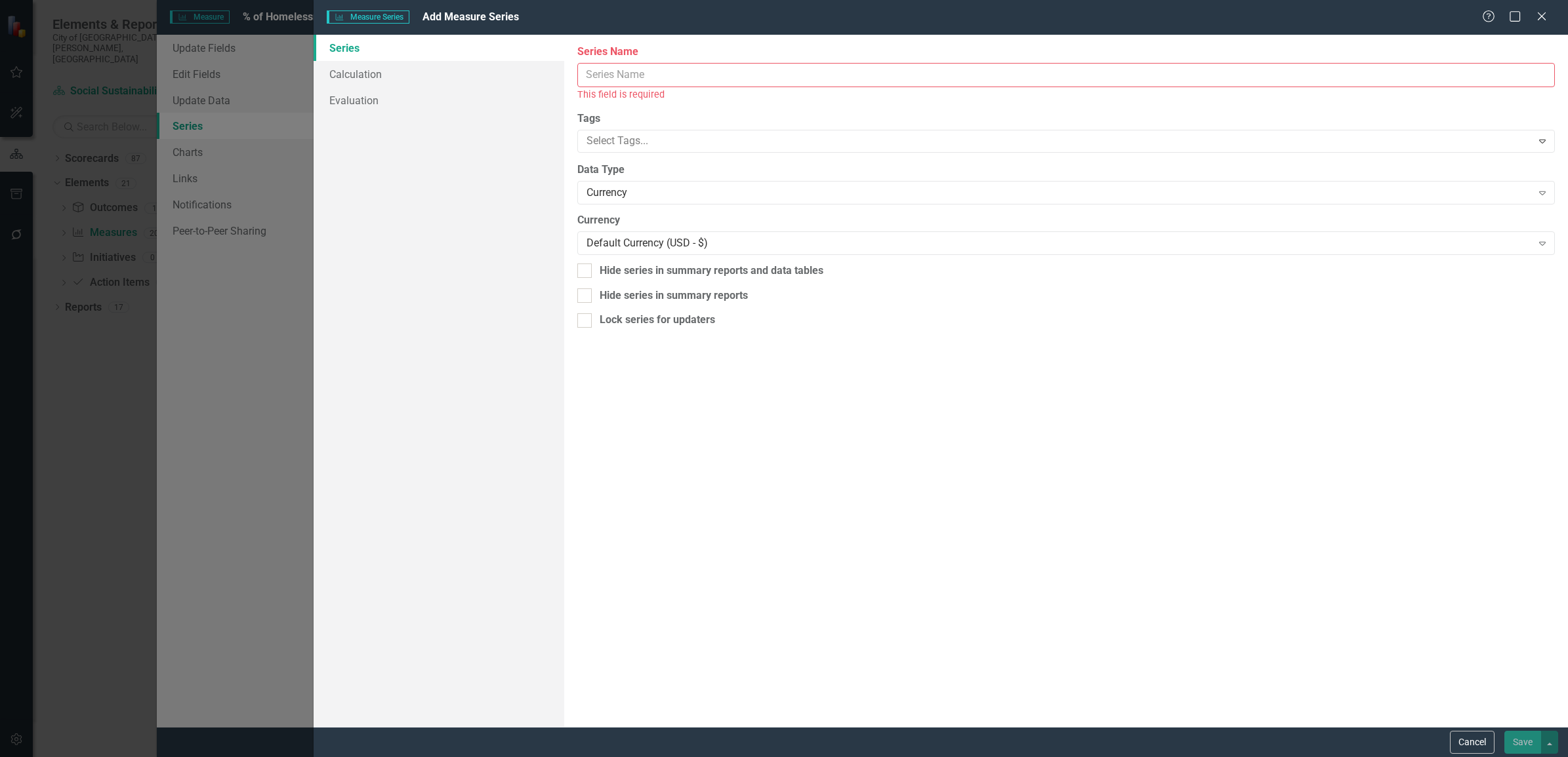
click at [769, 79] on input "Series Name" at bounding box center [1065, 75] width 977 height 24
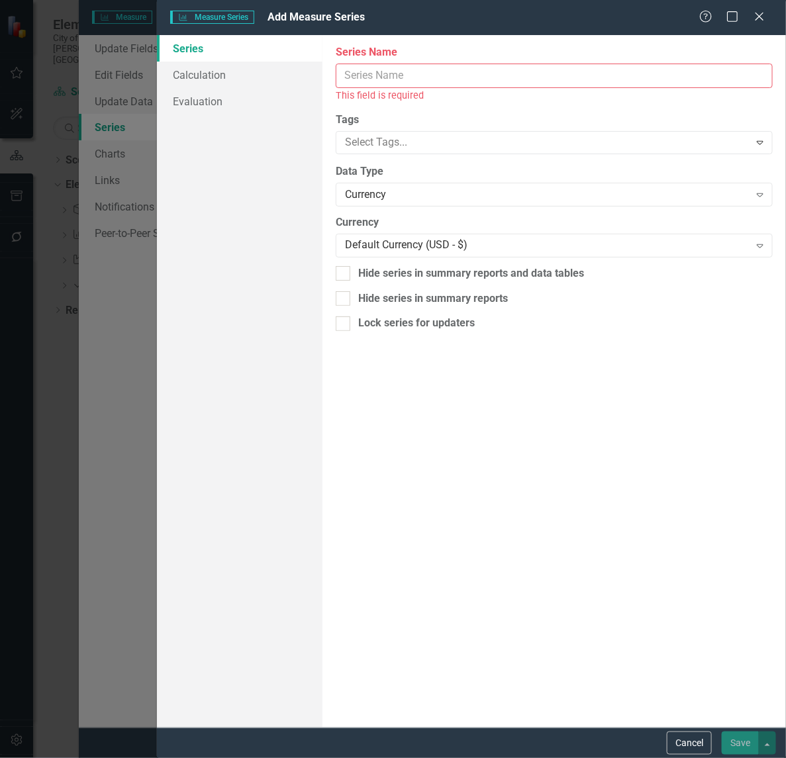
click at [544, 73] on input "Series Name" at bounding box center [554, 76] width 437 height 24
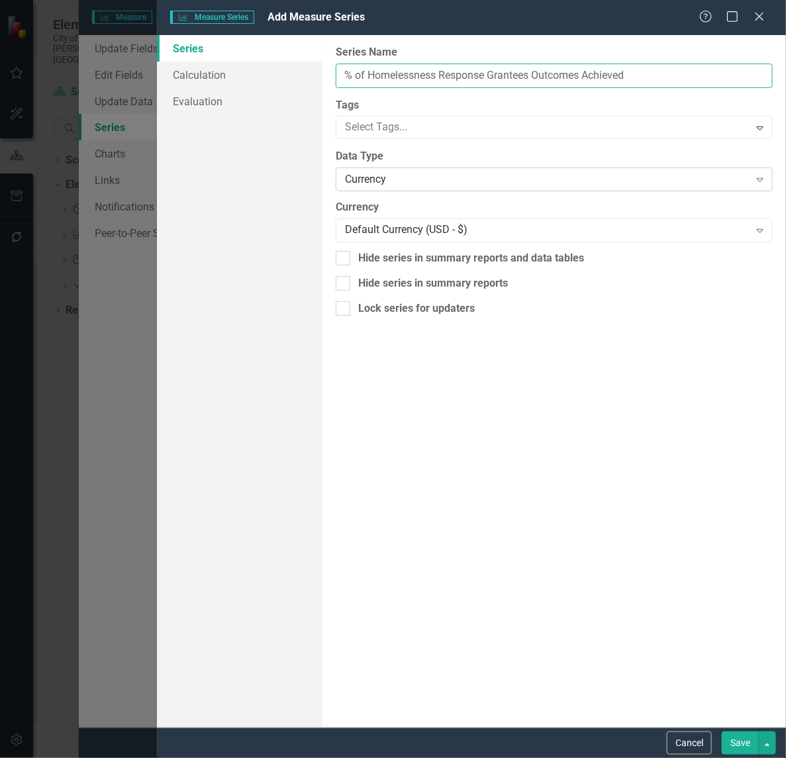
type input "% of Homelessness Response Grantees Outcomes Achieved"
click at [453, 169] on div "Currency Expand" at bounding box center [554, 179] width 437 height 24
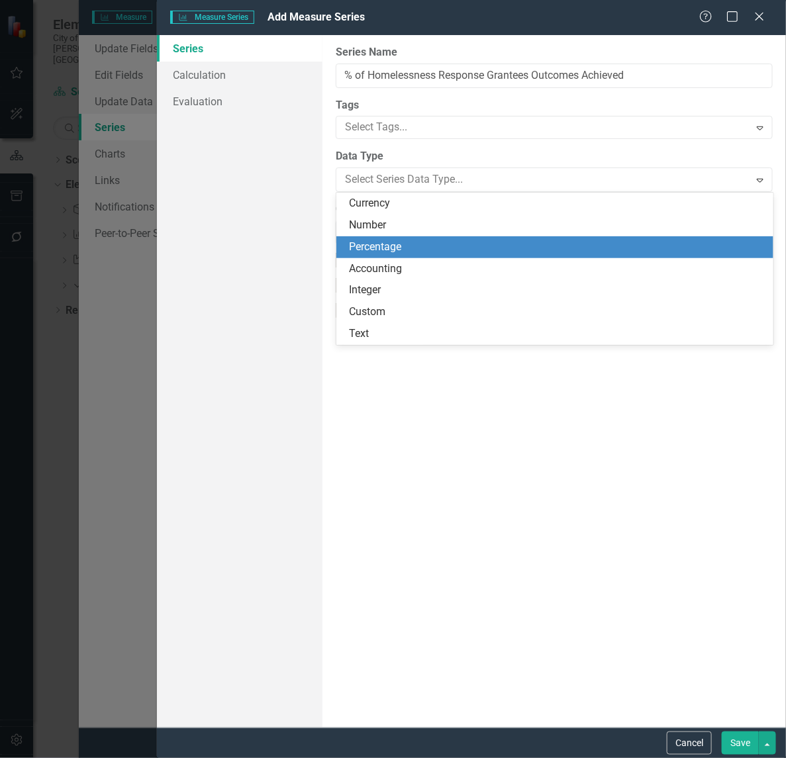
click at [432, 246] on div "Percentage" at bounding box center [557, 247] width 416 height 15
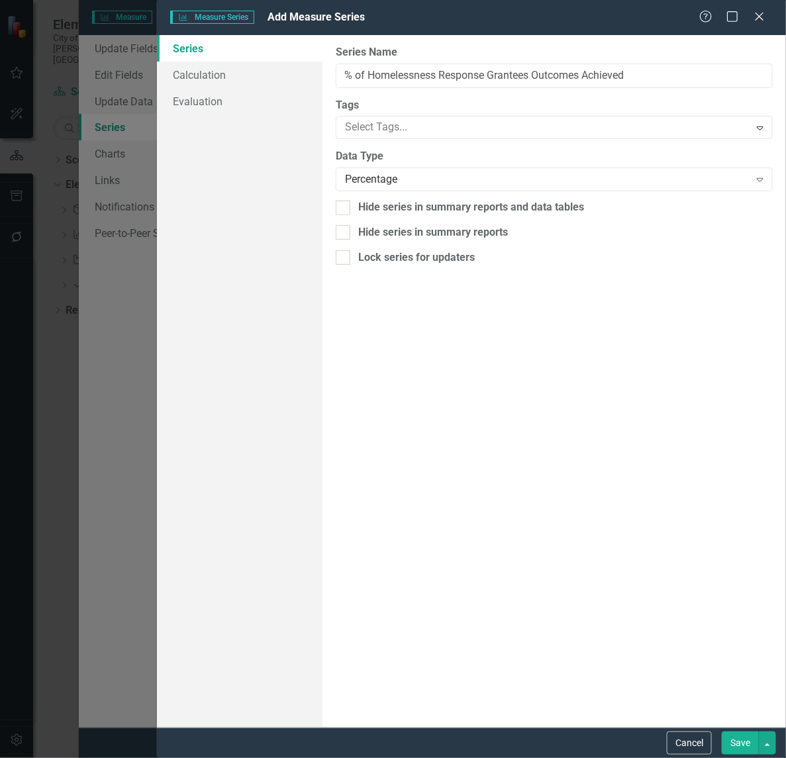
click at [752, 747] on button "Save" at bounding box center [739, 742] width 37 height 23
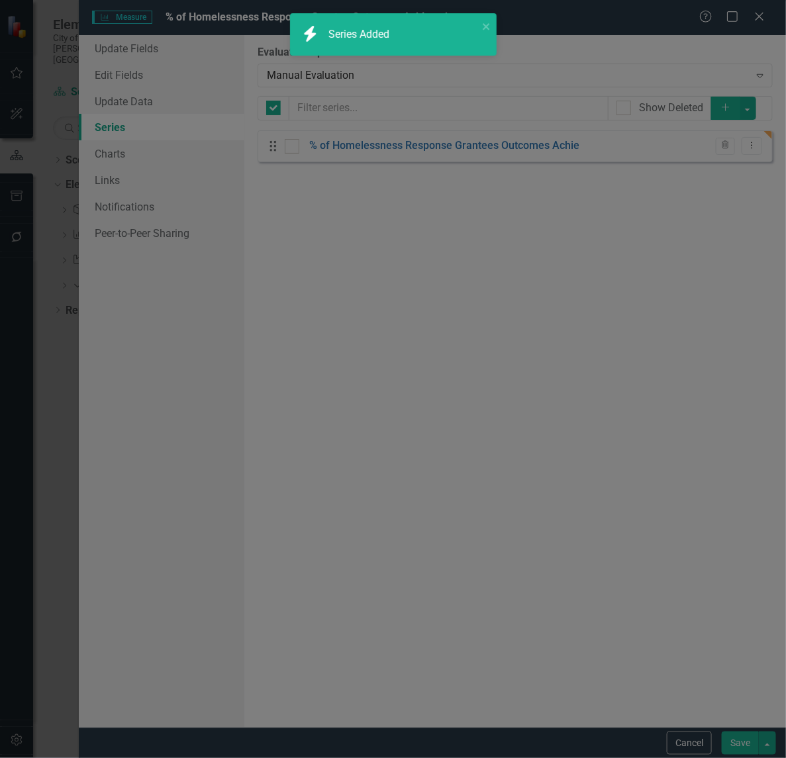
checkbox input "false"
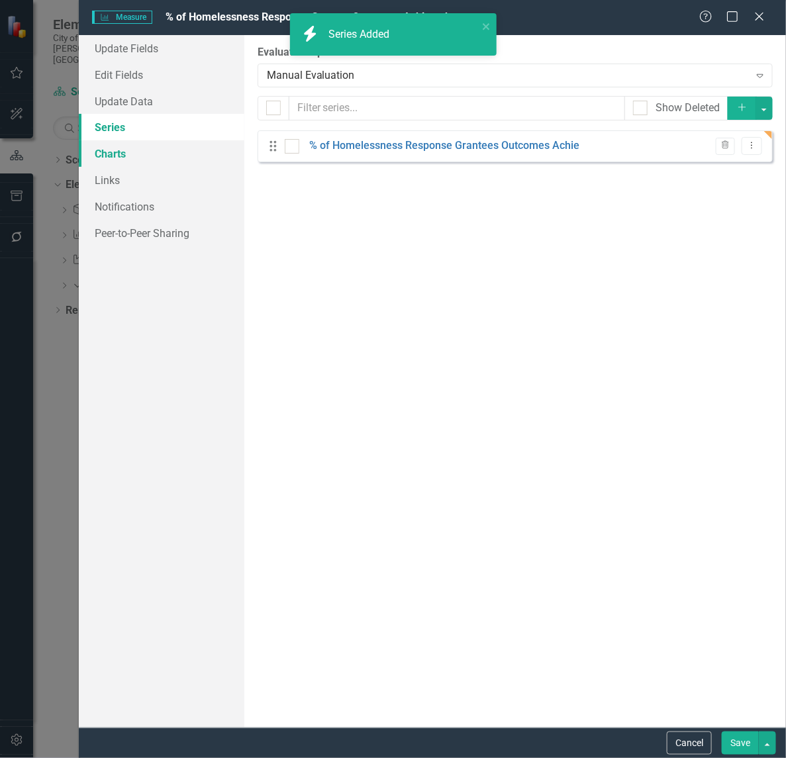
click at [141, 150] on link "Charts" at bounding box center [161, 153] width 165 height 26
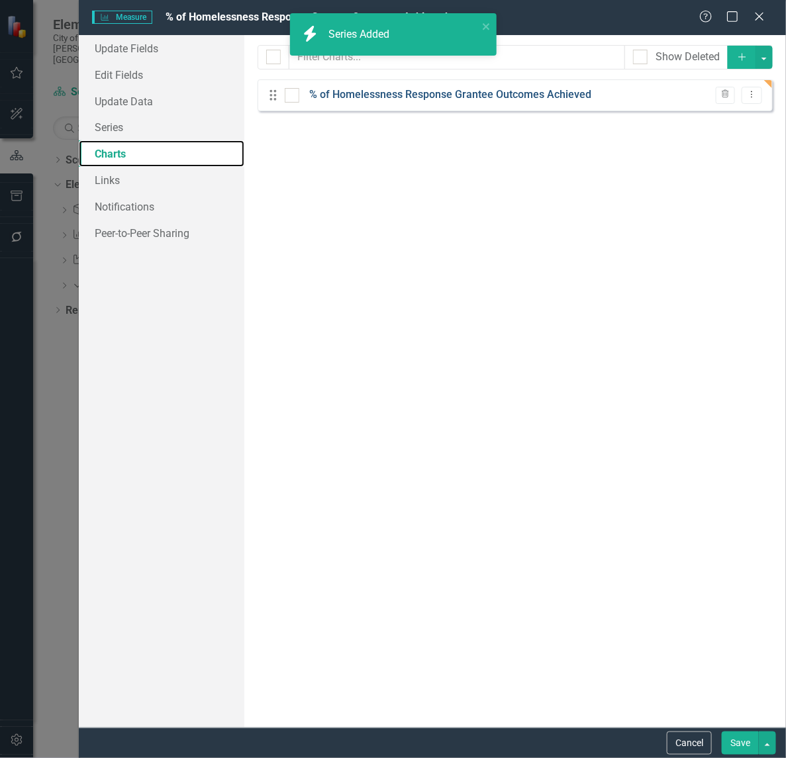
checkbox input "false"
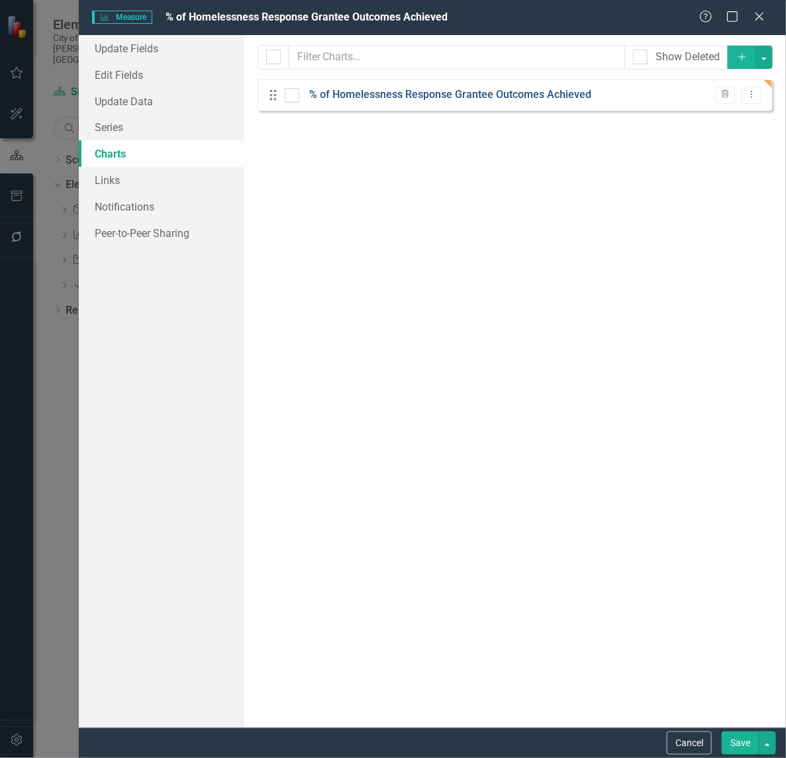
click at [387, 94] on link "% of Homelessness Response Grantee Outcomes Achieved" at bounding box center [450, 94] width 282 height 15
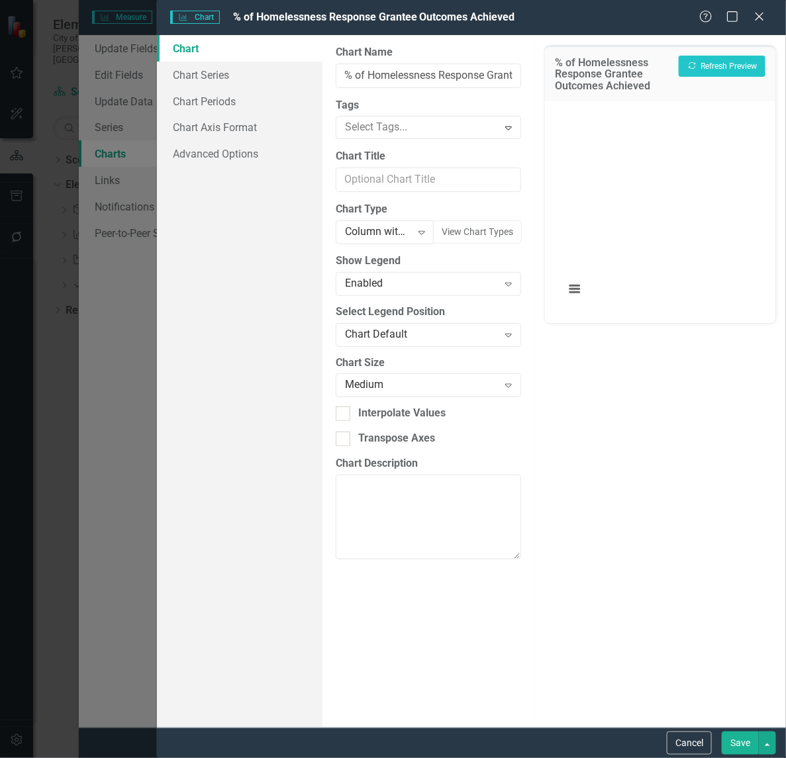
click at [365, 247] on div "From this page, you can define the name, type, and size of the chart. You can a…" at bounding box center [428, 381] width 212 height 692
click at [361, 229] on div "Column with Target Line" at bounding box center [378, 232] width 66 height 15
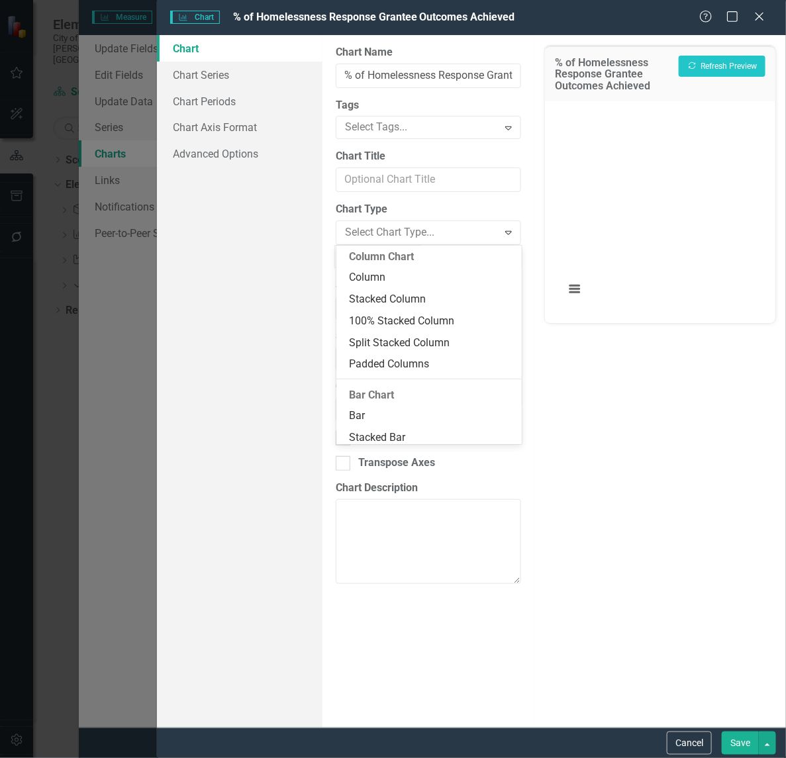
scroll to position [166, 0]
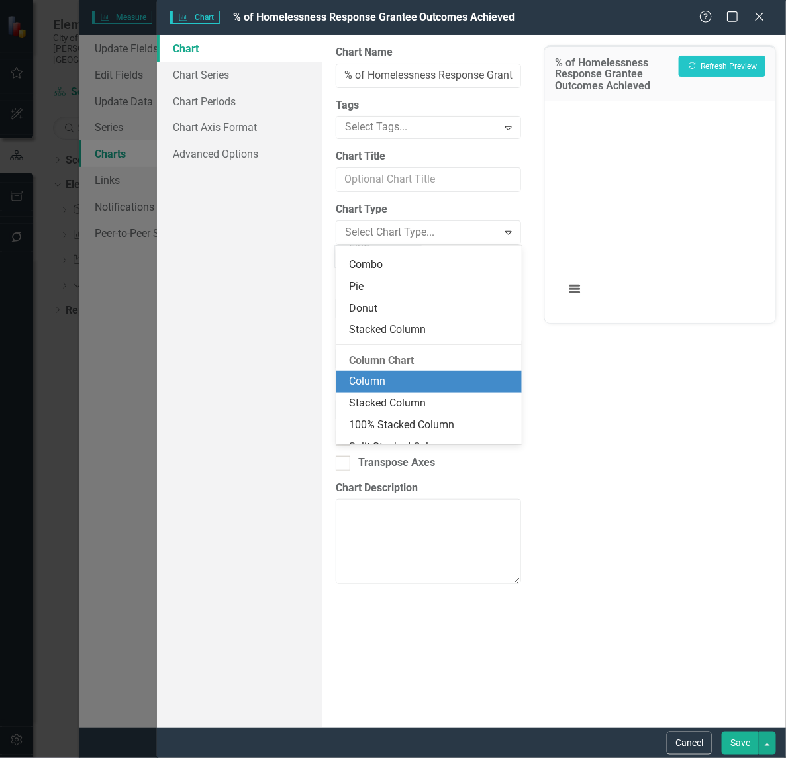
click at [391, 386] on div "Column" at bounding box center [431, 381] width 164 height 15
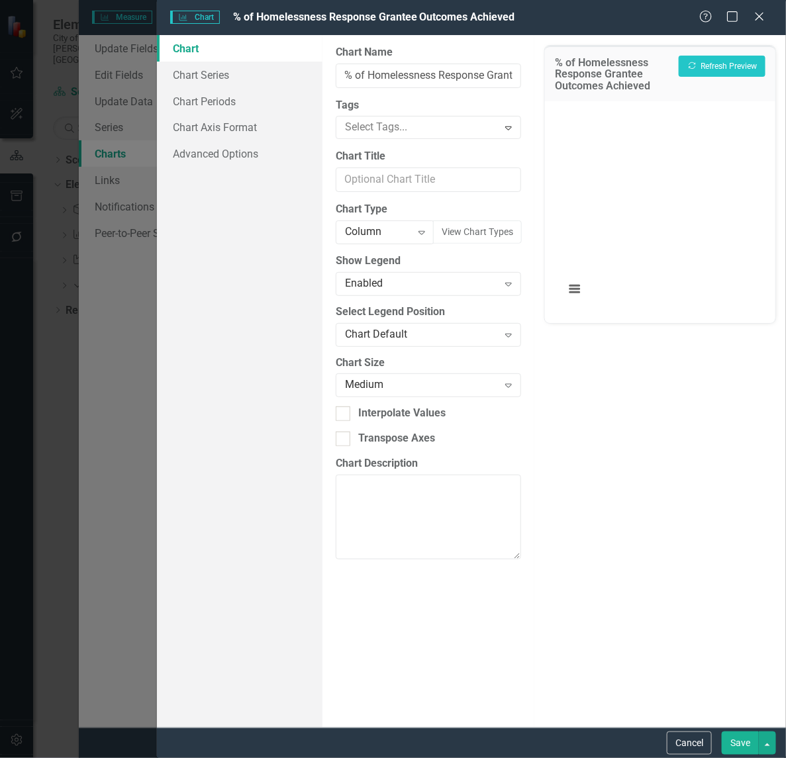
click at [733, 736] on button "Save" at bounding box center [739, 742] width 37 height 23
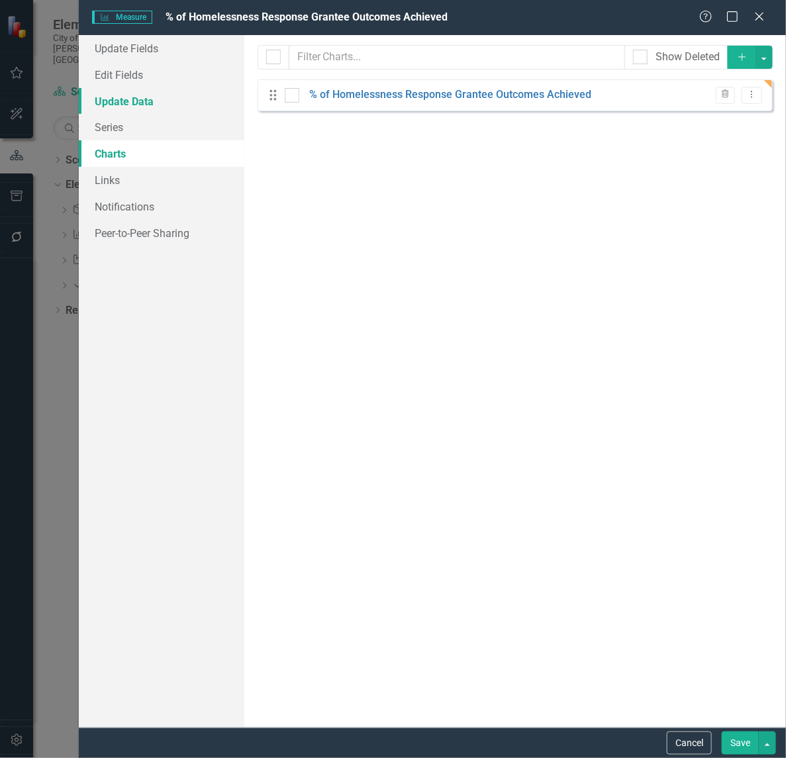
click at [136, 108] on link "Update Data" at bounding box center [161, 101] width 165 height 26
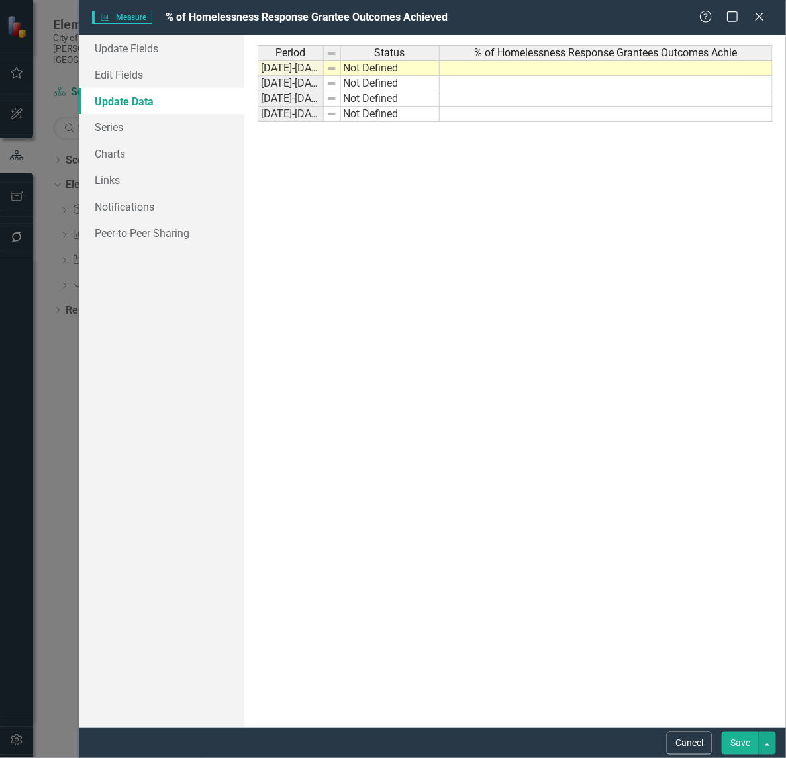
click at [461, 67] on td at bounding box center [605, 68] width 333 height 16
click at [463, 83] on td at bounding box center [605, 83] width 333 height 15
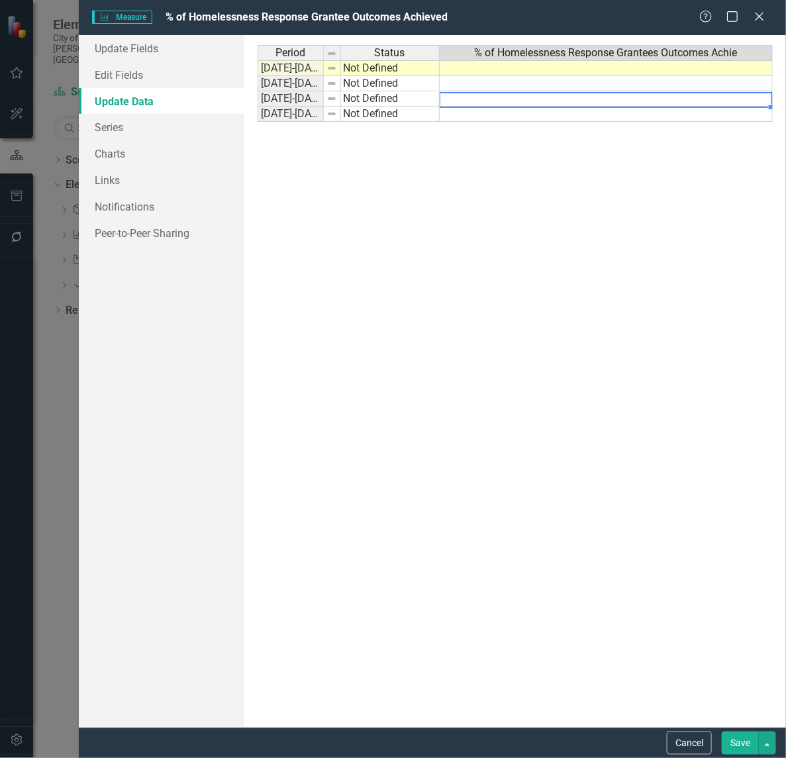
click at [449, 100] on td at bounding box center [605, 98] width 333 height 15
click at [447, 113] on td at bounding box center [605, 114] width 333 height 15
click at [302, 90] on td "[DATE]-[DATE]" at bounding box center [290, 83] width 66 height 15
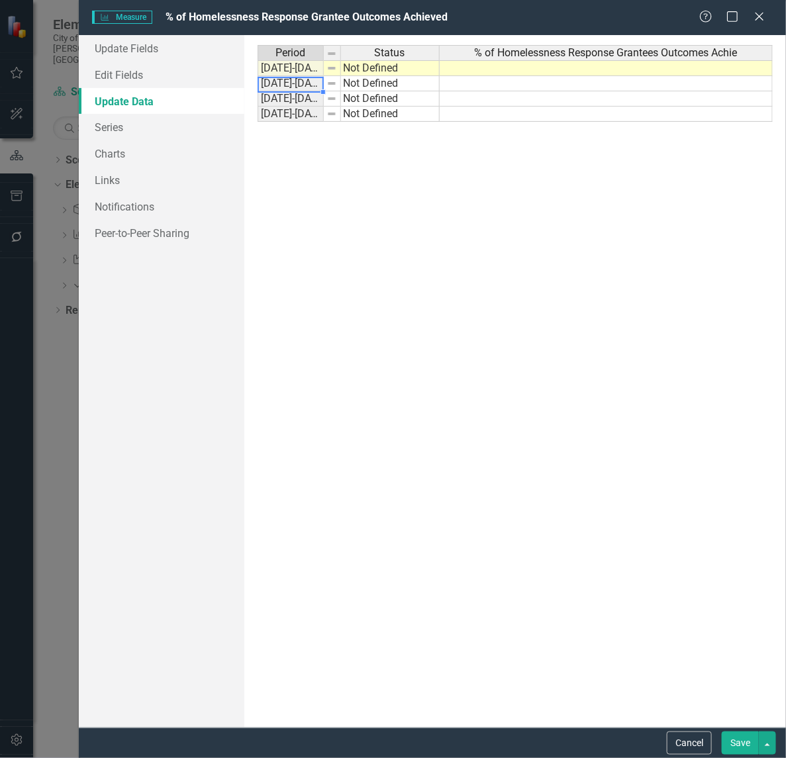
click at [316, 89] on td "[DATE]-[DATE]" at bounding box center [290, 83] width 66 height 15
drag, startPoint x: 322, startPoint y: 90, endPoint x: 313, endPoint y: 83, distance: 11.4
click at [257, 83] on div "Period Status [DATE]-[DATE] Not Defined [DATE]-[DATE] Not Defined [DATE]-[DATE]…" at bounding box center [257, 83] width 0 height 77
click at [313, 83] on td "[DATE]-[DATE]" at bounding box center [290, 83] width 66 height 15
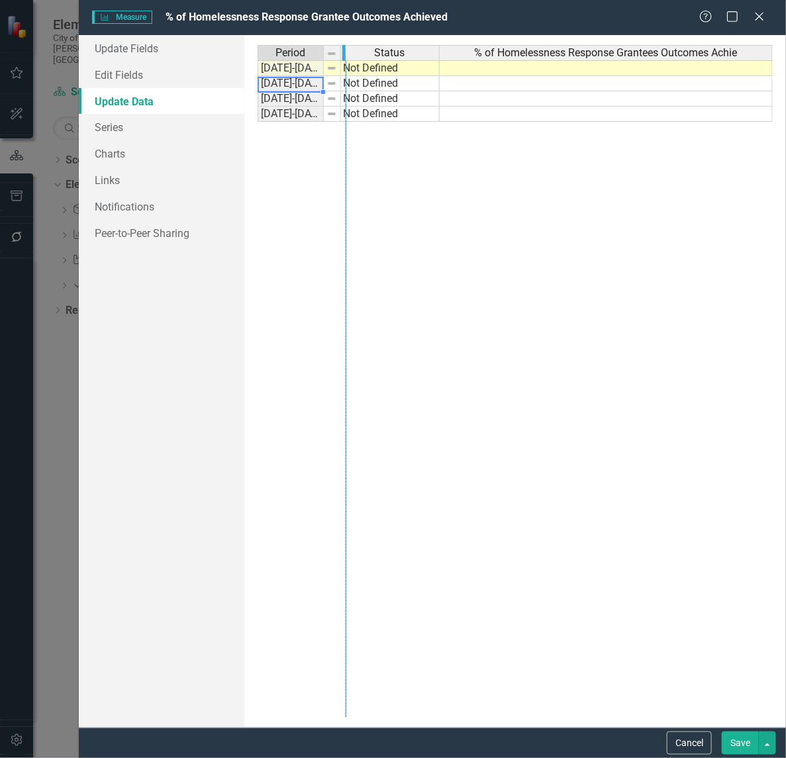
drag, startPoint x: 322, startPoint y: 47, endPoint x: 345, endPoint y: 62, distance: 27.4
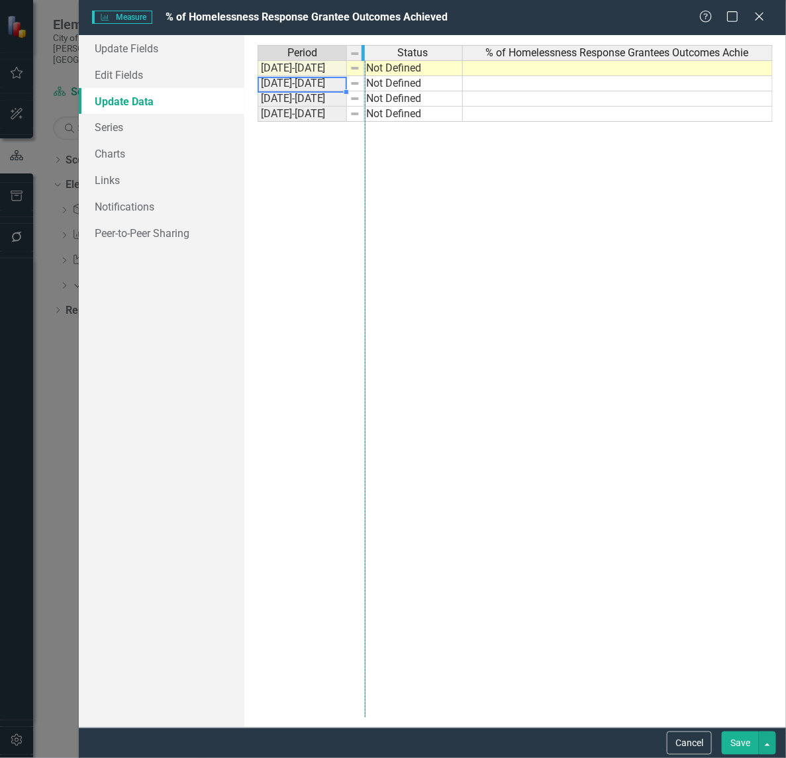
drag, startPoint x: 345, startPoint y: 54, endPoint x: 364, endPoint y: 62, distance: 19.9
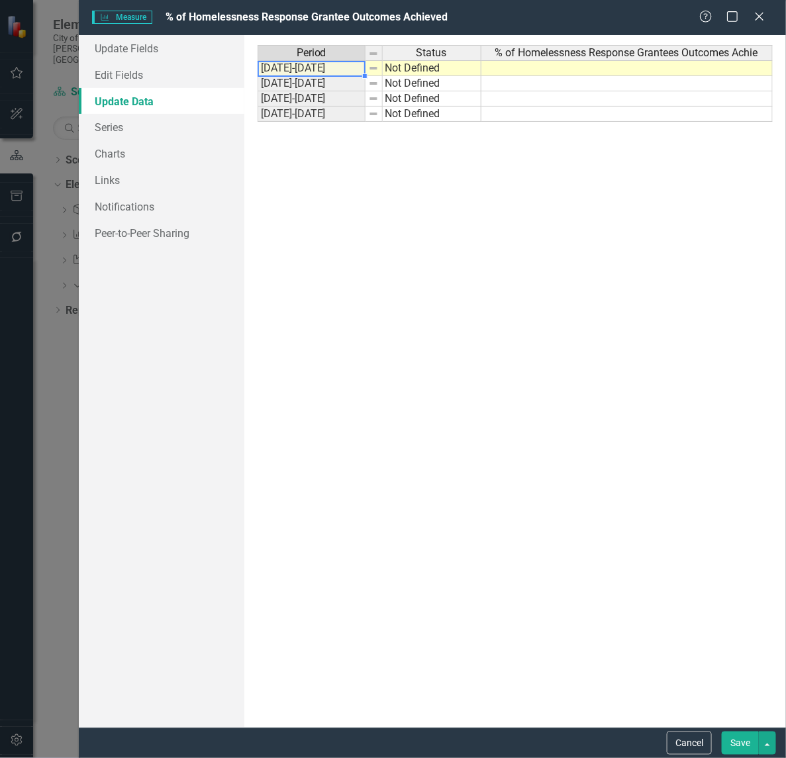
click at [326, 68] on td "[DATE]-[DATE]" at bounding box center [311, 68] width 108 height 16
click at [316, 86] on td "[DATE]-[DATE]" at bounding box center [311, 83] width 108 height 15
click at [295, 64] on td "[DATE]-[DATE]" at bounding box center [311, 68] width 108 height 16
click at [304, 87] on td "[DATE]-[DATE]" at bounding box center [311, 83] width 108 height 15
click at [293, 71] on td "[DATE]-[DATE]" at bounding box center [311, 68] width 108 height 16
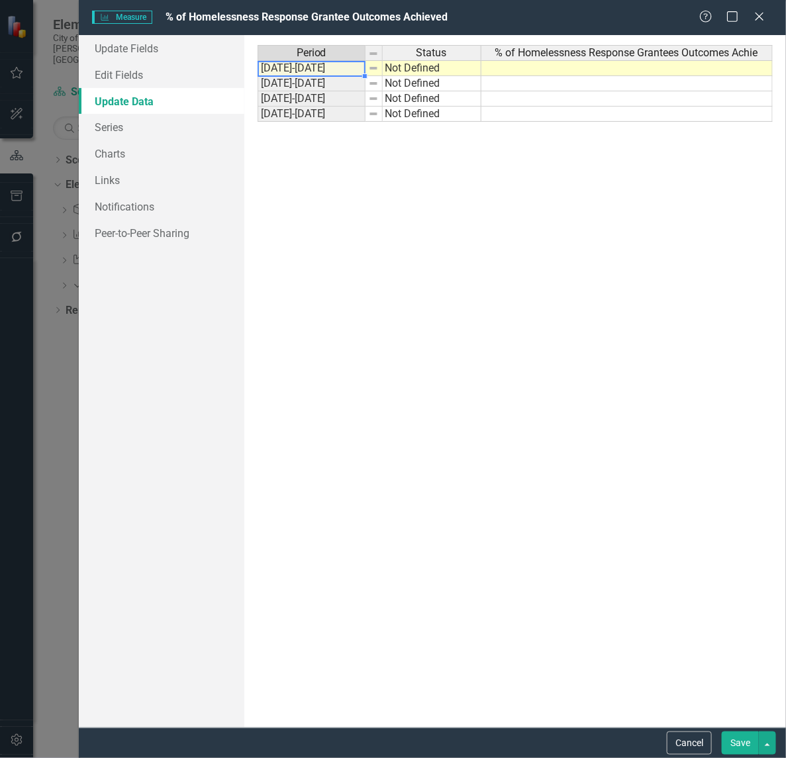
click at [540, 67] on td at bounding box center [626, 68] width 291 height 16
click at [340, 83] on td "[DATE]-[DATE]" at bounding box center [311, 83] width 108 height 15
click at [517, 87] on td at bounding box center [626, 83] width 291 height 15
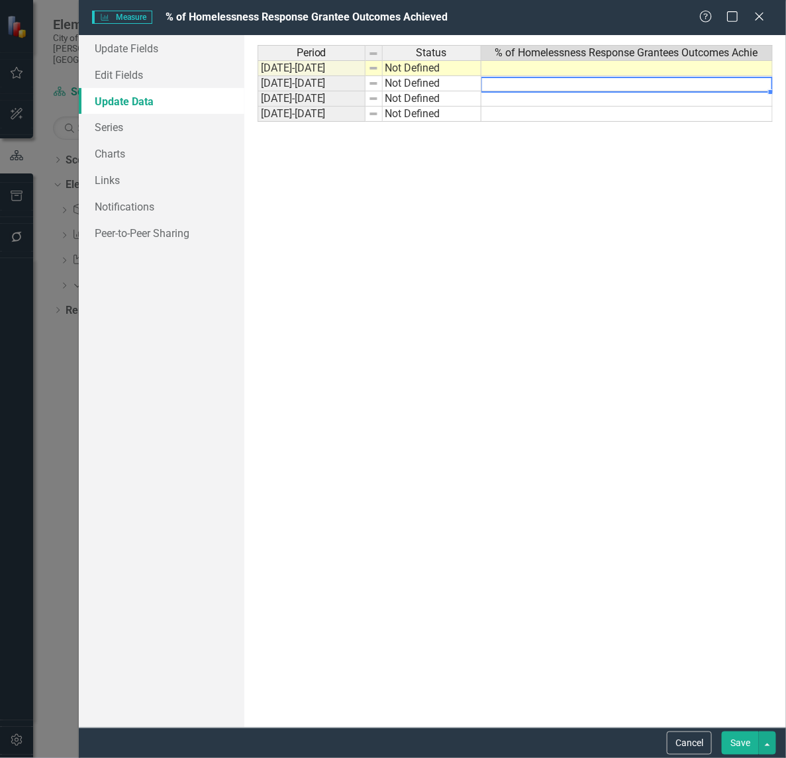
click at [329, 99] on td "[DATE]-[DATE]" at bounding box center [311, 98] width 108 height 15
click at [729, 749] on button "Save" at bounding box center [739, 742] width 37 height 23
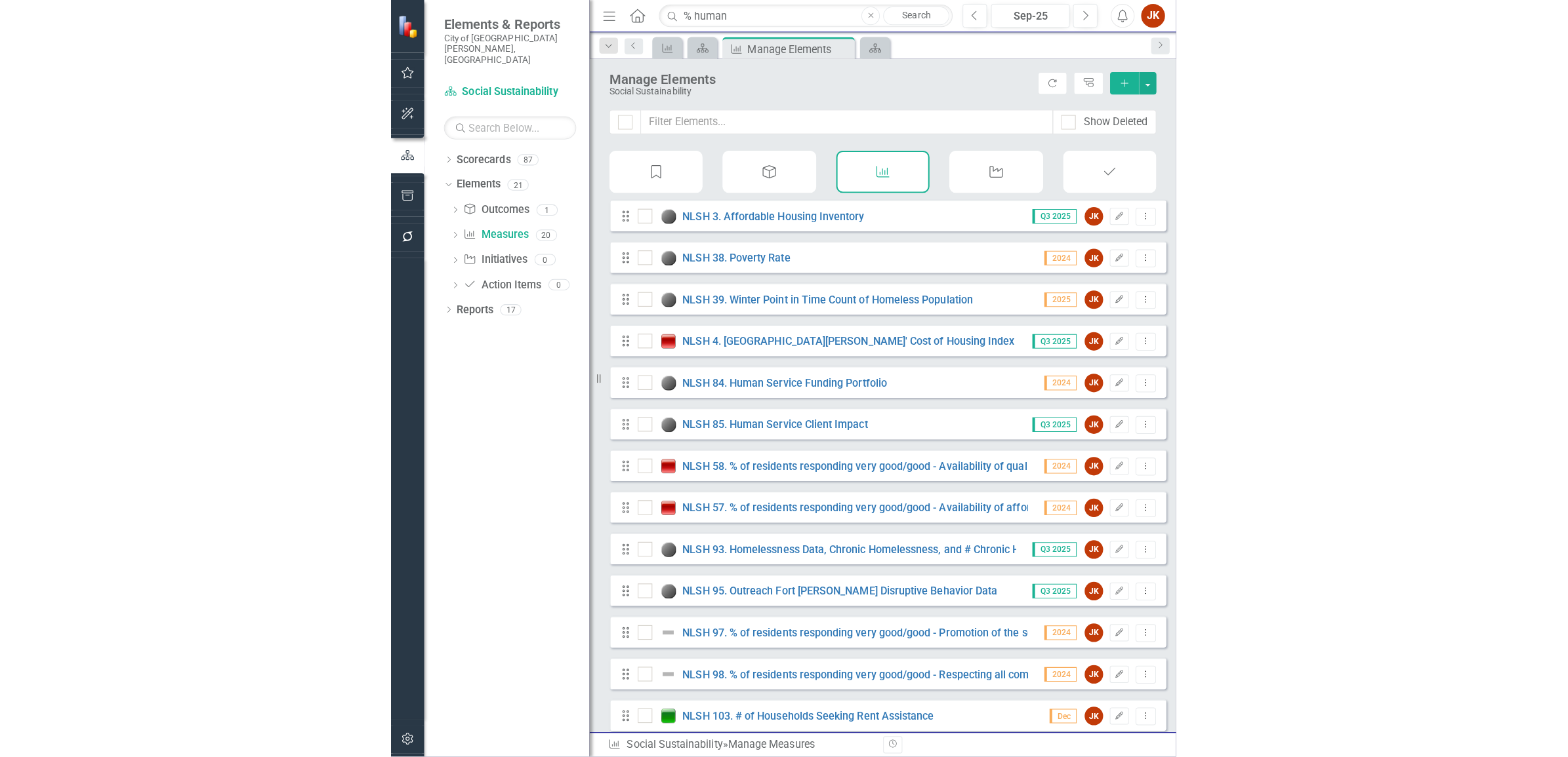
scroll to position [307, 0]
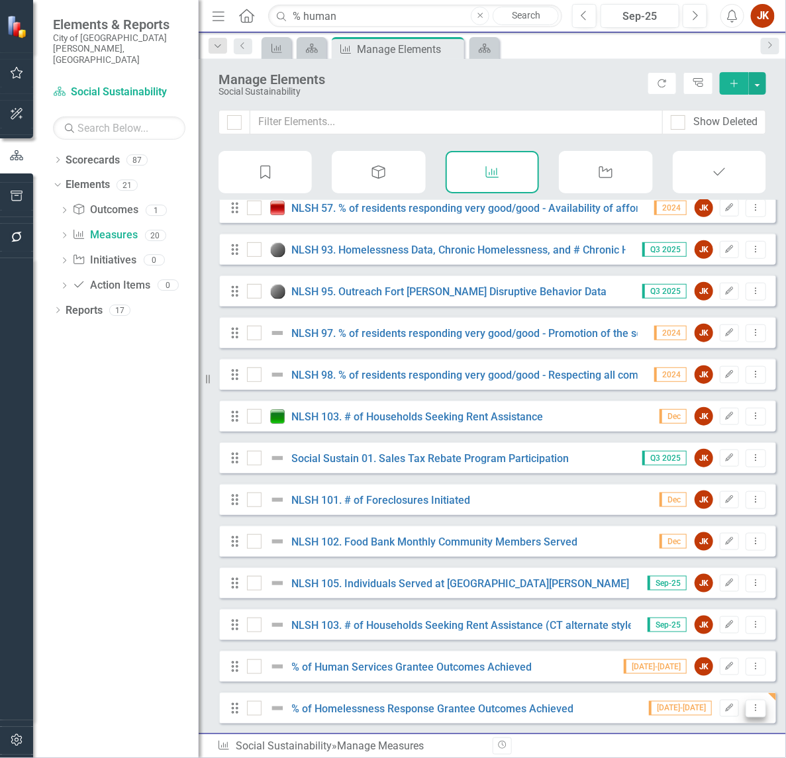
click at [750, 706] on icon "Dropdown Menu" at bounding box center [755, 708] width 11 height 9
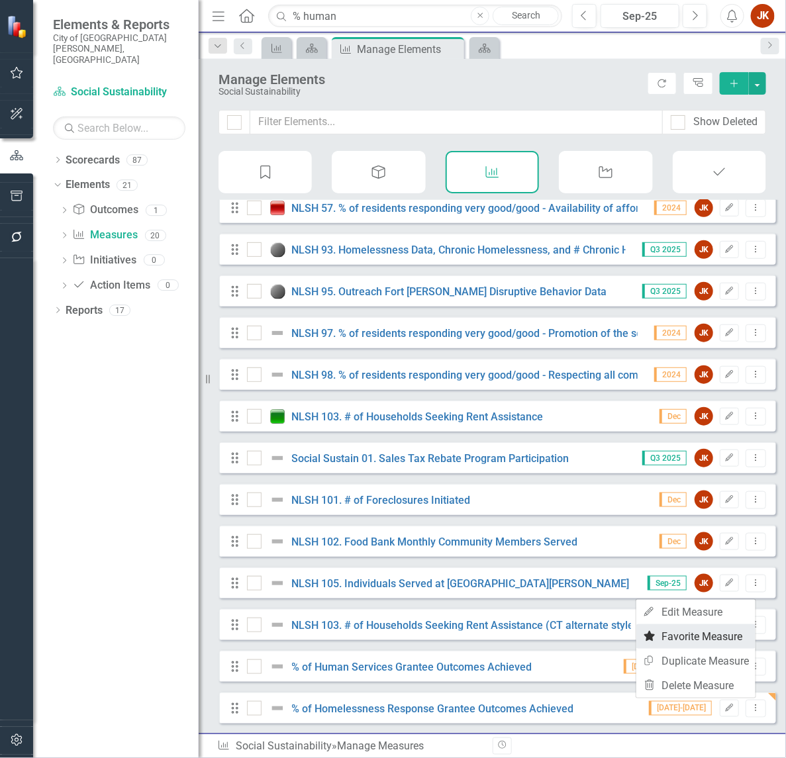
click at [718, 635] on link "Favorite Favorite Measure" at bounding box center [695, 636] width 119 height 24
click at [753, 658] on button "Dropdown Menu" at bounding box center [755, 667] width 21 height 18
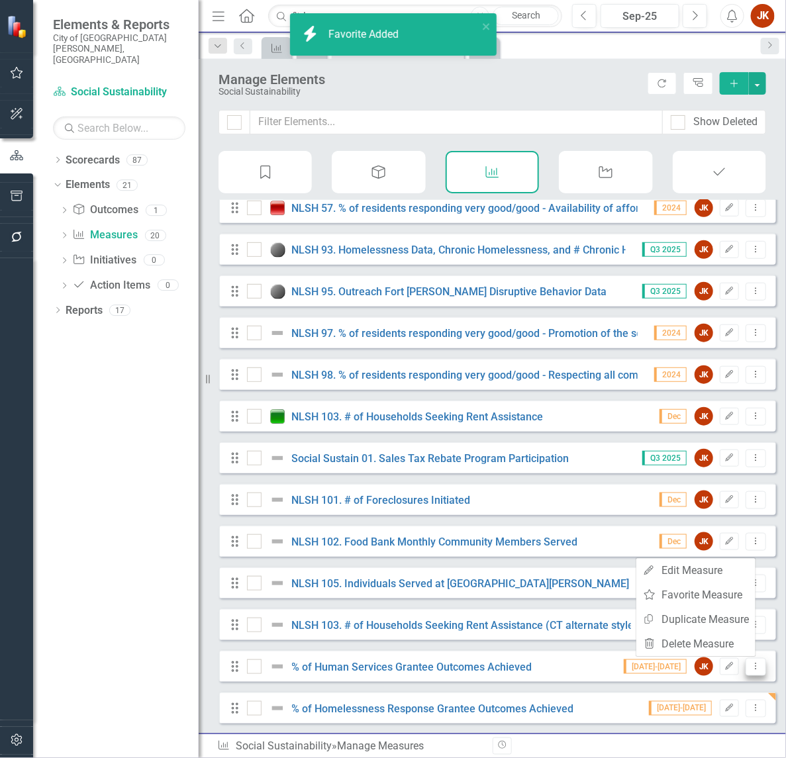
click at [753, 658] on button "Dropdown Menu" at bounding box center [755, 667] width 21 height 18
click at [749, 658] on button "Dropdown Menu" at bounding box center [755, 667] width 21 height 18
click at [686, 593] on link "Favorite Favorite Measure" at bounding box center [695, 595] width 119 height 24
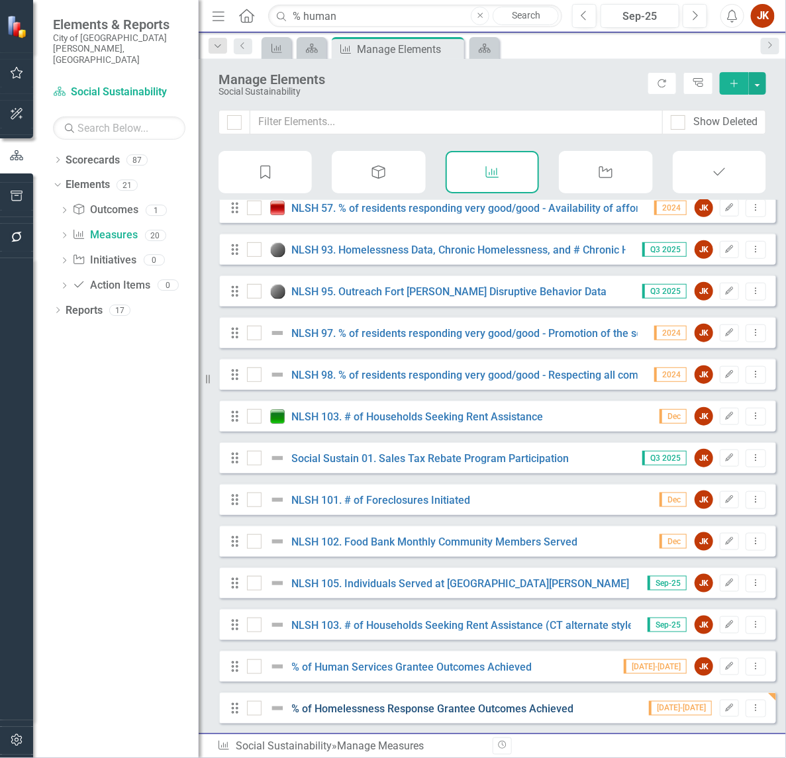
click at [347, 710] on link "% of Homelessness Response Grantee Outcomes Achieved" at bounding box center [433, 708] width 282 height 13
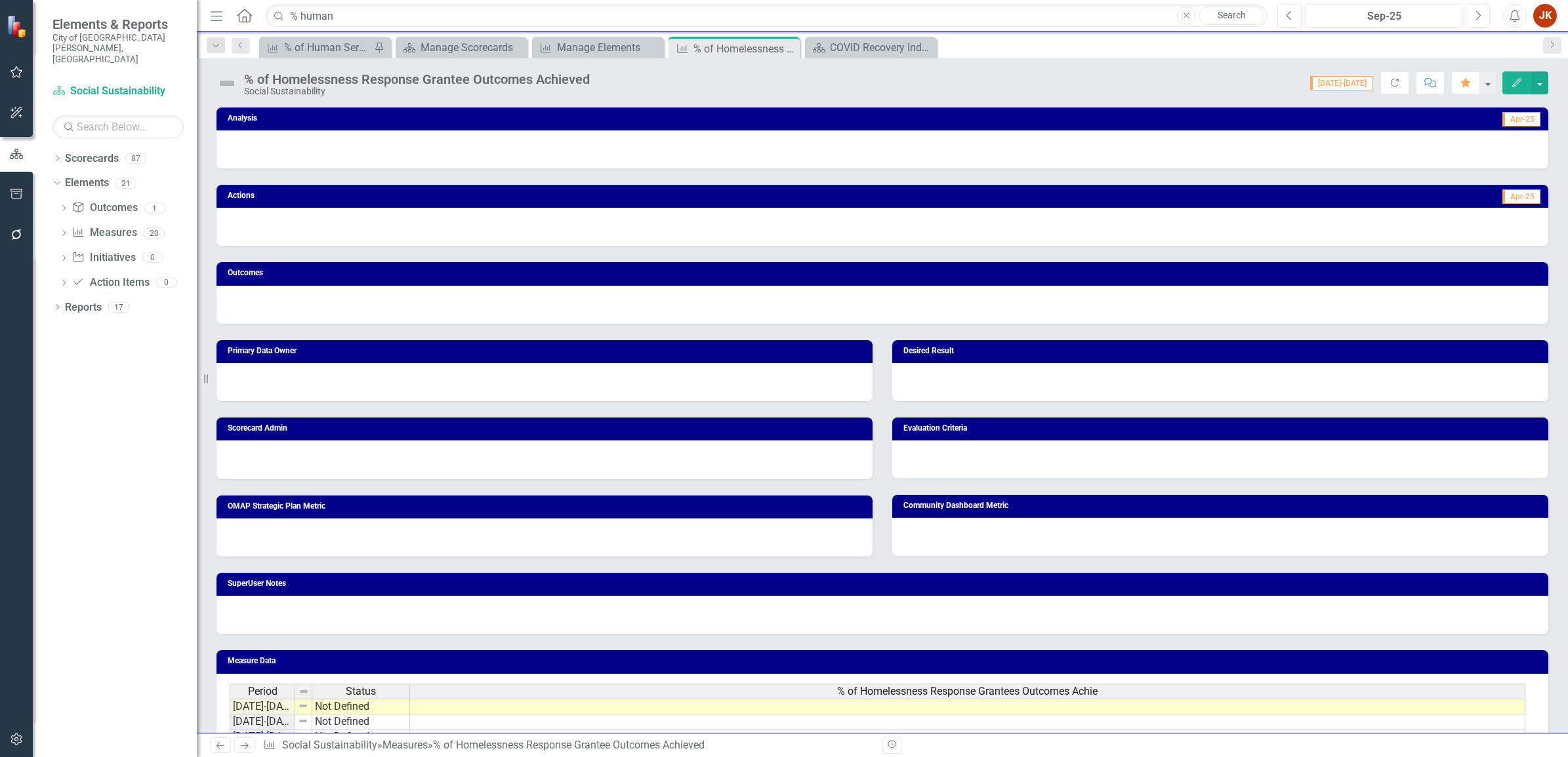
click at [1522, 76] on button "Edit" at bounding box center [1516, 82] width 29 height 23
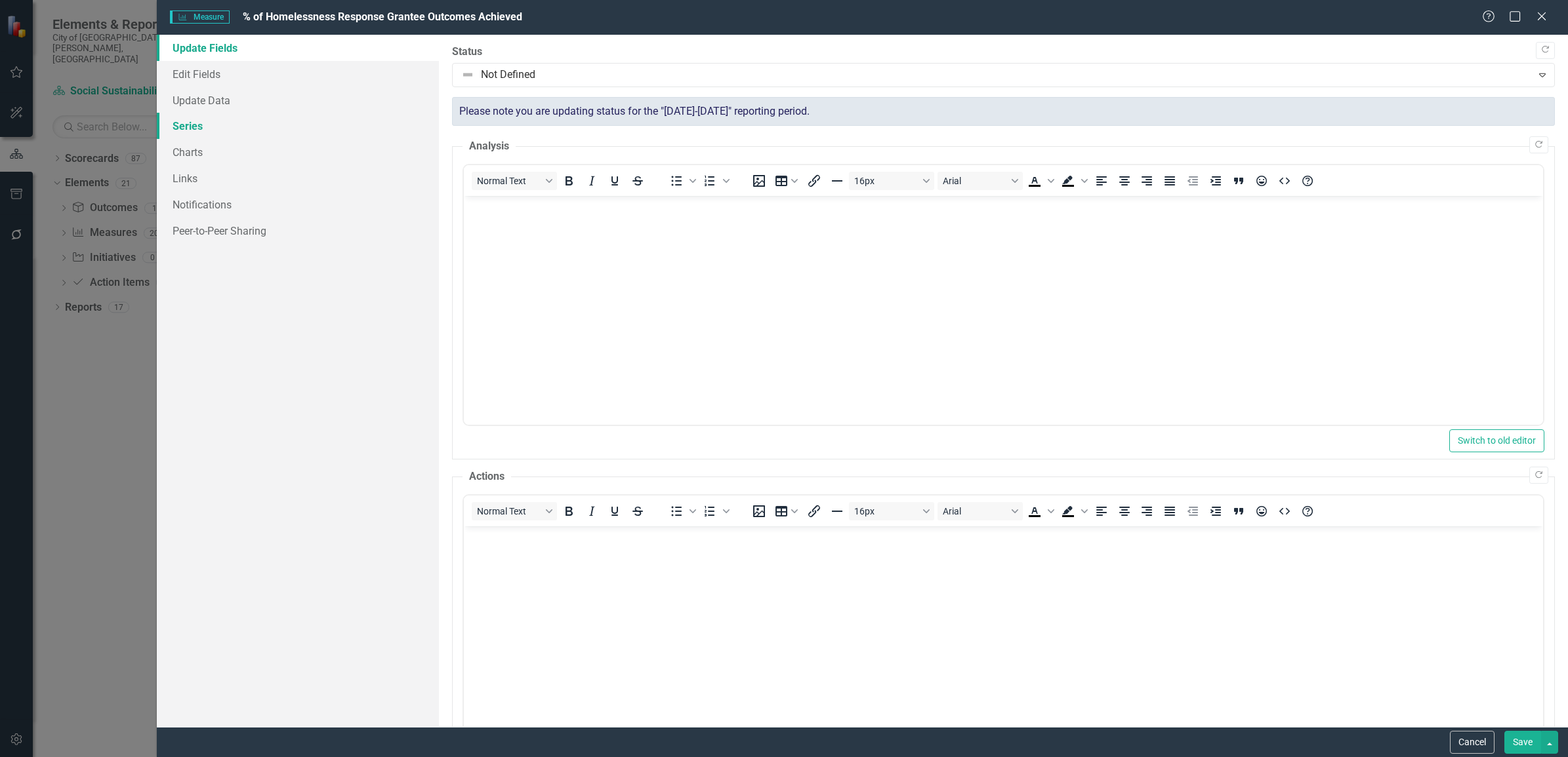
click at [212, 115] on link "Series" at bounding box center [297, 126] width 282 height 26
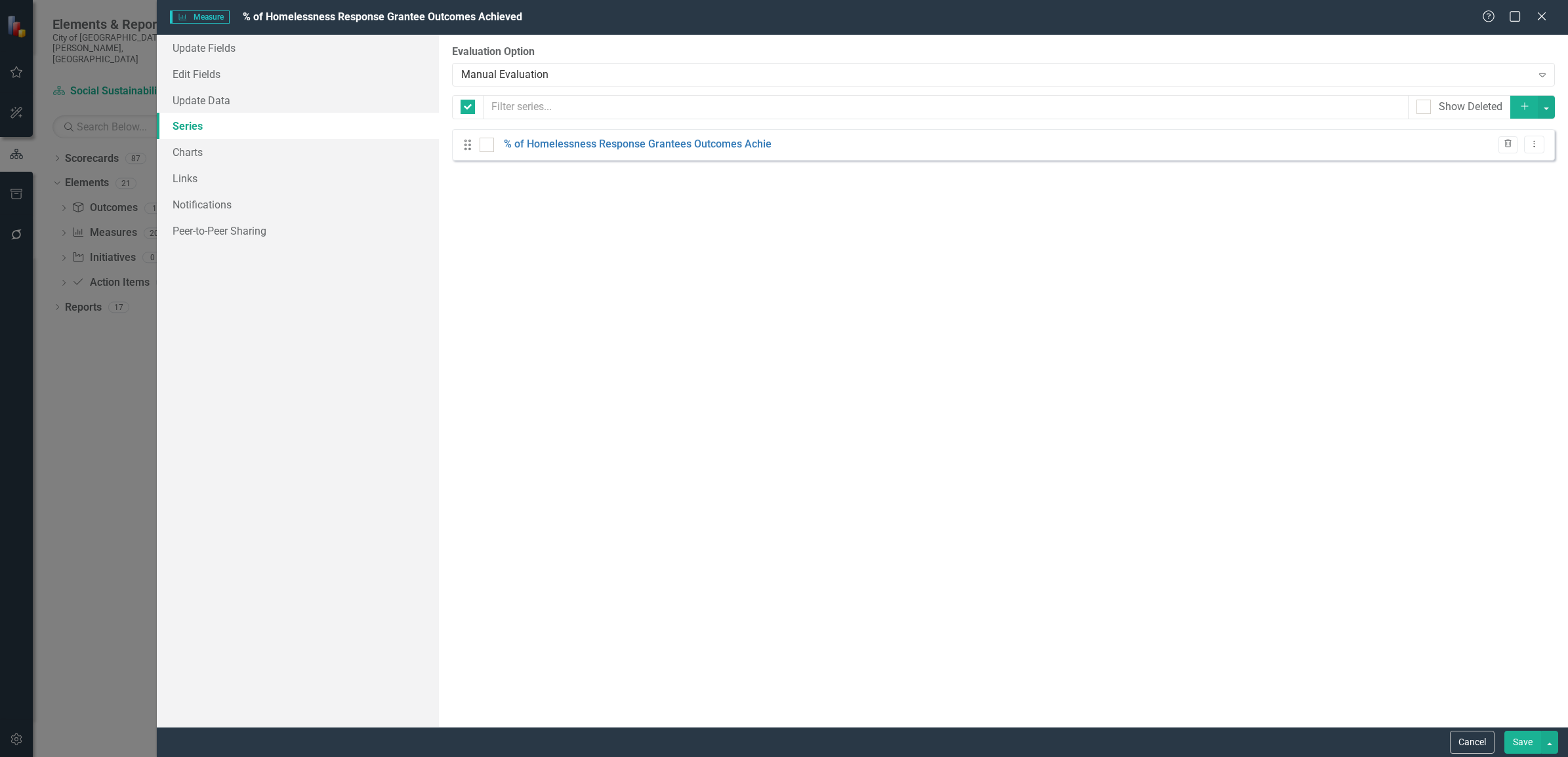
checkbox input "false"
click at [1475, 738] on button "Cancel" at bounding box center [1472, 742] width 45 height 23
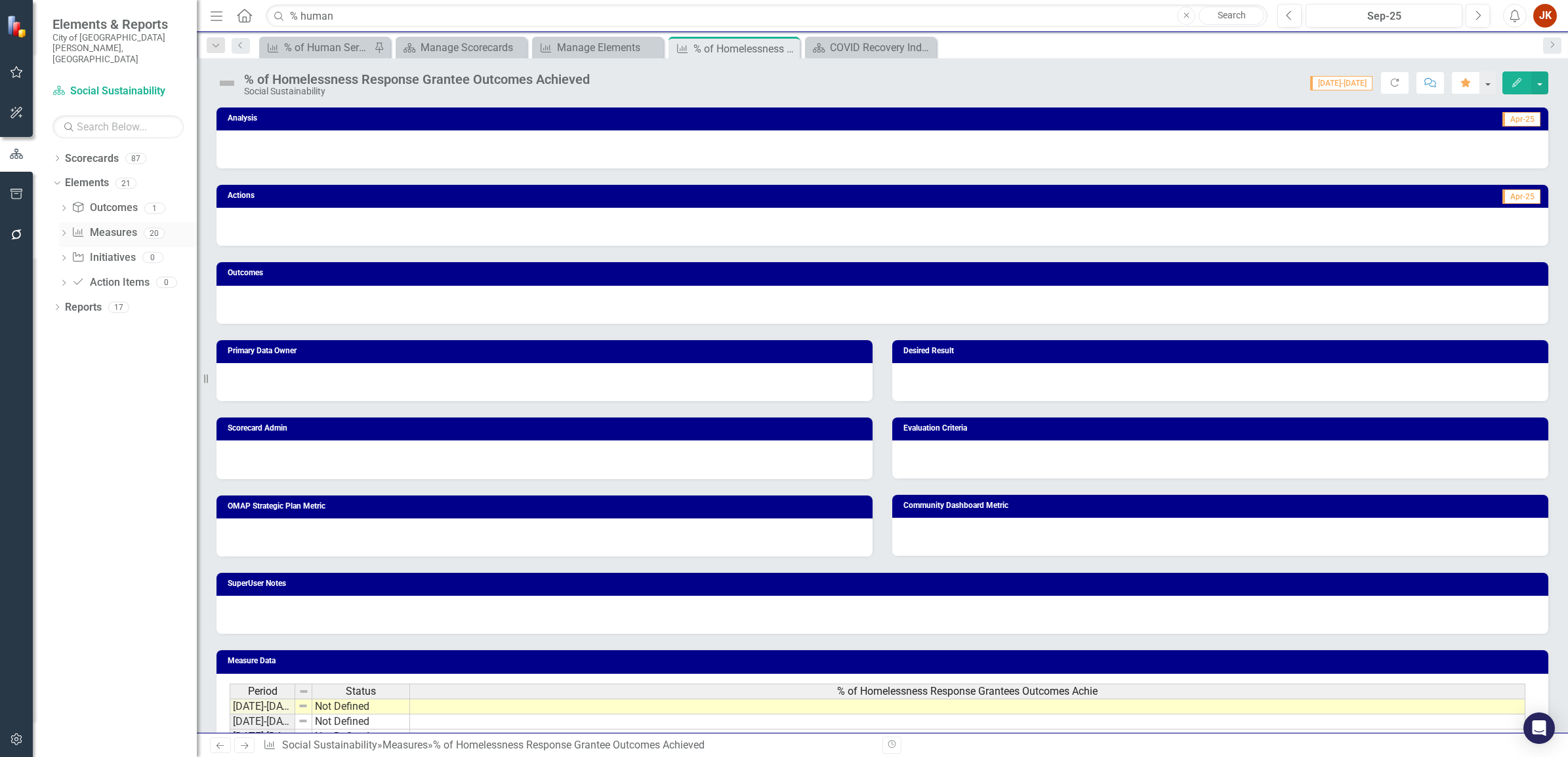
click at [106, 226] on link "Measure Measures" at bounding box center [104, 233] width 65 height 15
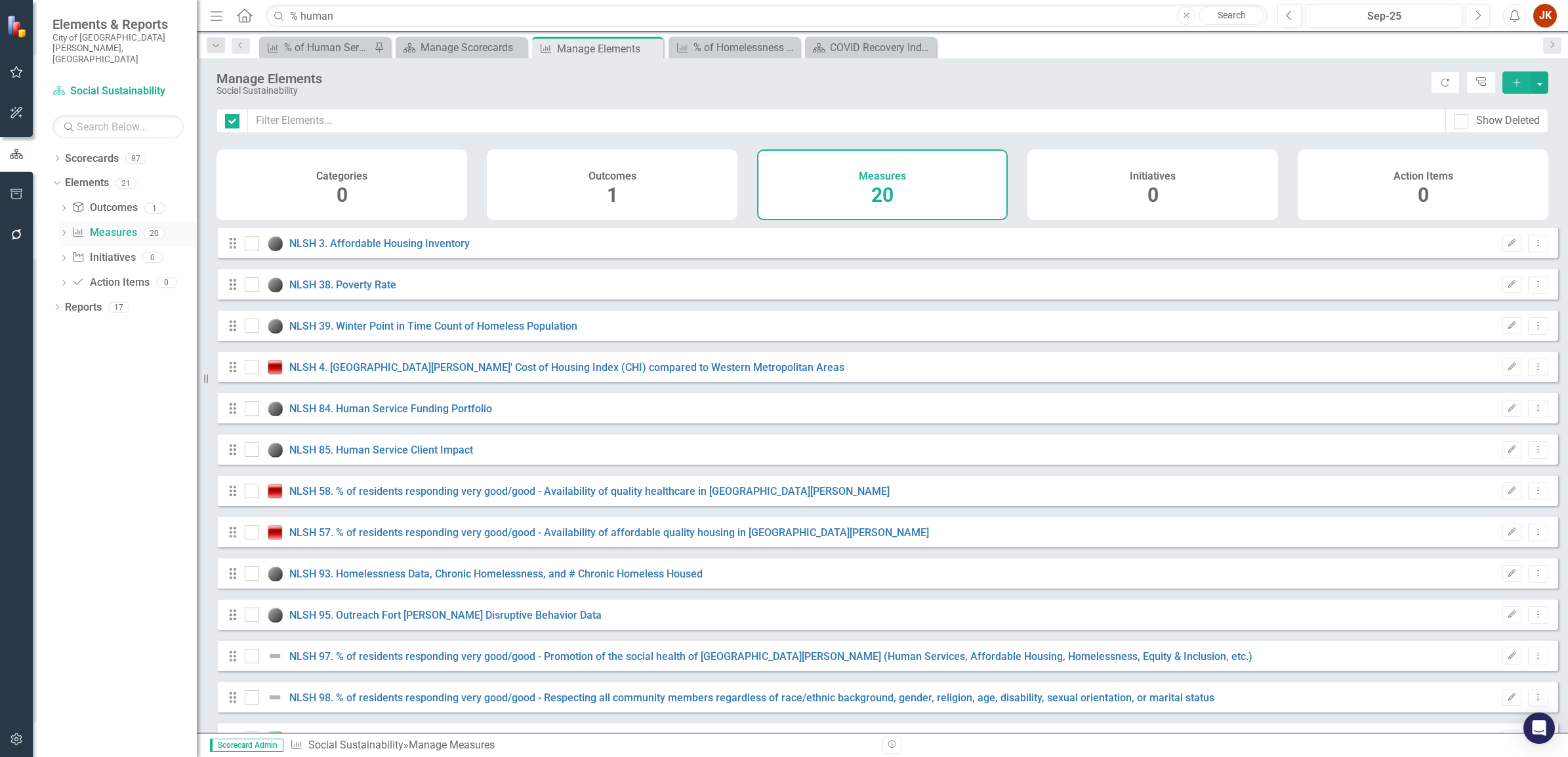
checkbox input "false"
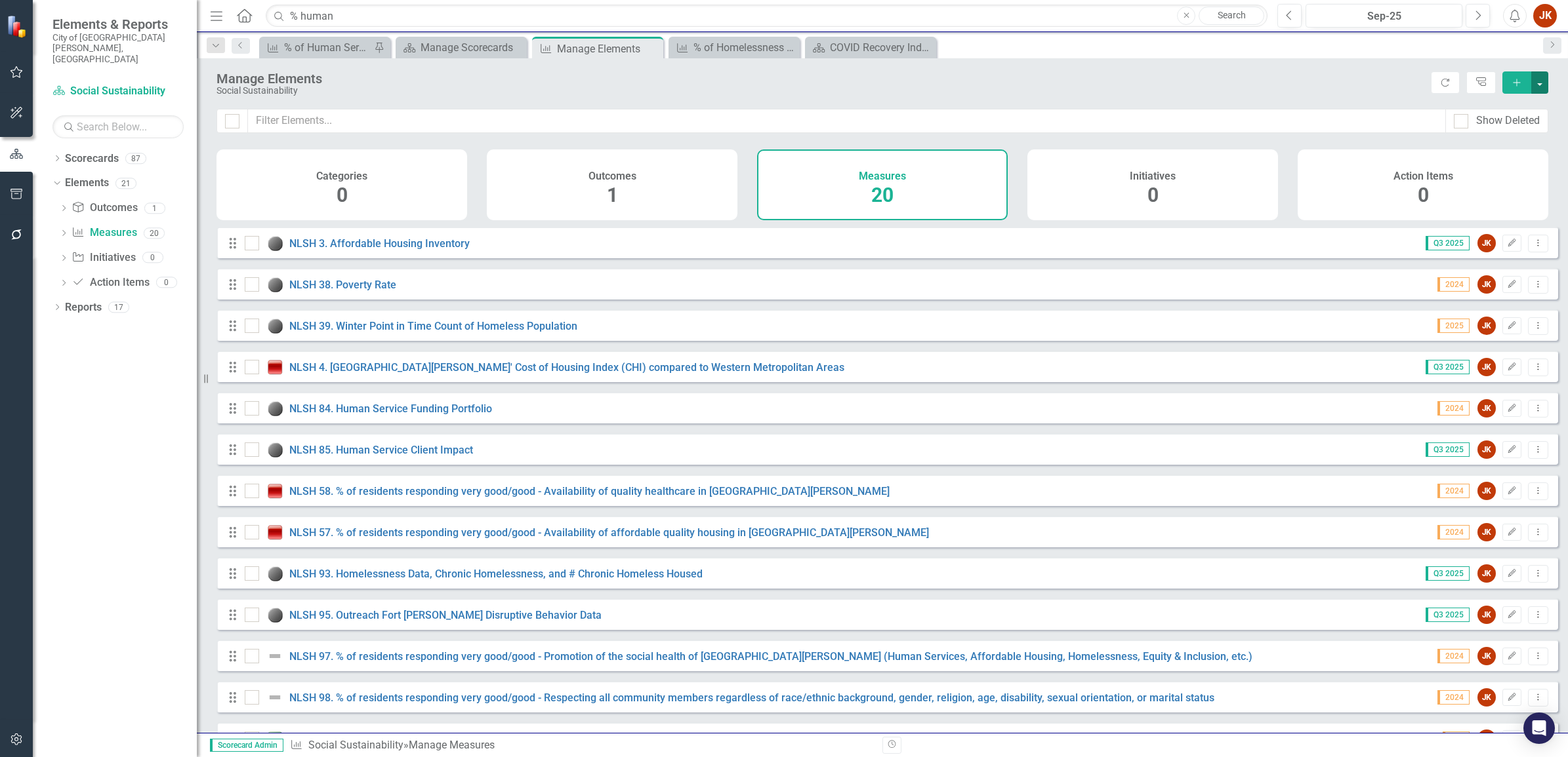
click at [1540, 84] on button "button" at bounding box center [1539, 82] width 17 height 23
click at [1277, 51] on div "Measure % of Human Services Grantee Outcomes Achieved Pin Scorecard Manage Scor…" at bounding box center [896, 47] width 1280 height 21
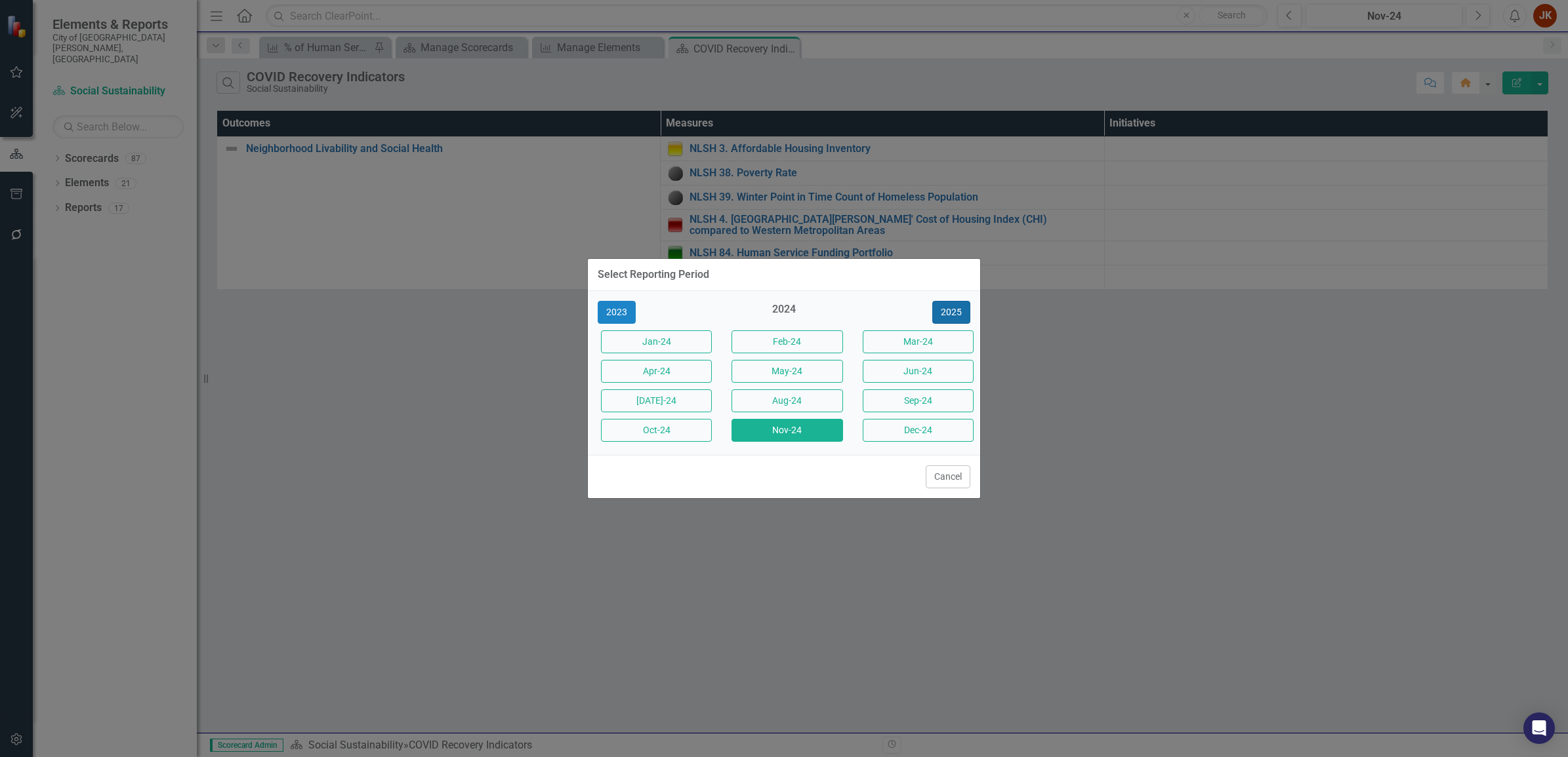
click at [964, 306] on button "2025" at bounding box center [952, 312] width 38 height 23
click at [913, 408] on button "Sep-25" at bounding box center [918, 400] width 111 height 23
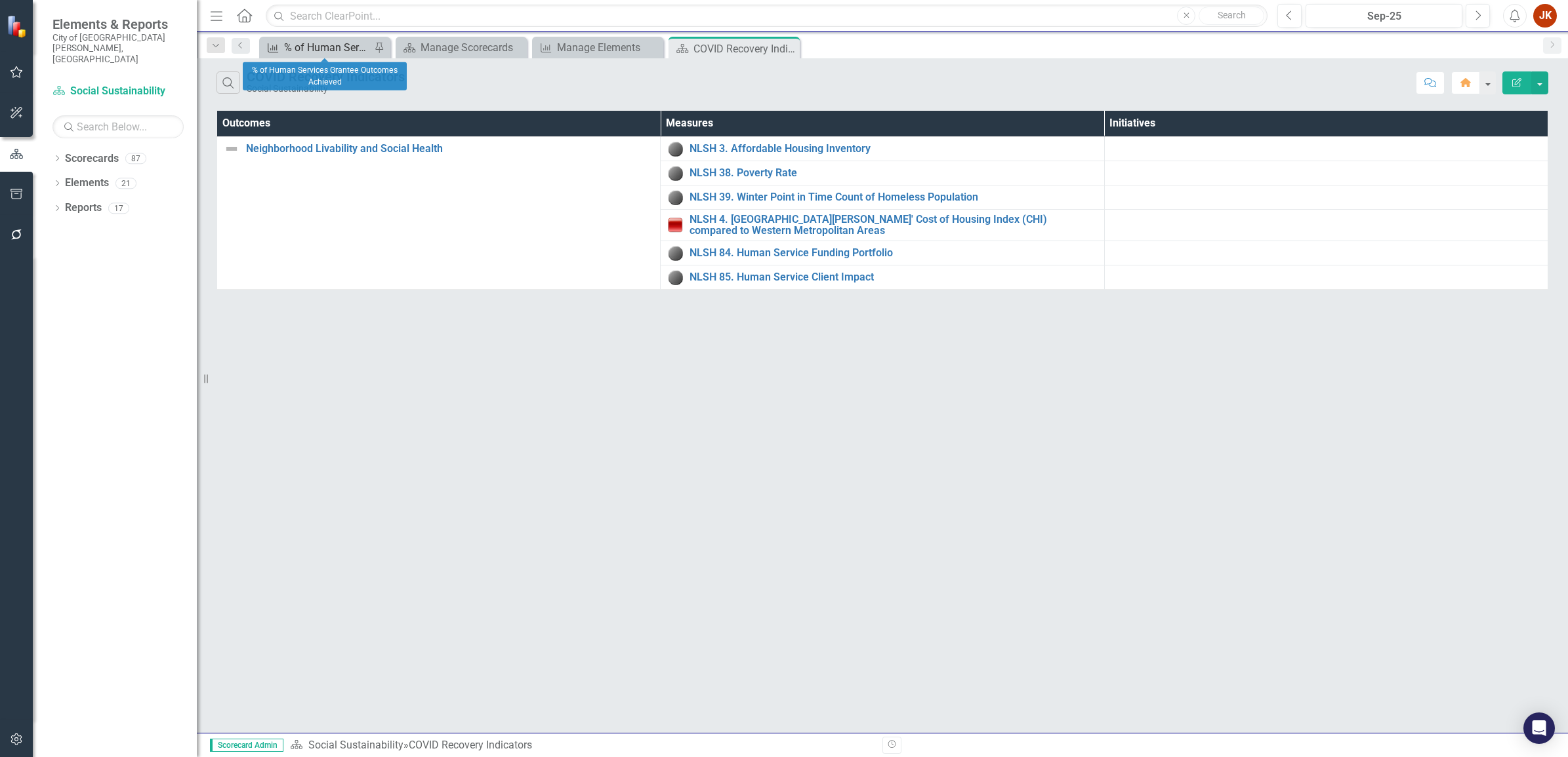
click at [313, 50] on div "% of Human Services Grantee Outcomes Achieved" at bounding box center [327, 48] width 86 height 17
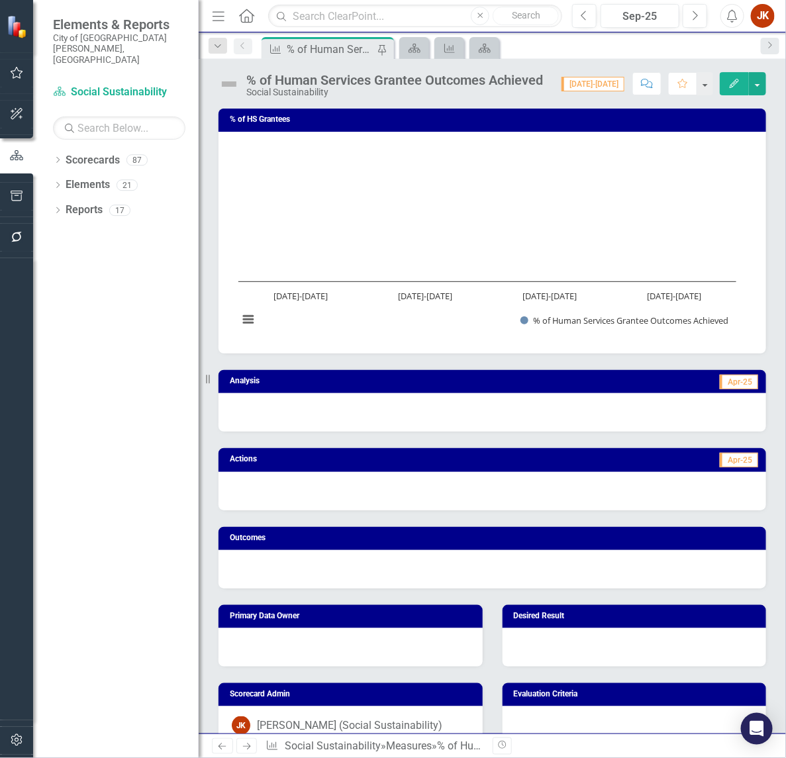
click at [729, 84] on icon "Edit" at bounding box center [734, 83] width 12 height 9
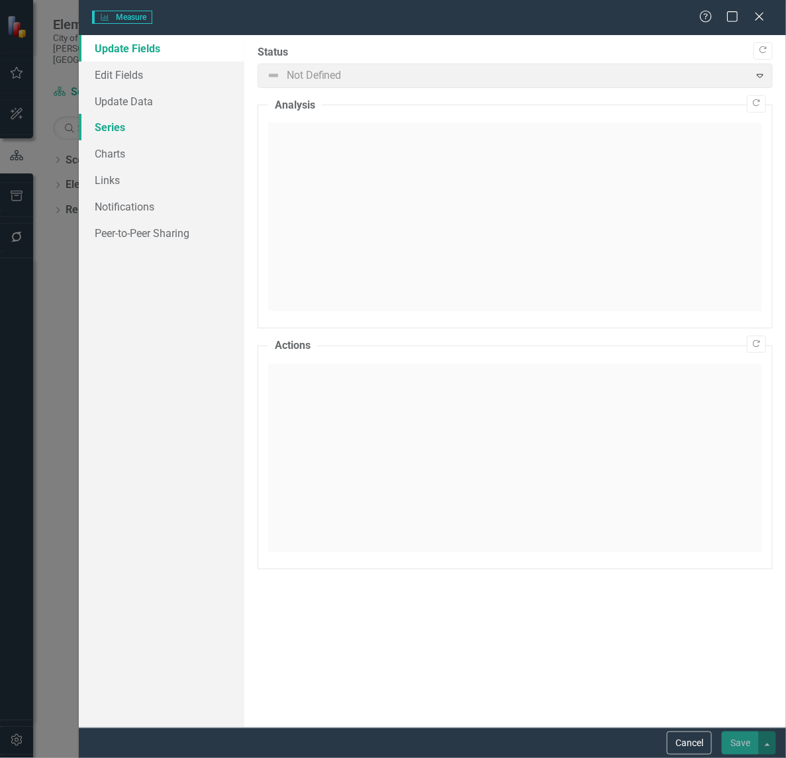
click at [118, 120] on link "Series" at bounding box center [161, 127] width 165 height 26
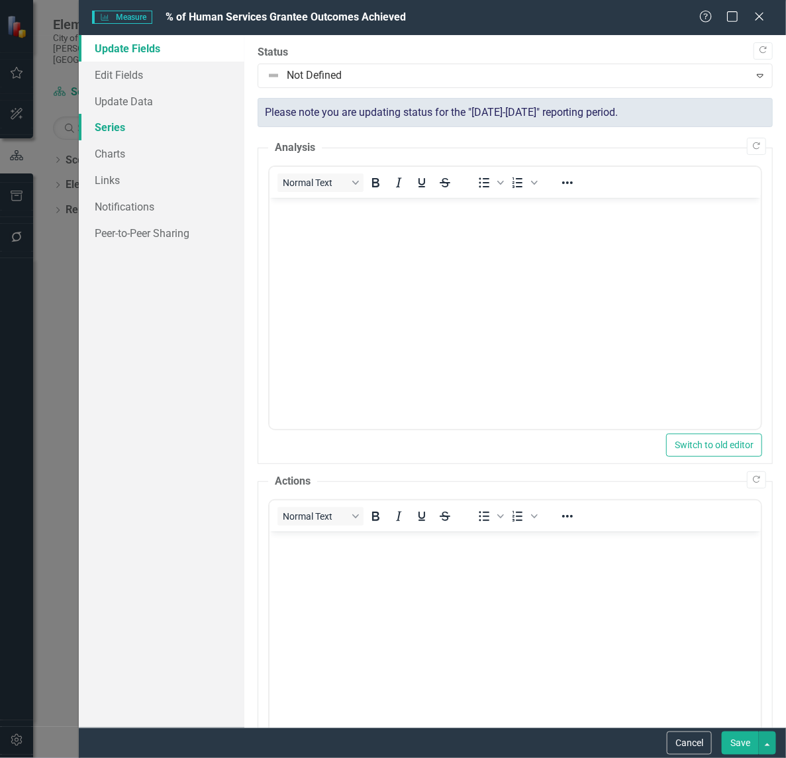
click at [154, 123] on link "Series" at bounding box center [161, 127] width 165 height 26
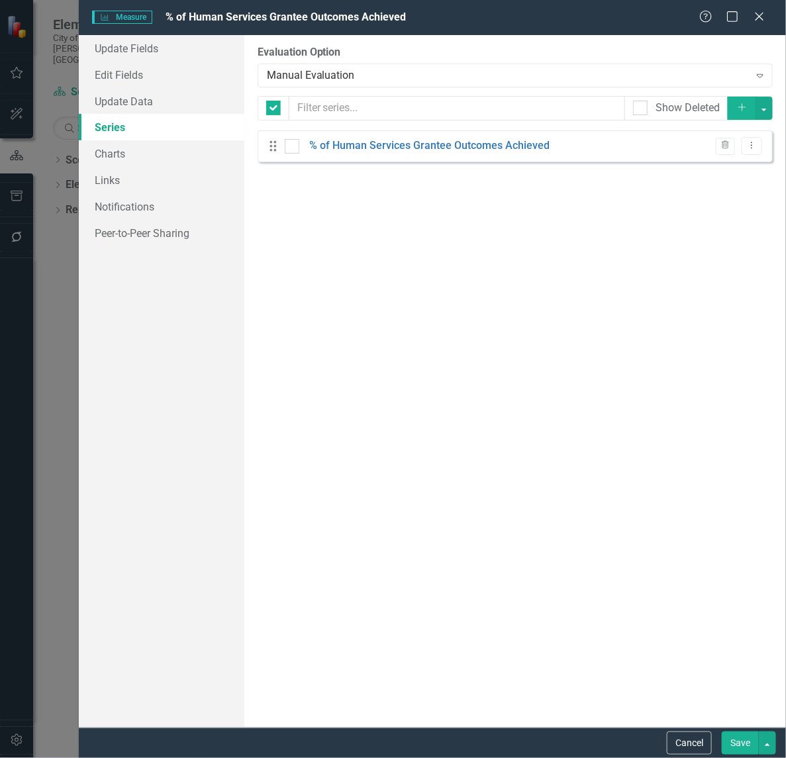
checkbox input "false"
click at [351, 153] on link "% of Human Services Grantee Outcomes Achieved" at bounding box center [429, 145] width 240 height 15
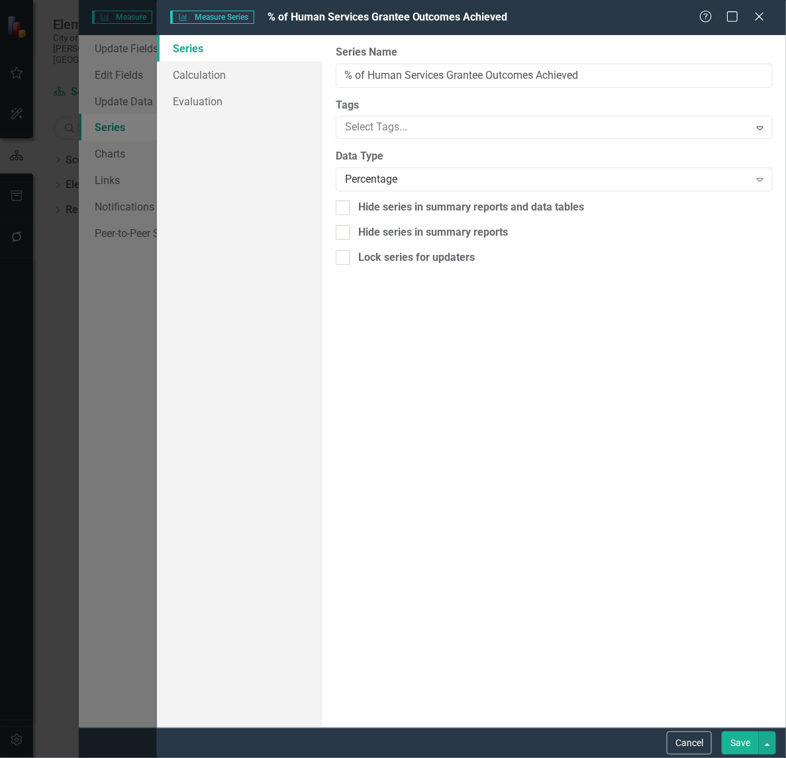
click at [90, 144] on div "Measure Series Measure Series % of Human Services Grantee Outcomes Achieved Hel…" at bounding box center [393, 379] width 786 height 758
click at [690, 736] on button "Cancel" at bounding box center [688, 742] width 45 height 23
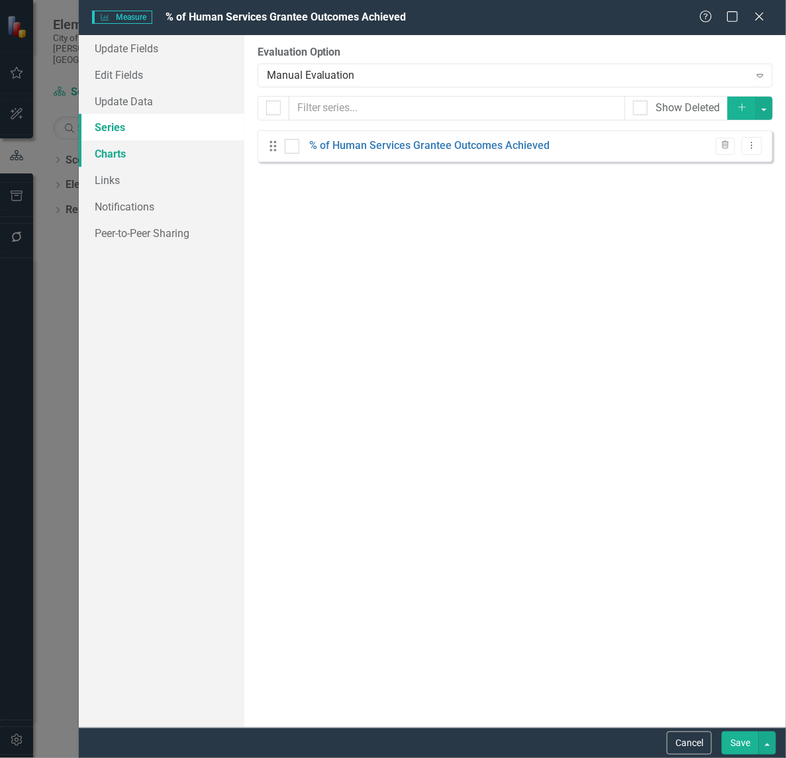
click at [110, 141] on link "Charts" at bounding box center [161, 153] width 165 height 26
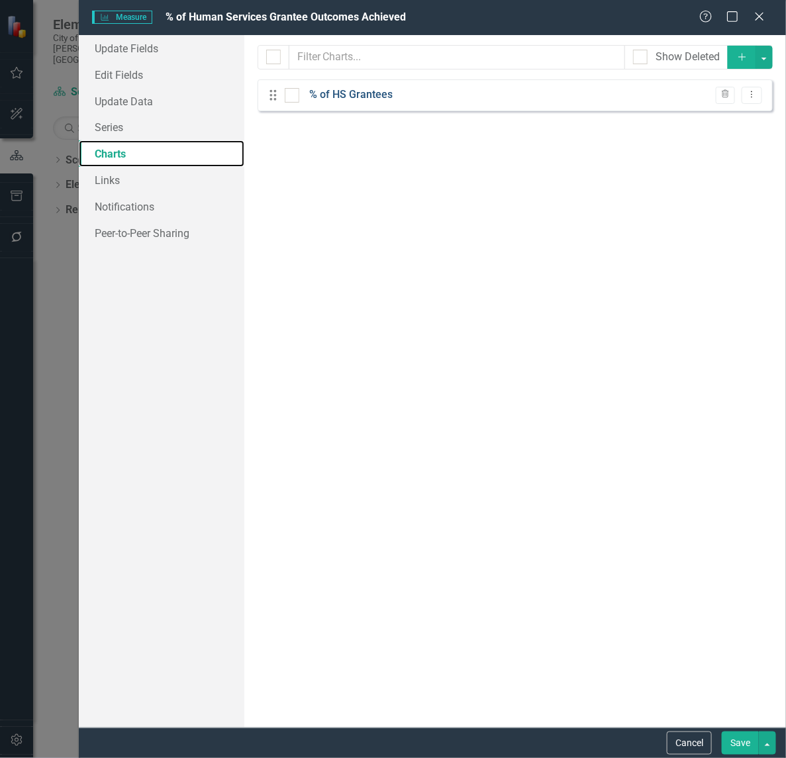
checkbox input "false"
click at [375, 89] on link "% of HS Grantees" at bounding box center [350, 94] width 83 height 15
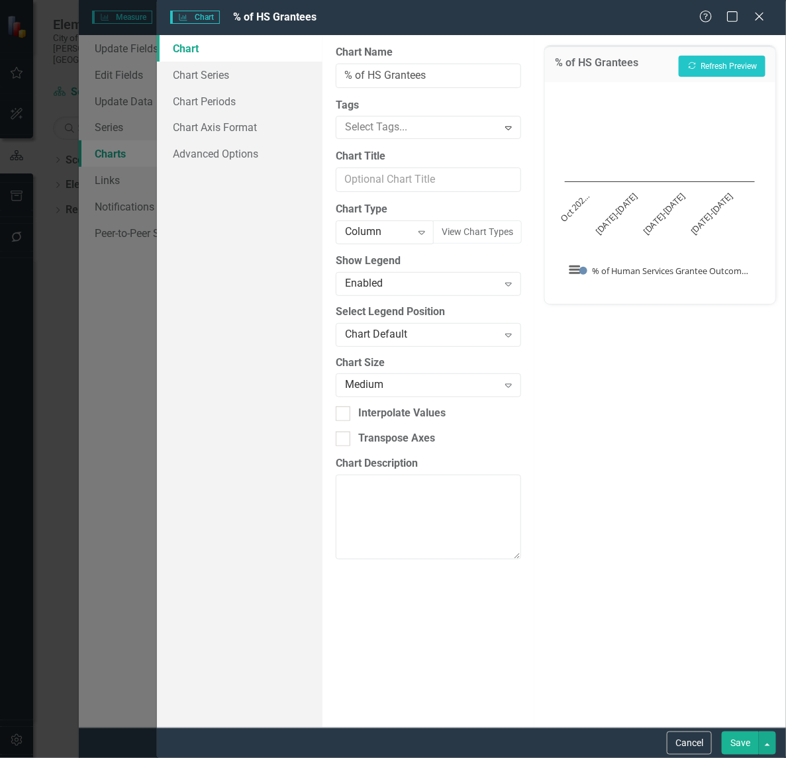
click at [105, 115] on div "Charts Chart % of HS Grantees Help Maximize Close Chart Chart Series Chart Peri…" at bounding box center [393, 379] width 786 height 758
click at [95, 165] on div "Charts Chart % of HS Grantees Help Maximize Close Chart Chart Series Chart Peri…" at bounding box center [393, 379] width 786 height 758
click at [692, 749] on button "Cancel" at bounding box center [688, 742] width 45 height 23
